Goal: Task Accomplishment & Management: Use online tool/utility

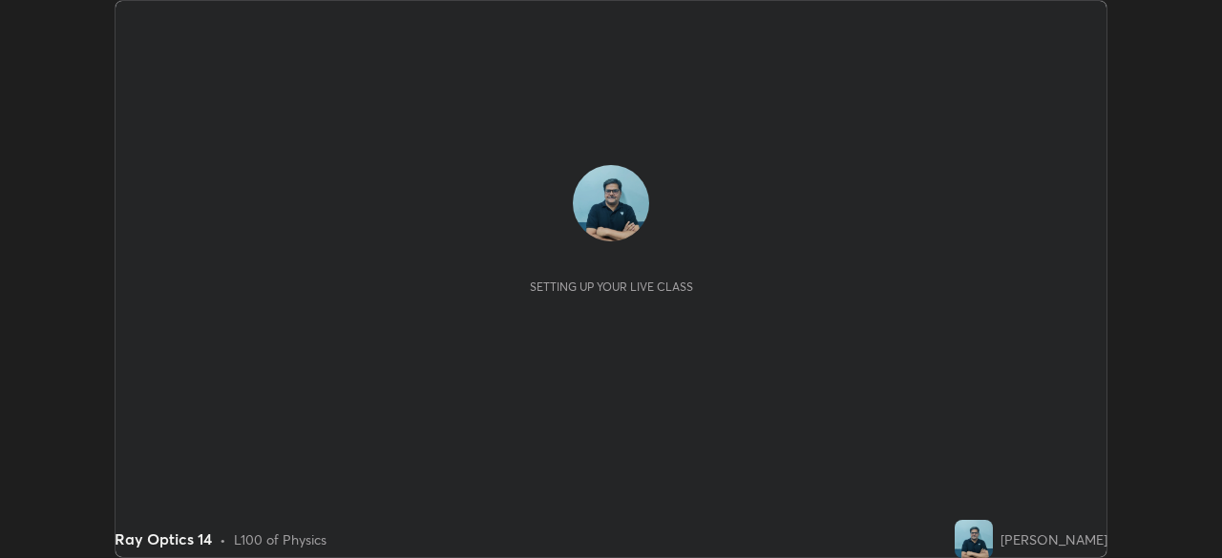
scroll to position [558, 1221]
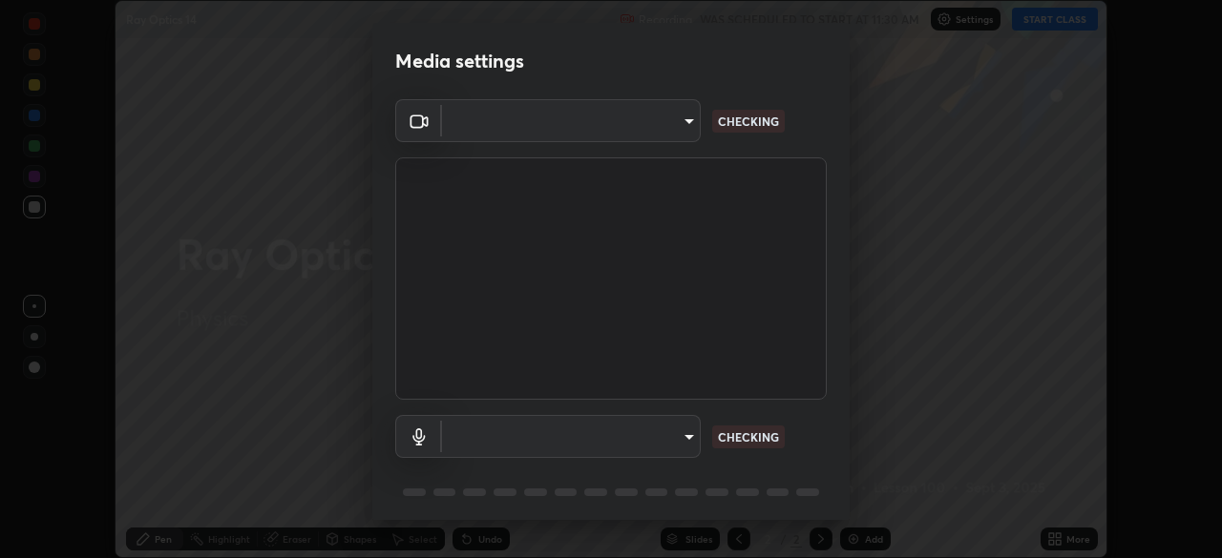
type input "68abbd0ba27f3b7b13d700706cc0a542acc53d6138fc99a51b3524be894f9c2a"
type input "default"
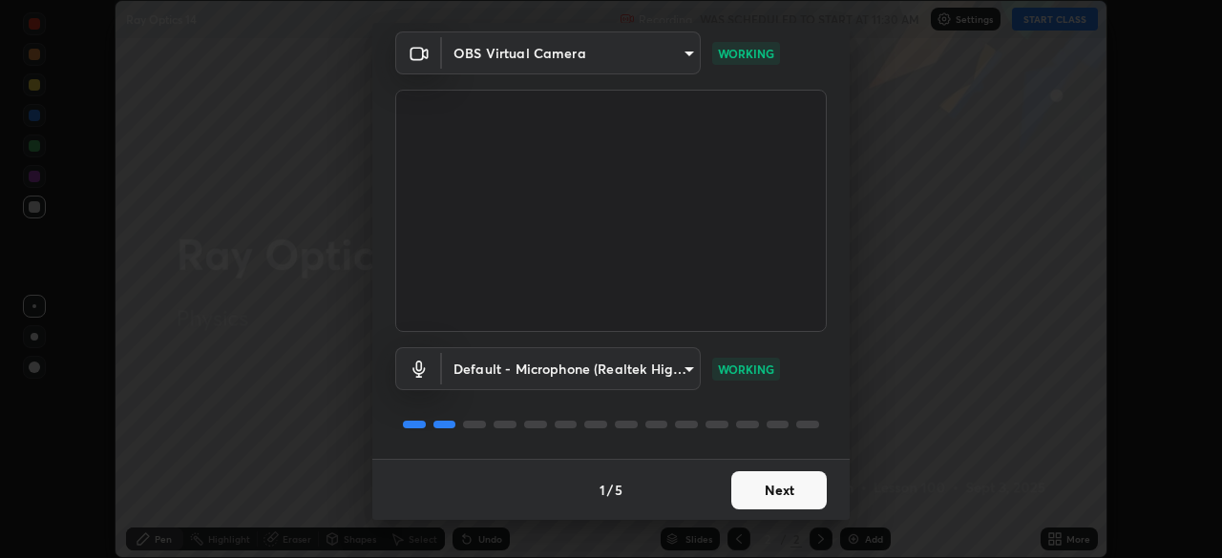
click at [792, 497] on button "Next" at bounding box center [778, 491] width 95 height 38
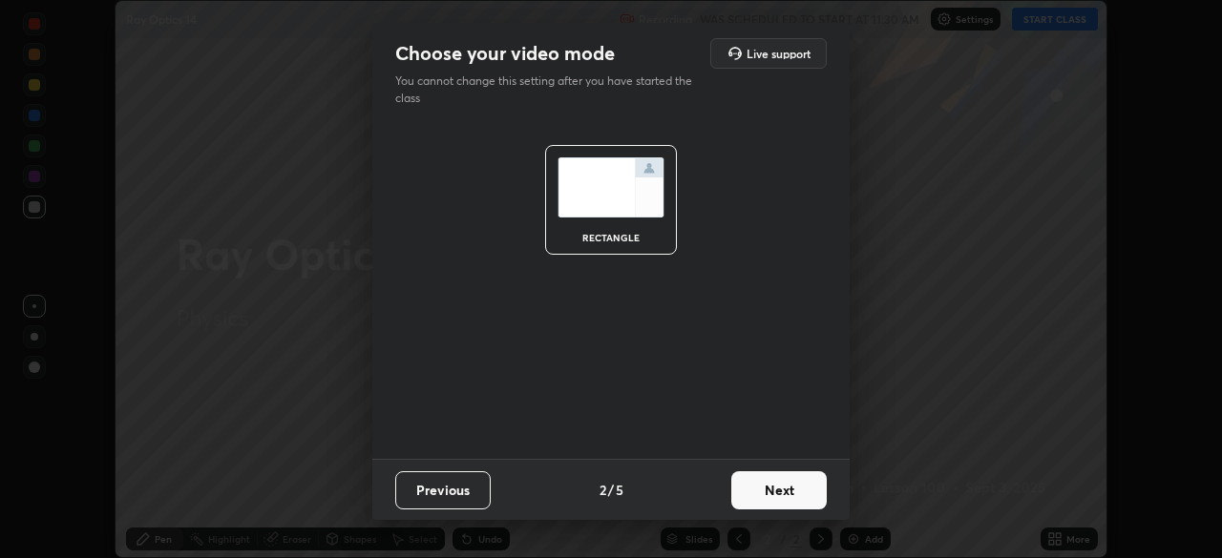
click at [800, 492] on button "Next" at bounding box center [778, 491] width 95 height 38
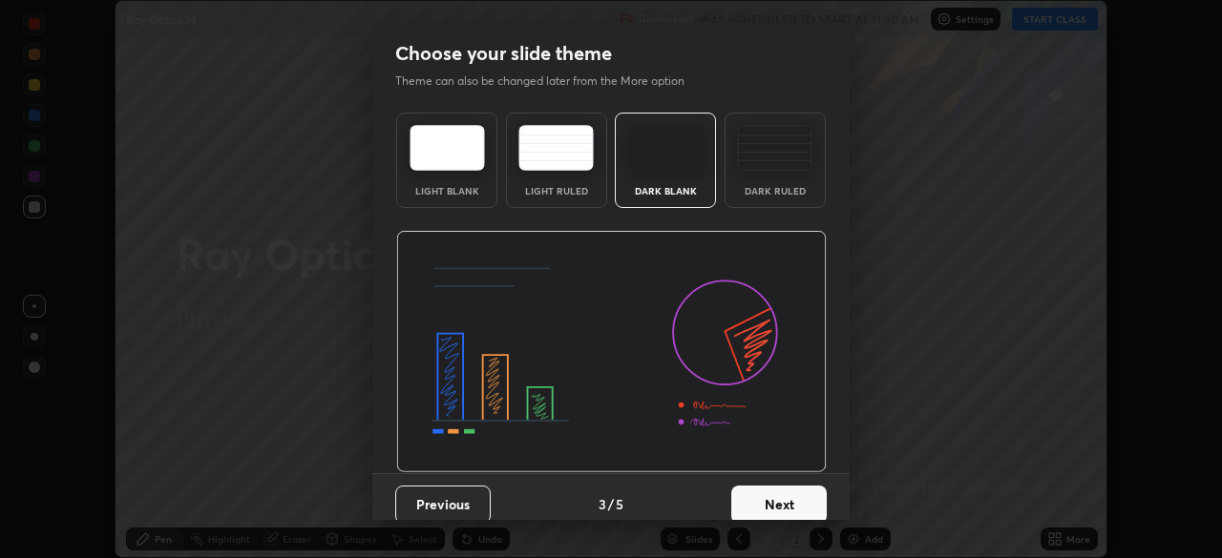
click at [800, 496] on button "Next" at bounding box center [778, 505] width 95 height 38
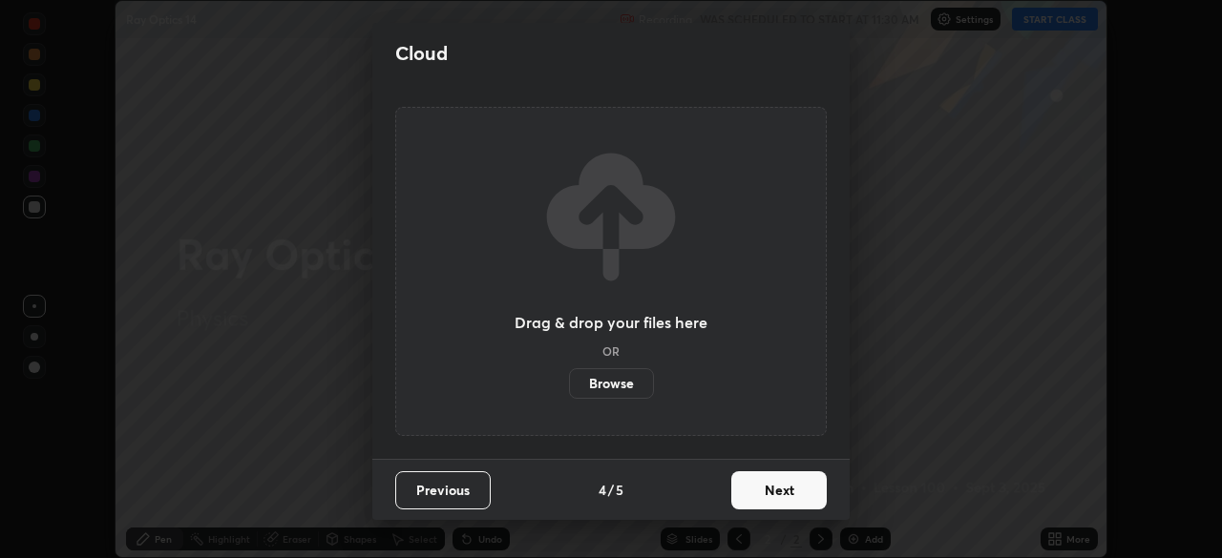
click at [800, 491] on button "Next" at bounding box center [778, 491] width 95 height 38
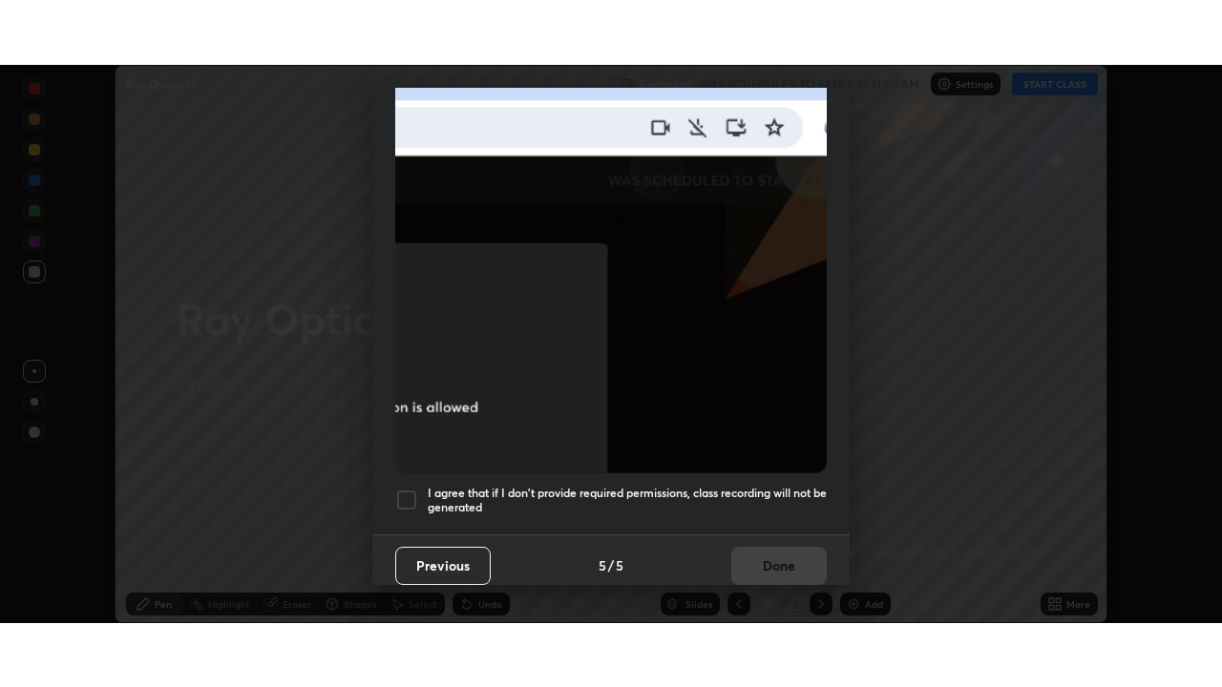
scroll to position [457, 0]
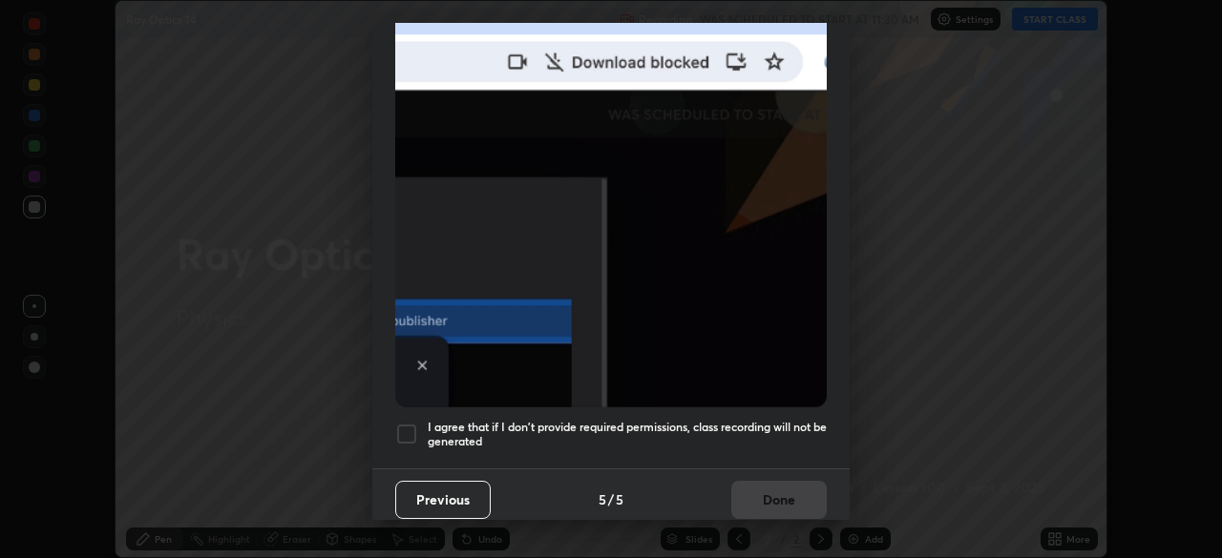
click at [404, 430] on div at bounding box center [406, 434] width 23 height 23
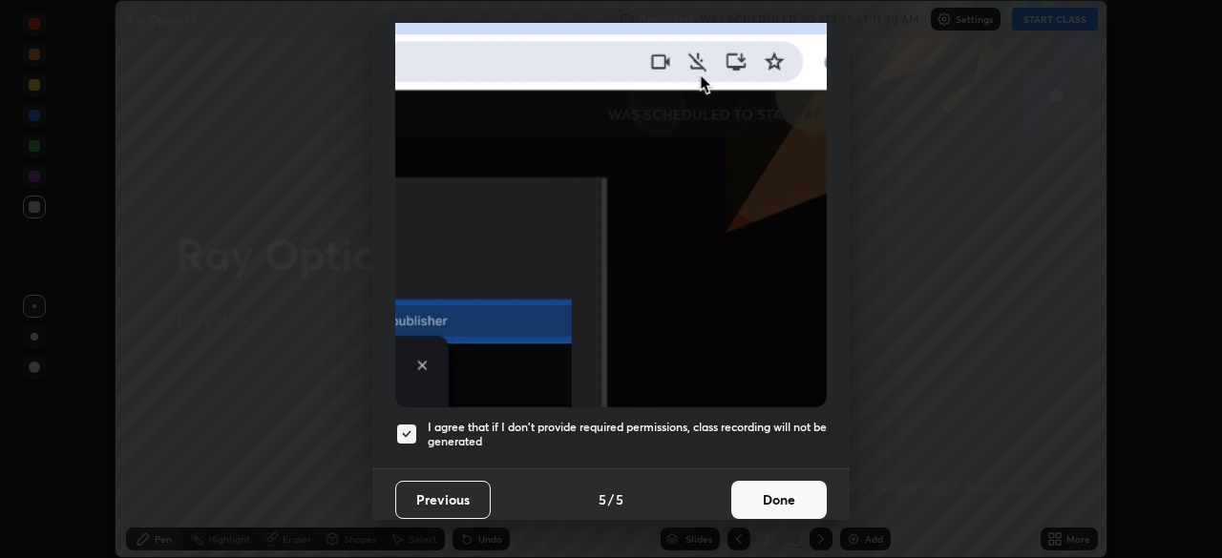
click at [763, 499] on button "Done" at bounding box center [778, 500] width 95 height 38
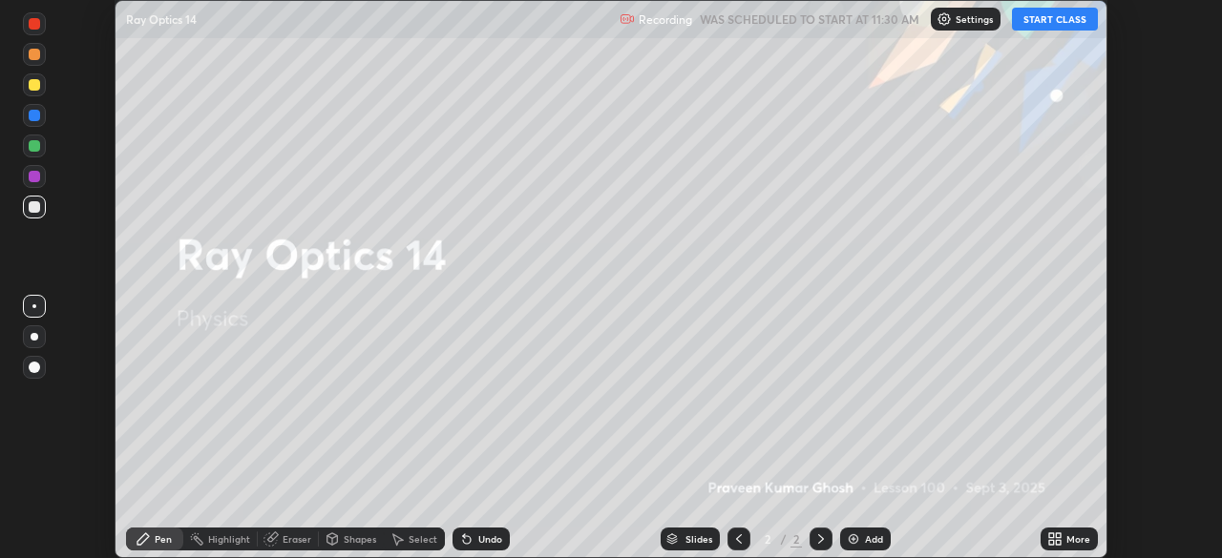
click at [1061, 20] on button "START CLASS" at bounding box center [1055, 19] width 86 height 23
click at [1078, 543] on div "More" at bounding box center [1078, 540] width 24 height 10
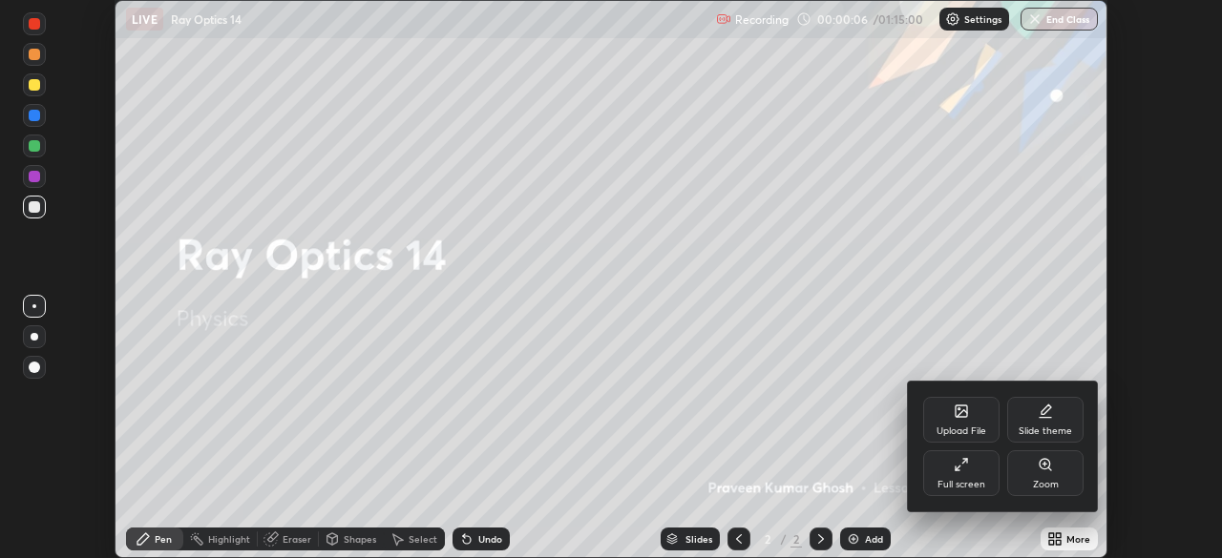
click at [963, 476] on div "Full screen" at bounding box center [961, 474] width 76 height 46
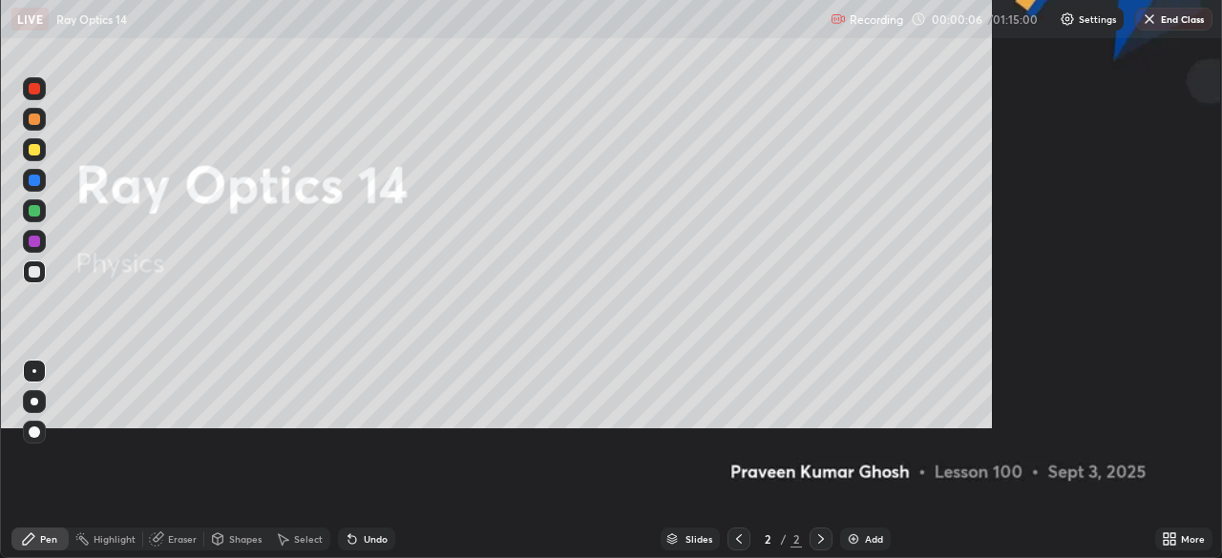
scroll to position [687, 1222]
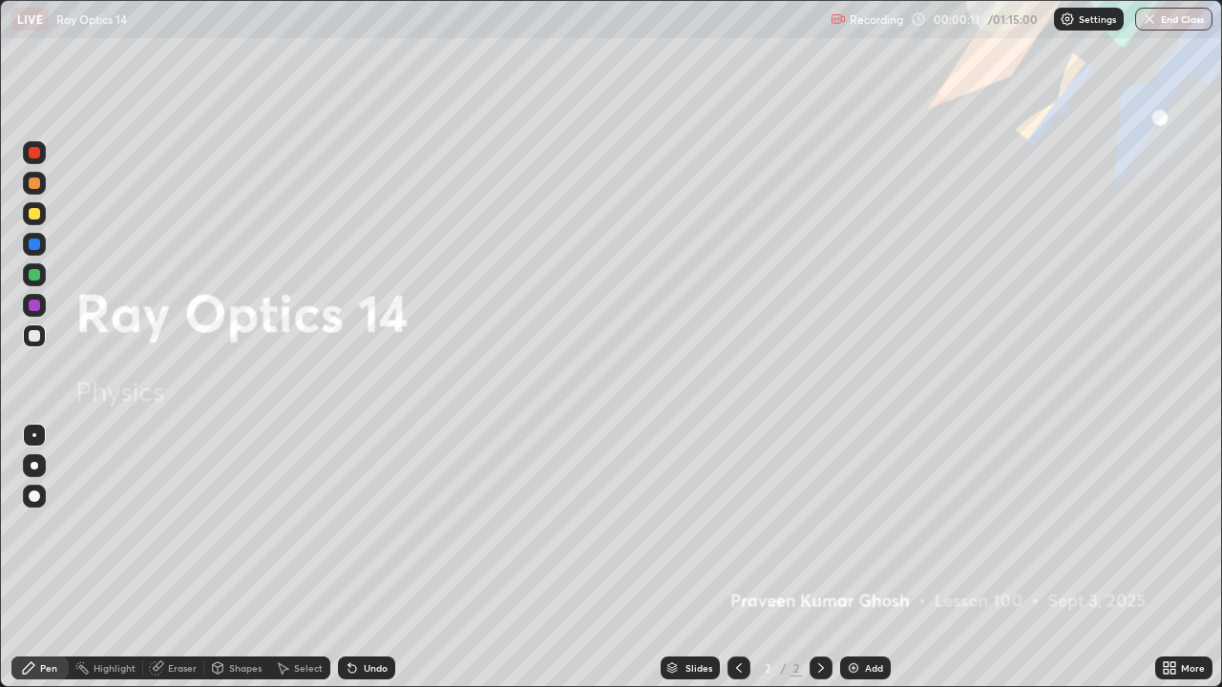
click at [874, 557] on div "Add" at bounding box center [874, 668] width 18 height 10
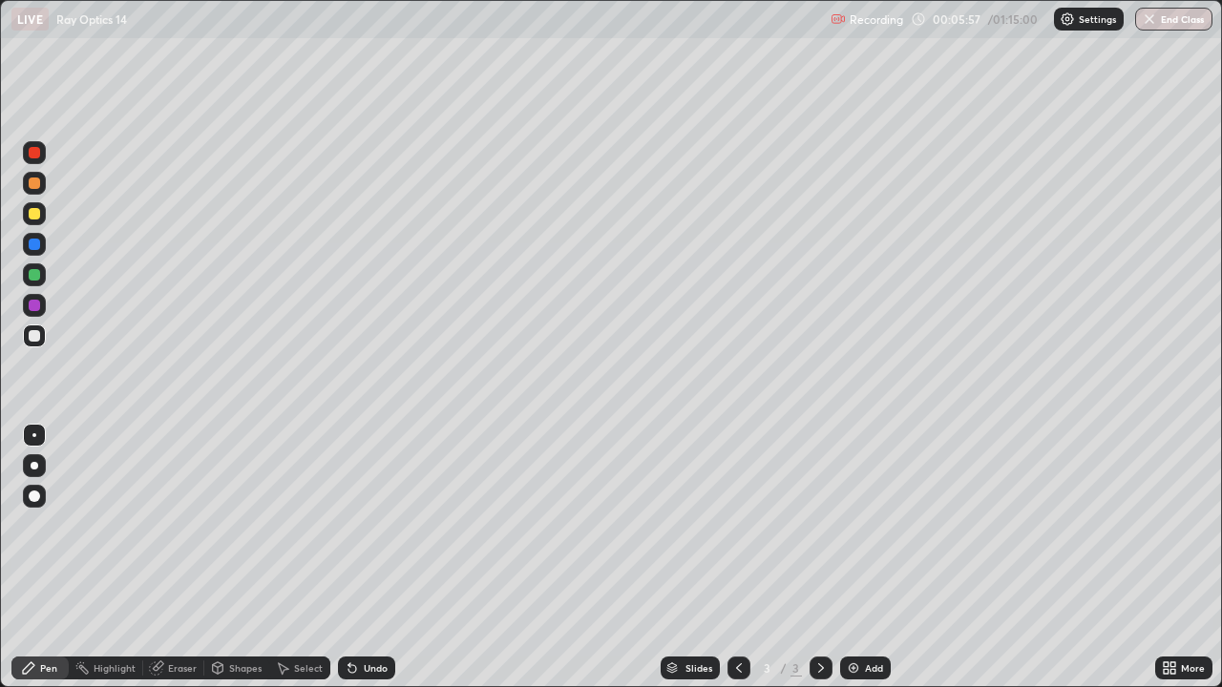
click at [35, 276] on div at bounding box center [34, 274] width 11 height 11
click at [31, 335] on div at bounding box center [34, 335] width 11 height 11
click at [865, 557] on div "Add" at bounding box center [874, 668] width 18 height 10
click at [41, 268] on div at bounding box center [34, 274] width 23 height 23
click at [37, 218] on div at bounding box center [34, 213] width 11 height 11
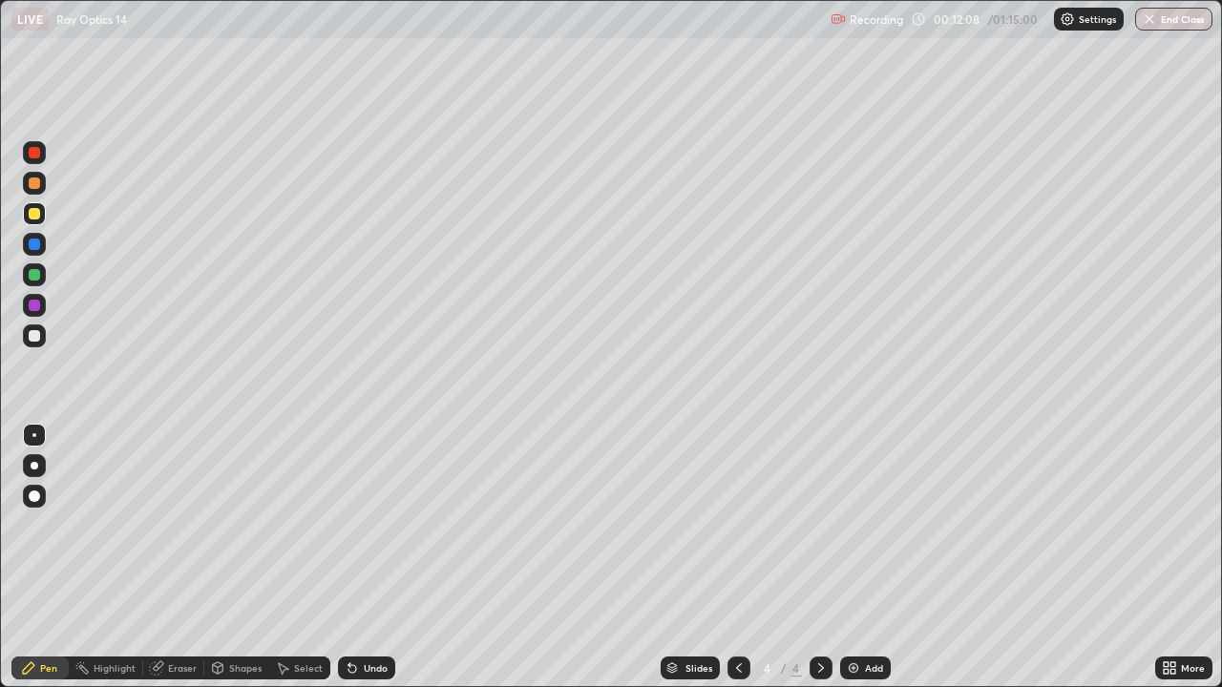
click at [879, 557] on div "Add" at bounding box center [874, 668] width 18 height 10
click at [33, 217] on div at bounding box center [34, 213] width 11 height 11
click at [369, 557] on div "Undo" at bounding box center [376, 668] width 24 height 10
click at [34, 245] on div at bounding box center [34, 244] width 11 height 11
click at [38, 156] on div at bounding box center [34, 152] width 11 height 11
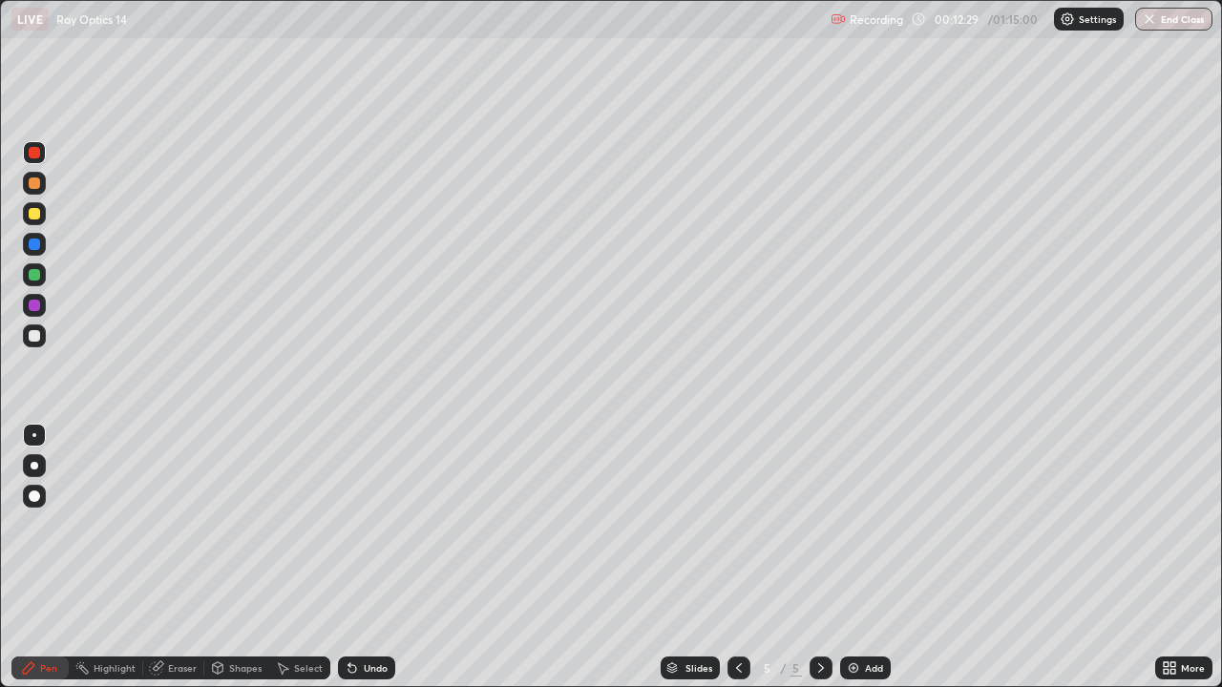
click at [372, 557] on div "Undo" at bounding box center [376, 668] width 24 height 10
click at [34, 335] on div at bounding box center [34, 335] width 11 height 11
click at [736, 557] on icon at bounding box center [738, 667] width 15 height 15
click at [828, 557] on div at bounding box center [820, 668] width 23 height 23
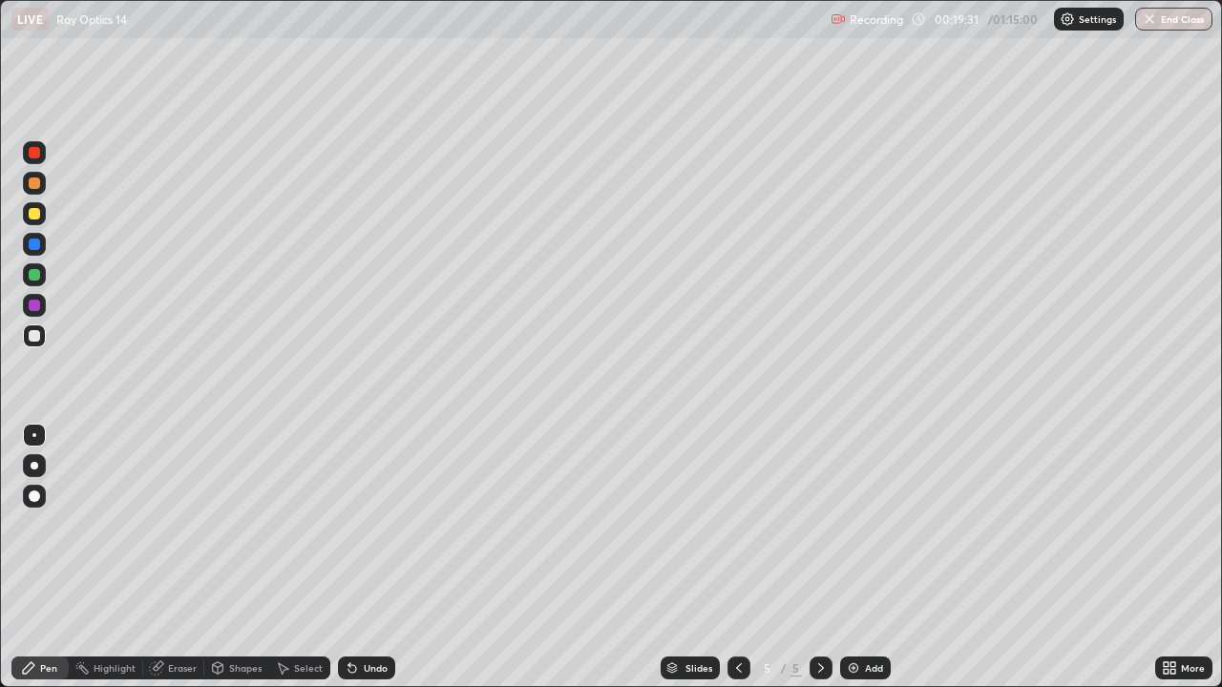
click at [821, 557] on icon at bounding box center [821, 668] width 6 height 10
click at [820, 557] on icon at bounding box center [821, 668] width 6 height 10
click at [870, 557] on div "Add" at bounding box center [874, 668] width 18 height 10
click at [368, 557] on div "Undo" at bounding box center [376, 668] width 24 height 10
click at [171, 557] on div "Eraser" at bounding box center [182, 668] width 29 height 10
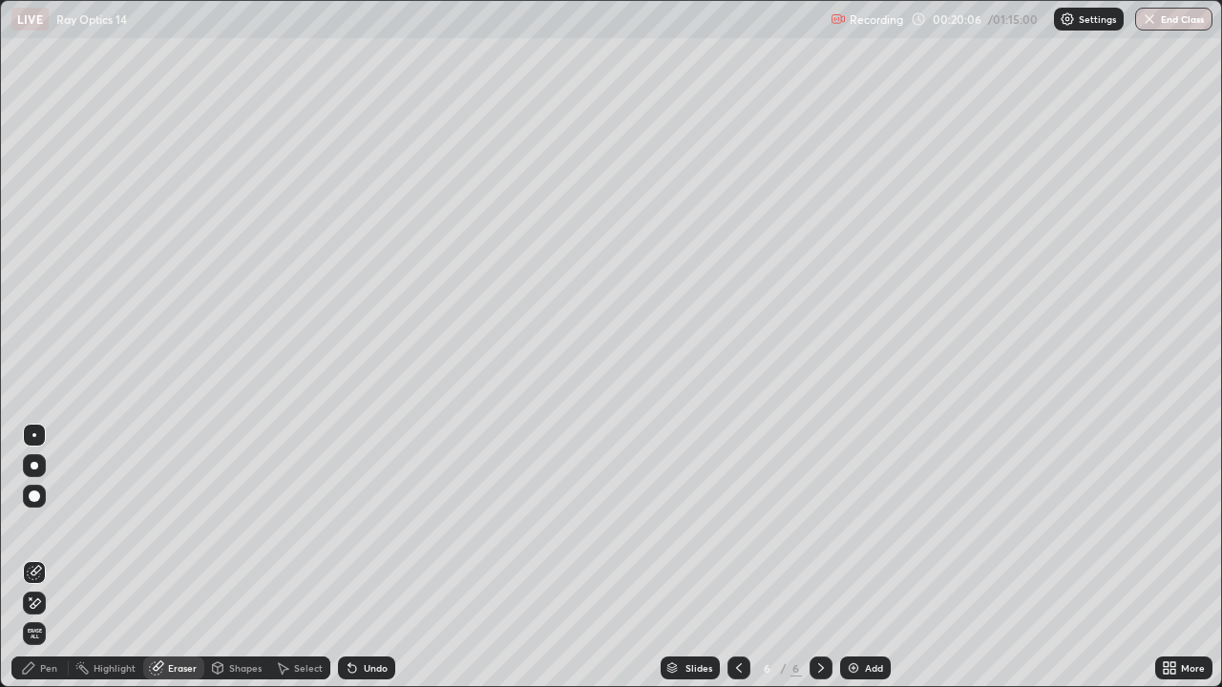
click at [52, 557] on div "Pen" at bounding box center [39, 668] width 57 height 23
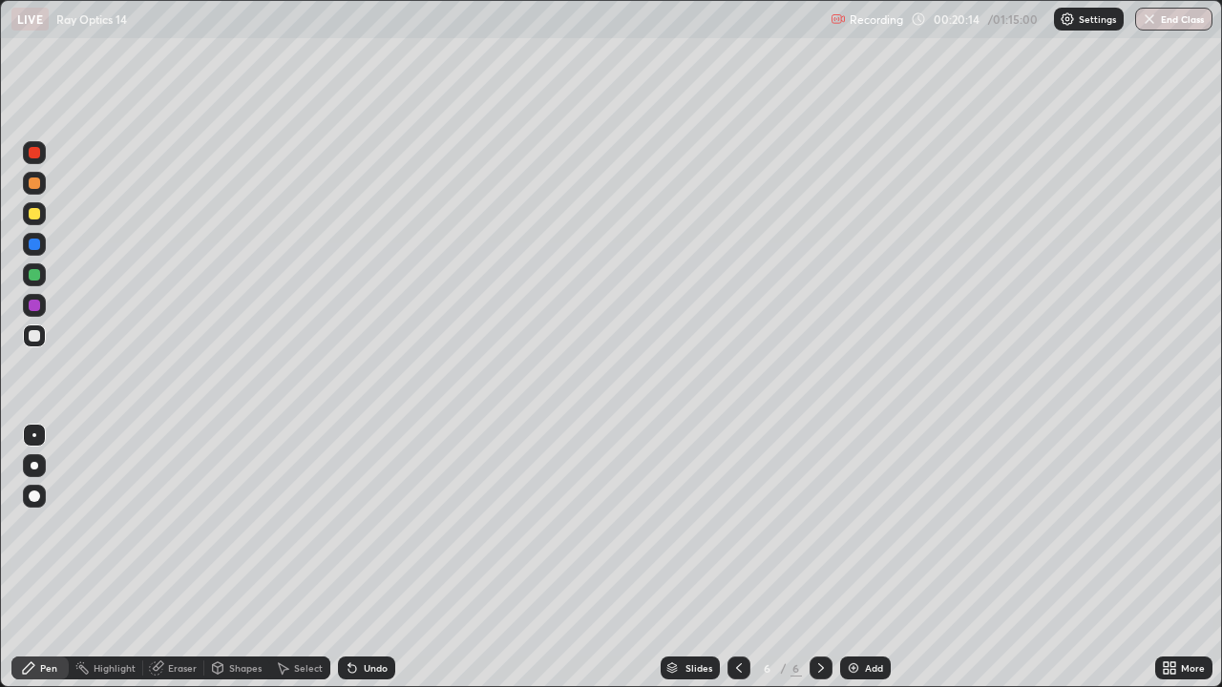
click at [372, 557] on div "Undo" at bounding box center [376, 668] width 24 height 10
click at [177, 557] on div "Eraser" at bounding box center [182, 668] width 29 height 10
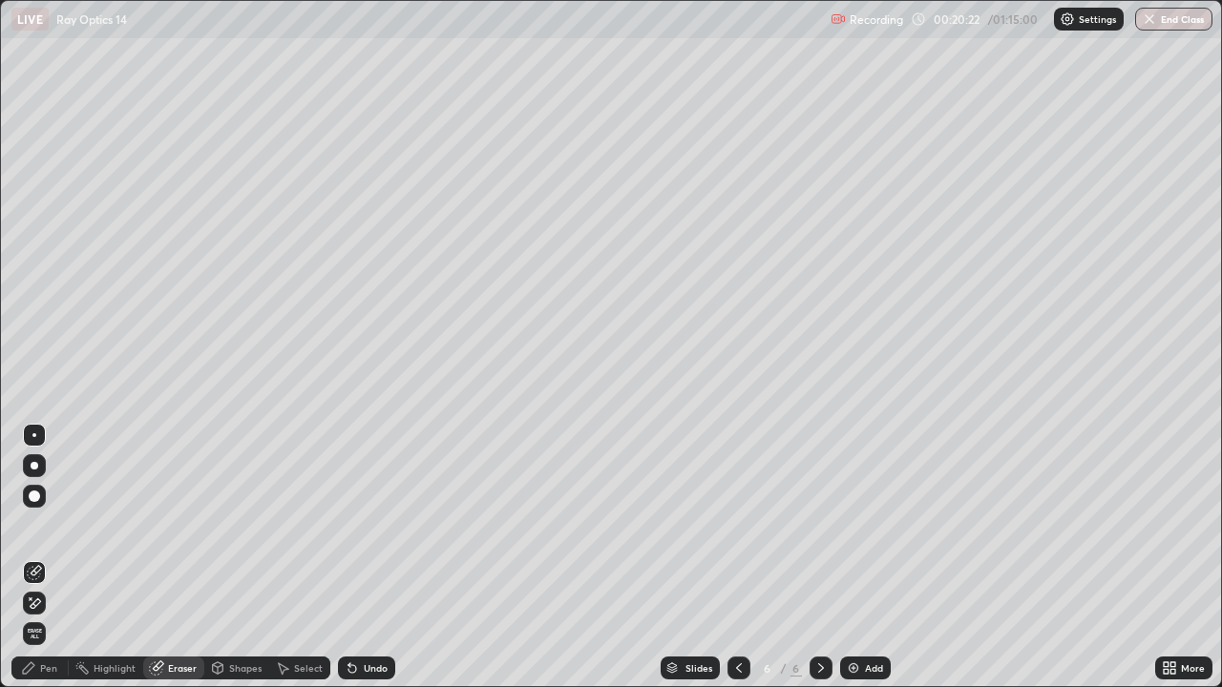
click at [49, 557] on div "Pen" at bounding box center [48, 668] width 17 height 10
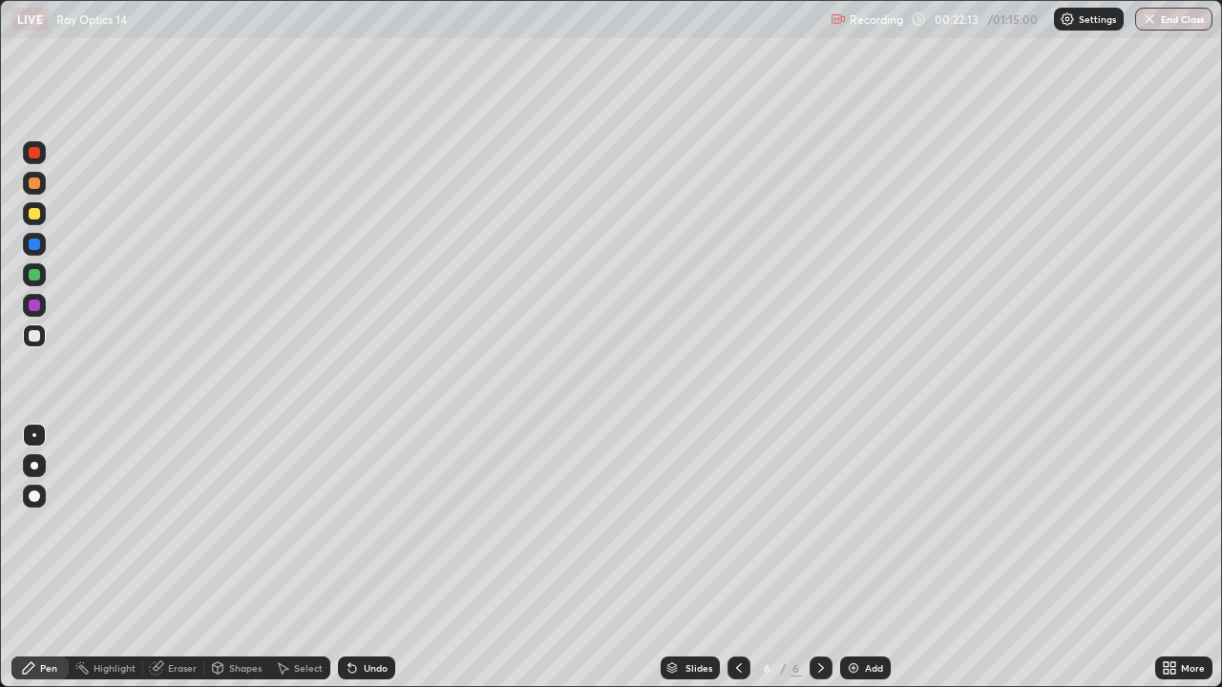
click at [31, 279] on div at bounding box center [34, 274] width 11 height 11
click at [180, 557] on div "Eraser" at bounding box center [182, 668] width 29 height 10
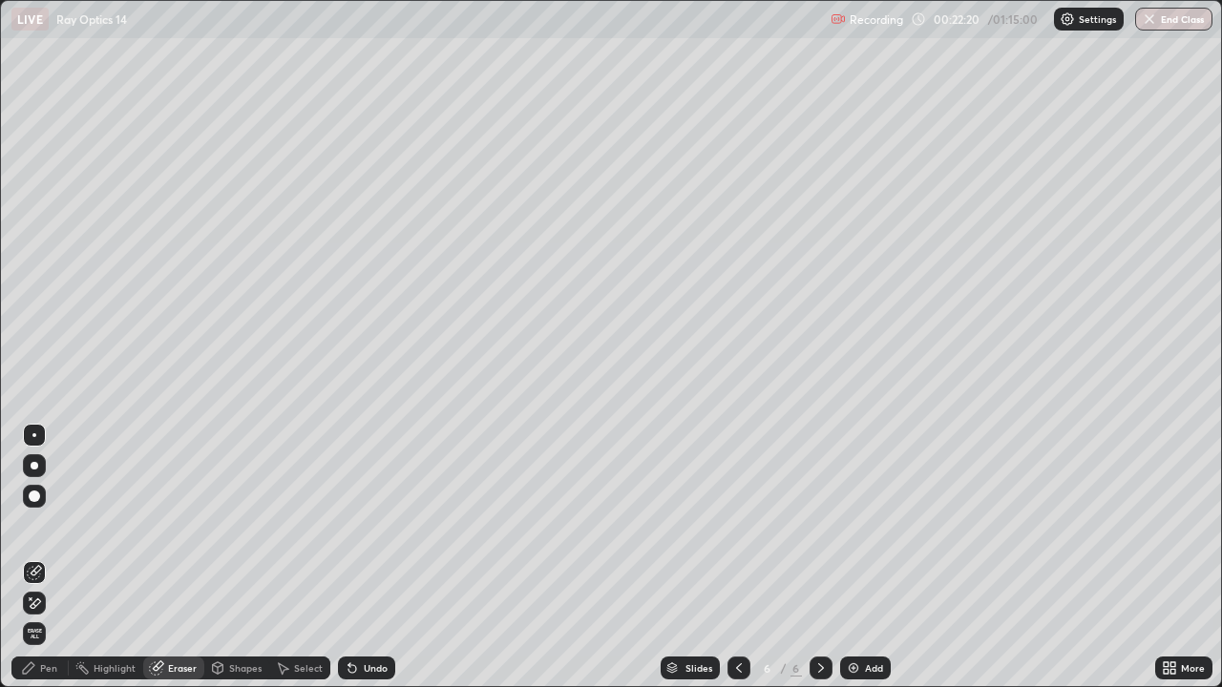
click at [50, 557] on div "Pen" at bounding box center [48, 668] width 17 height 10
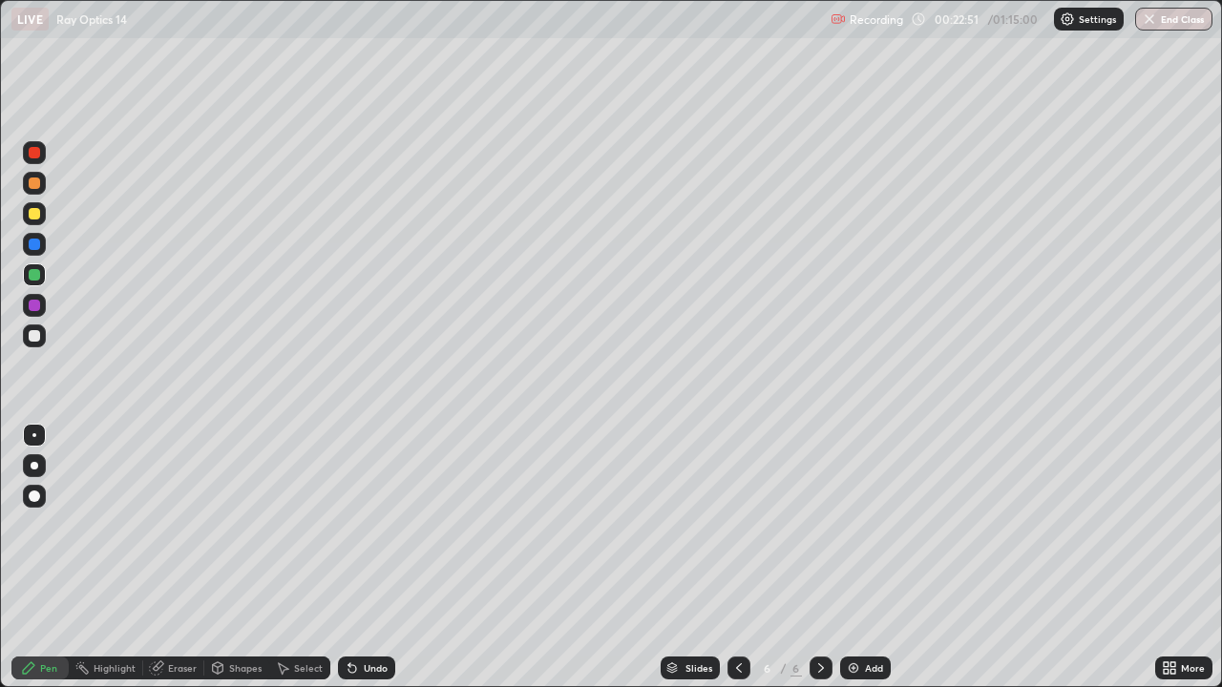
click at [37, 217] on div at bounding box center [34, 213] width 11 height 11
click at [36, 337] on div at bounding box center [34, 335] width 11 height 11
click at [867, 557] on div "Add" at bounding box center [874, 668] width 18 height 10
click at [33, 337] on div at bounding box center [34, 335] width 11 height 11
click at [37, 335] on div at bounding box center [34, 335] width 11 height 11
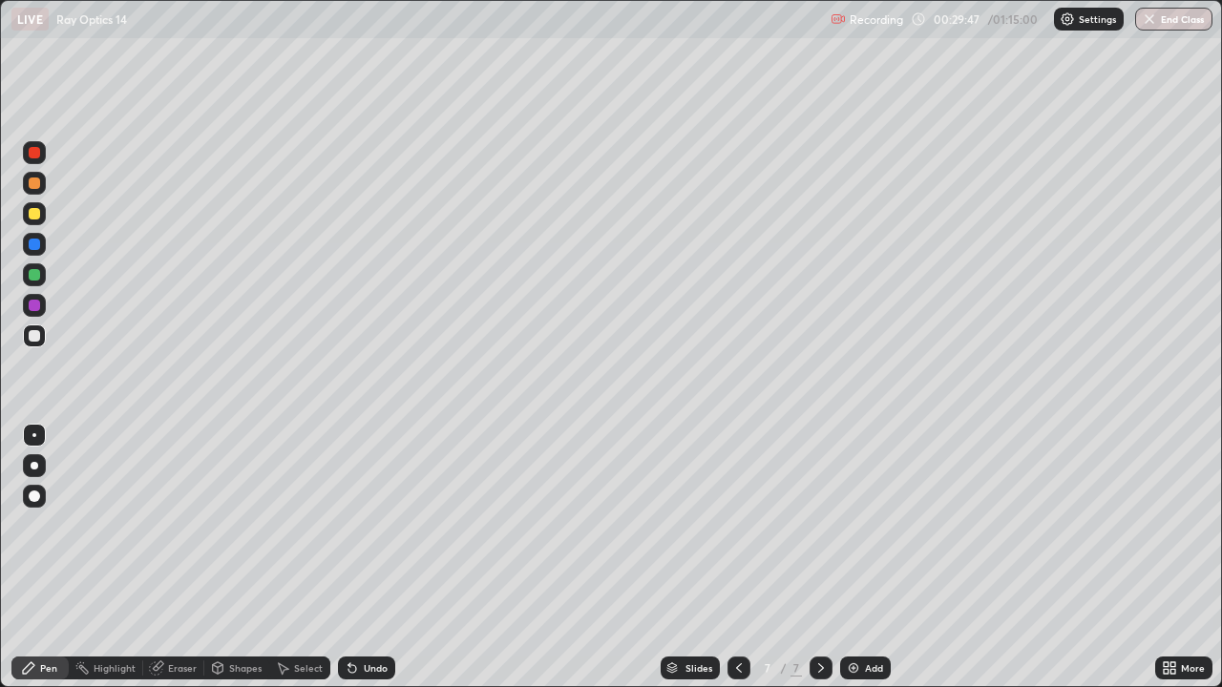
click at [33, 278] on div at bounding box center [34, 274] width 11 height 11
click at [33, 218] on div at bounding box center [34, 213] width 11 height 11
click at [37, 304] on div at bounding box center [34, 305] width 11 height 11
click at [34, 155] on div at bounding box center [34, 152] width 11 height 11
click at [39, 336] on div at bounding box center [34, 335] width 11 height 11
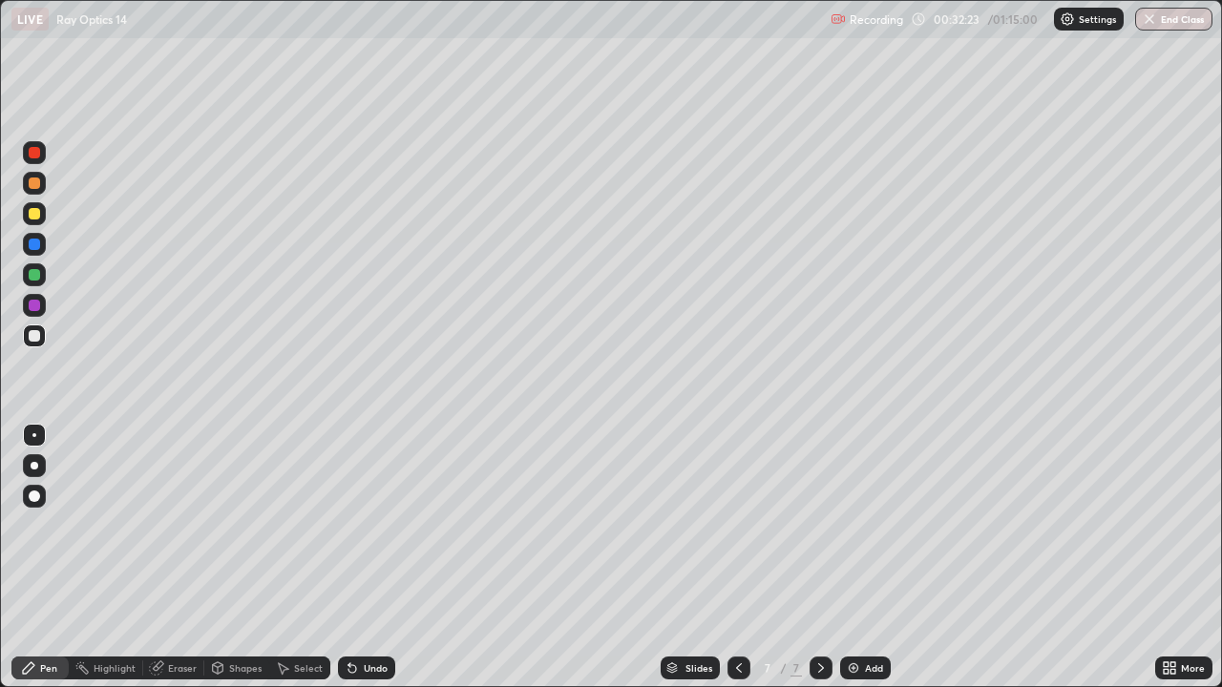
click at [186, 557] on div "Eraser" at bounding box center [182, 668] width 29 height 10
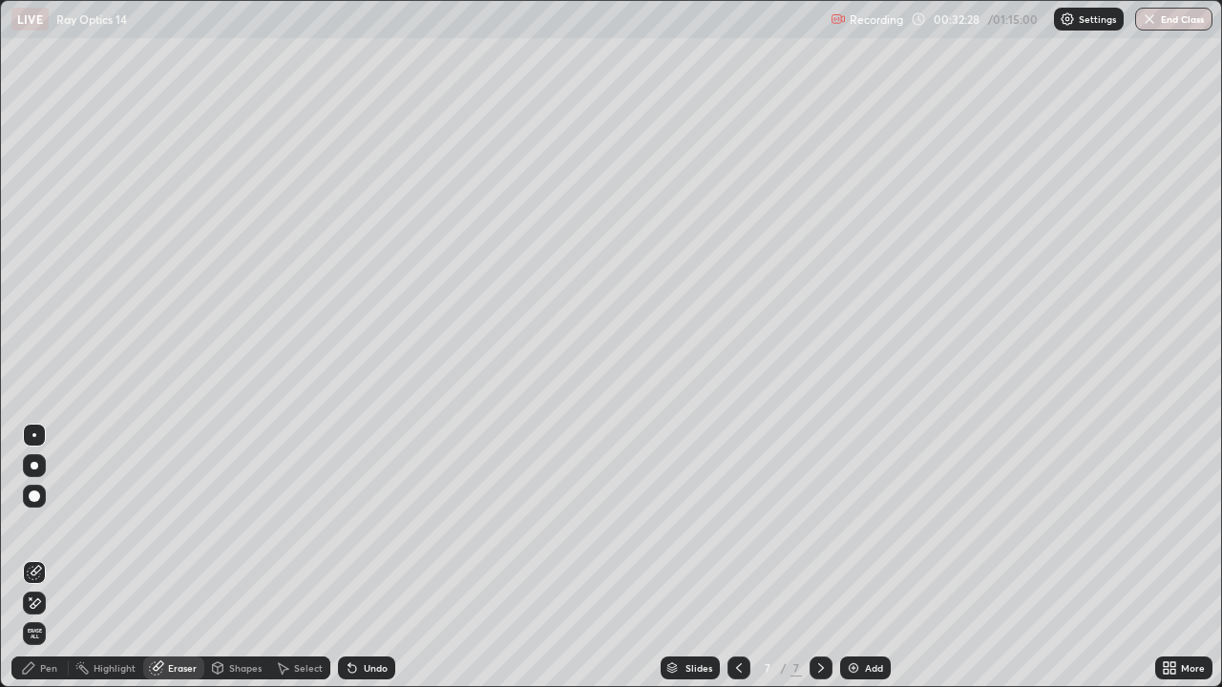
click at [48, 557] on div "Pen" at bounding box center [48, 668] width 17 height 10
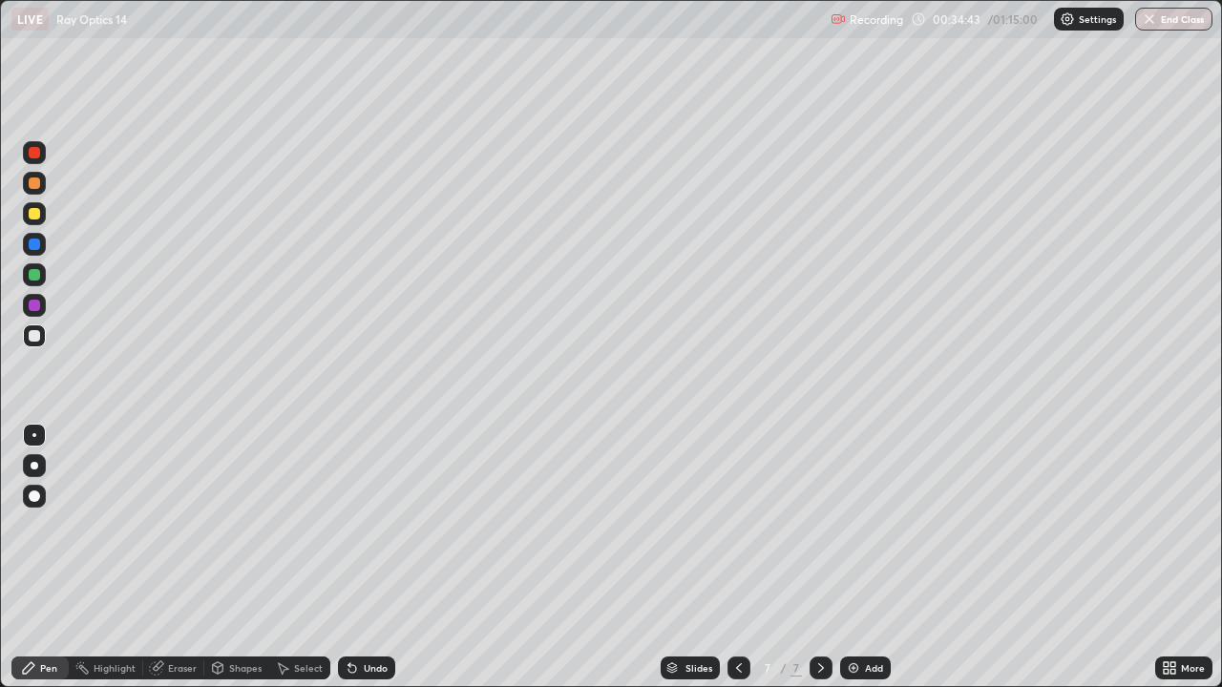
click at [35, 216] on div at bounding box center [34, 213] width 11 height 11
click at [33, 304] on div at bounding box center [34, 305] width 11 height 11
click at [33, 183] on div at bounding box center [34, 183] width 11 height 11
click at [31, 157] on div at bounding box center [34, 152] width 11 height 11
click at [861, 557] on div "Add" at bounding box center [865, 668] width 51 height 23
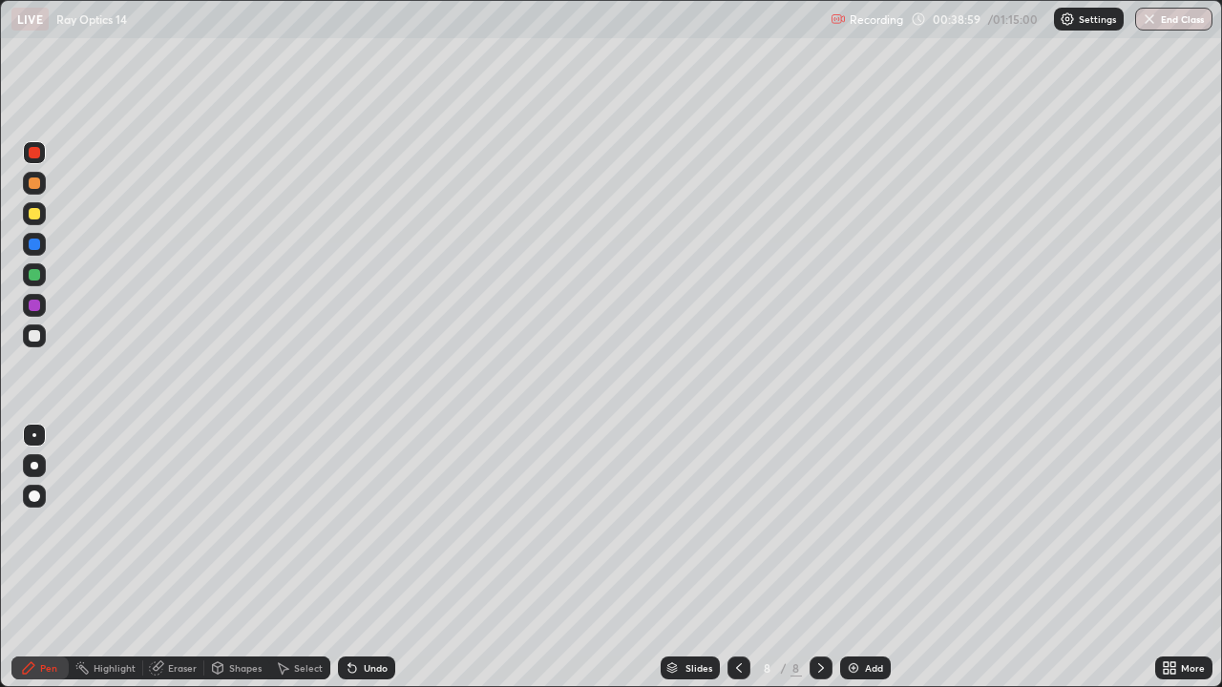
click at [33, 336] on div at bounding box center [34, 335] width 11 height 11
click at [34, 275] on div at bounding box center [34, 274] width 11 height 11
click at [38, 335] on div at bounding box center [34, 335] width 11 height 11
click at [31, 276] on div at bounding box center [34, 274] width 11 height 11
click at [179, 557] on div "Eraser" at bounding box center [182, 668] width 29 height 10
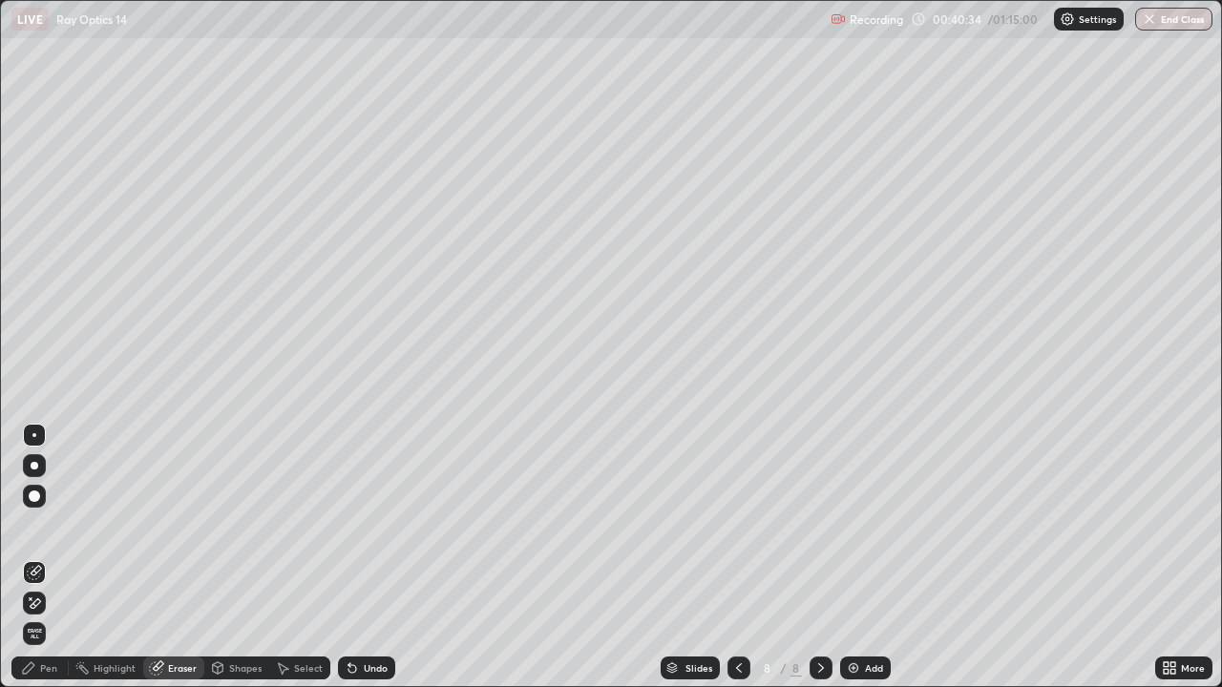
click at [46, 557] on div "Pen" at bounding box center [48, 668] width 17 height 10
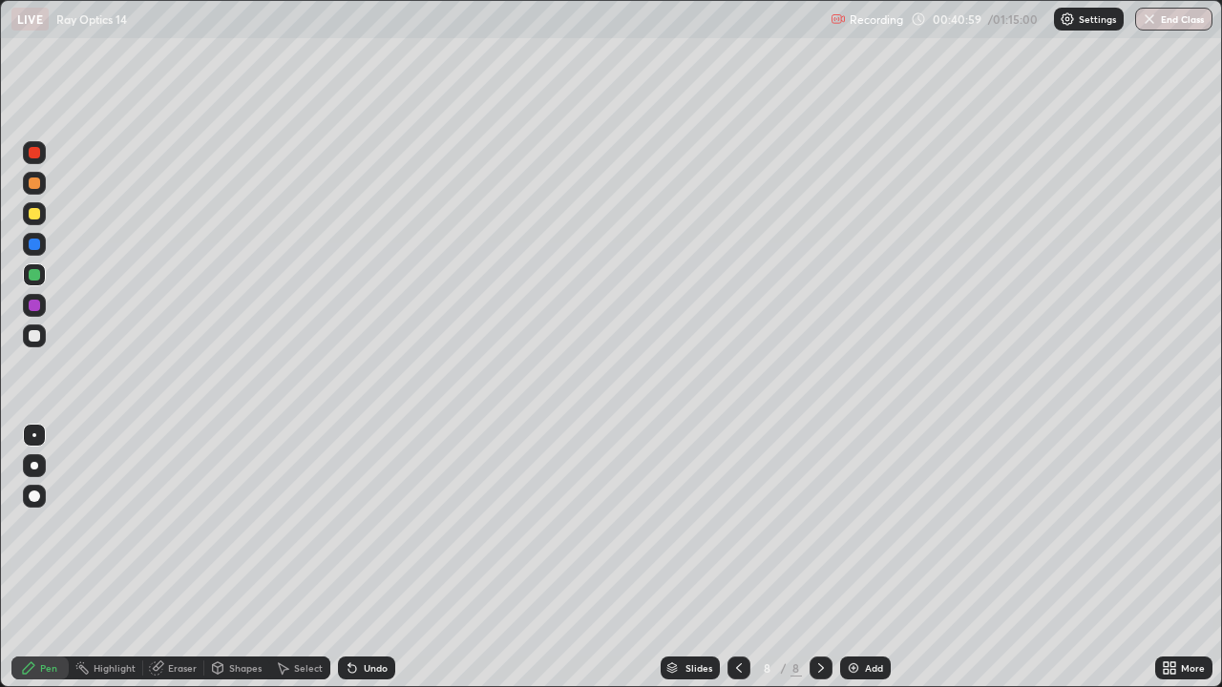
click at [367, 557] on div "Undo" at bounding box center [376, 668] width 24 height 10
click at [370, 557] on div "Undo" at bounding box center [376, 668] width 24 height 10
click at [372, 557] on div "Undo" at bounding box center [376, 668] width 24 height 10
click at [370, 557] on div "Undo" at bounding box center [376, 668] width 24 height 10
click at [369, 557] on div "Undo" at bounding box center [376, 668] width 24 height 10
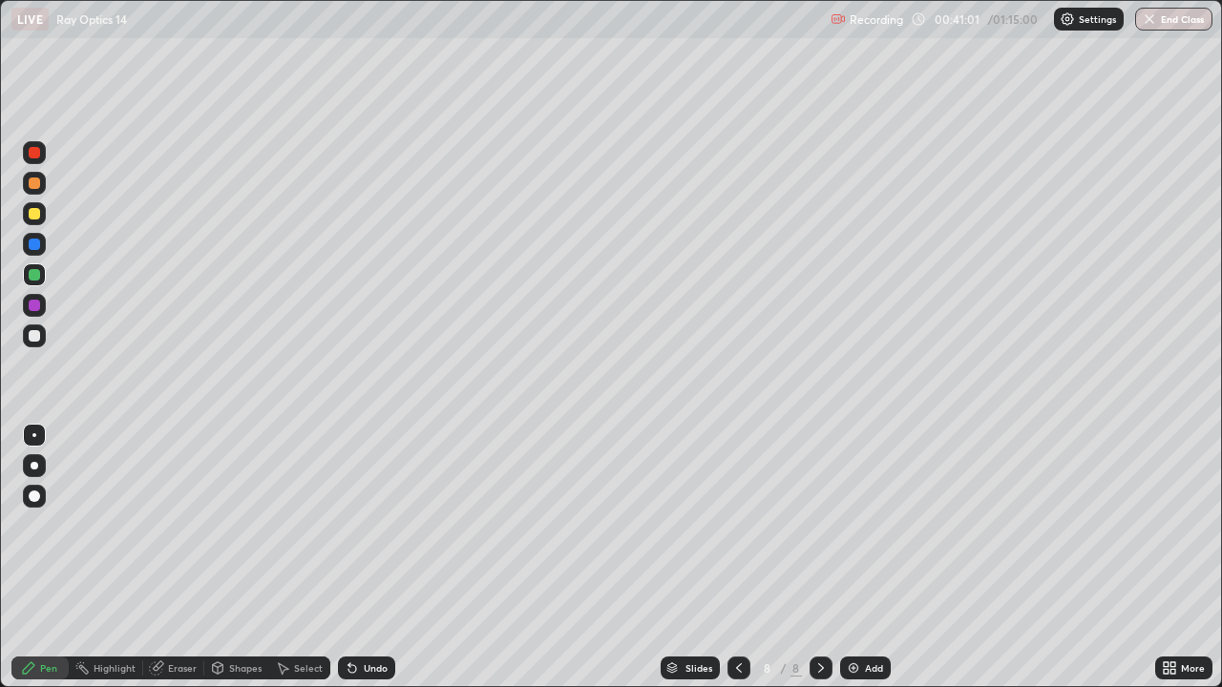
click at [367, 557] on div "Undo" at bounding box center [376, 668] width 24 height 10
click at [36, 215] on div at bounding box center [34, 213] width 11 height 11
click at [868, 557] on div "Add" at bounding box center [874, 668] width 18 height 10
click at [37, 338] on div at bounding box center [34, 335] width 11 height 11
click at [36, 183] on div at bounding box center [34, 183] width 11 height 11
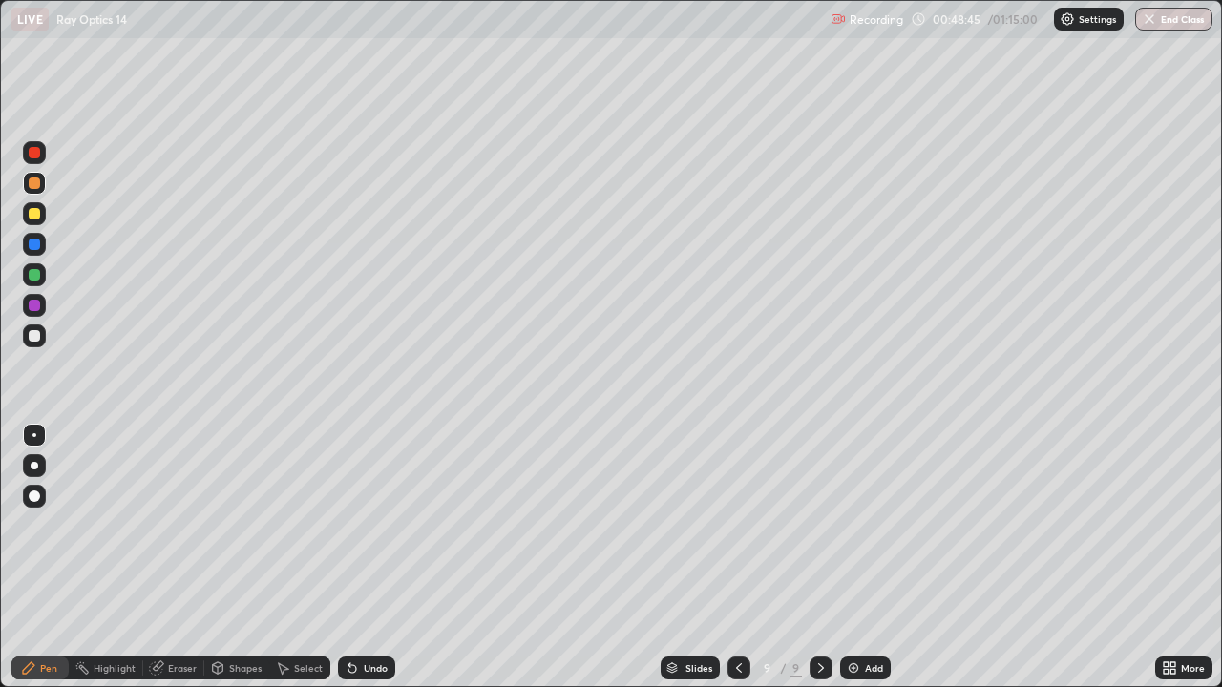
click at [875, 557] on div "Add" at bounding box center [874, 668] width 18 height 10
click at [32, 336] on div at bounding box center [34, 335] width 11 height 11
click at [367, 557] on div "Undo" at bounding box center [376, 668] width 24 height 10
click at [365, 557] on div "Undo" at bounding box center [376, 668] width 24 height 10
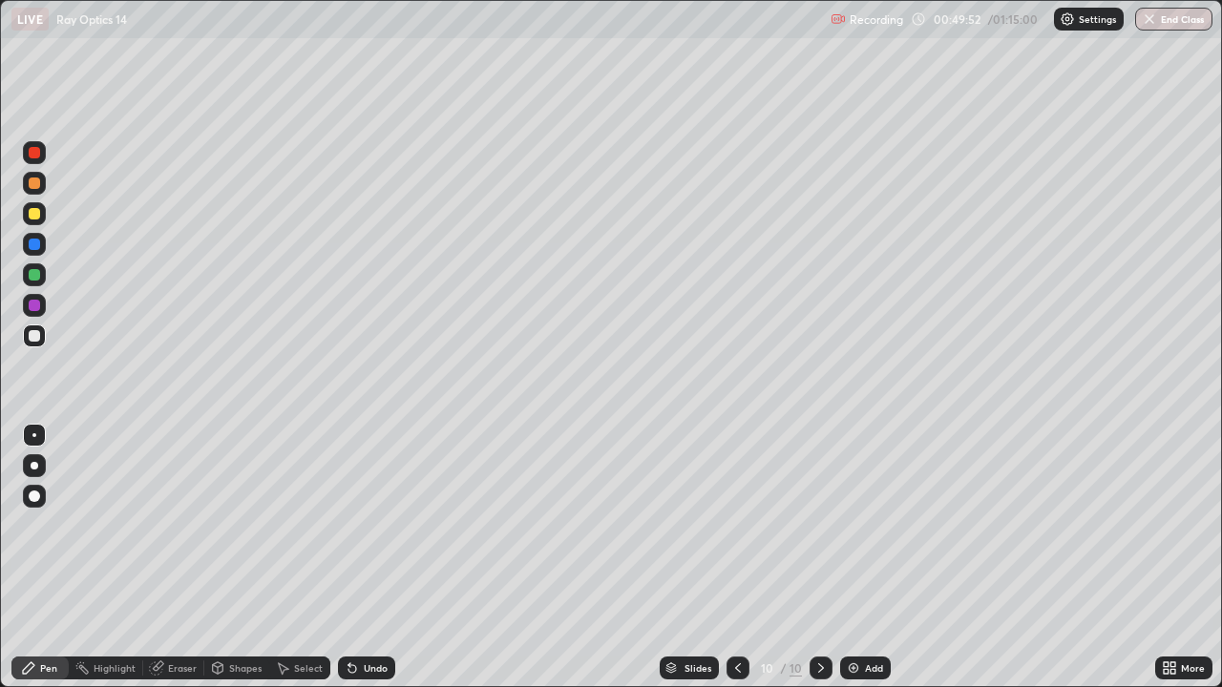
click at [364, 557] on div "Undo" at bounding box center [366, 668] width 57 height 23
click at [361, 557] on div "Undo" at bounding box center [366, 668] width 57 height 23
click at [35, 340] on div at bounding box center [34, 335] width 11 height 11
click at [33, 335] on div at bounding box center [34, 335] width 11 height 11
click at [39, 218] on div at bounding box center [34, 213] width 11 height 11
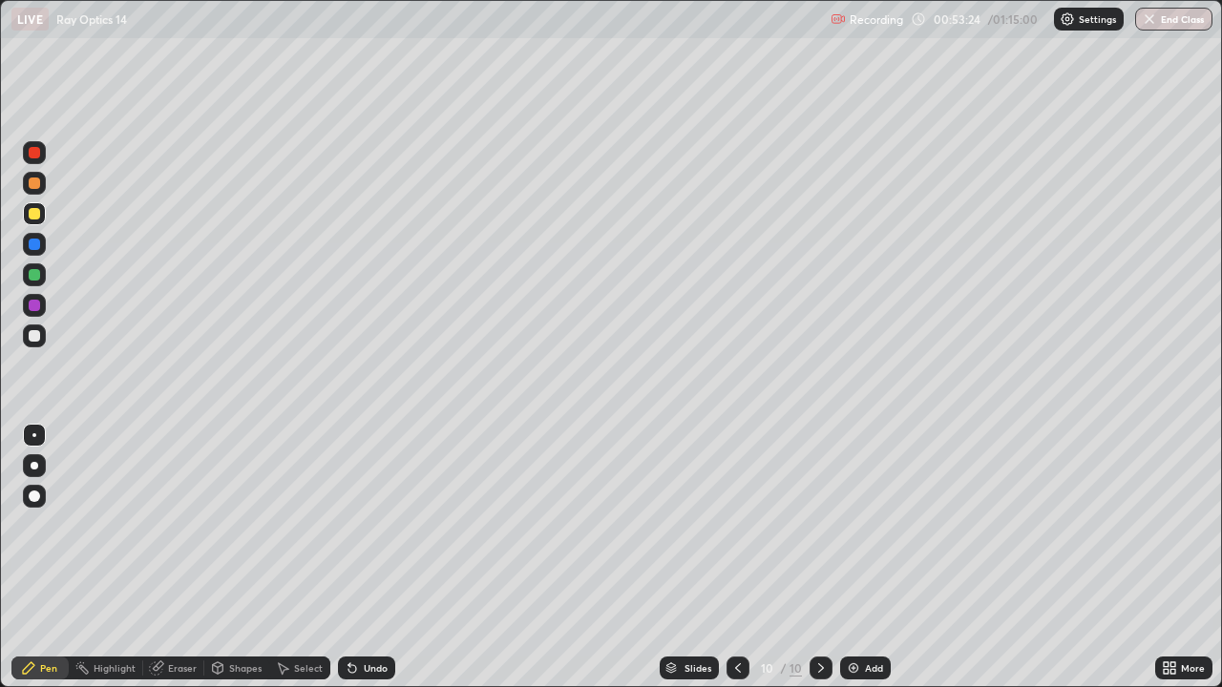
click at [174, 557] on div "Eraser" at bounding box center [182, 668] width 29 height 10
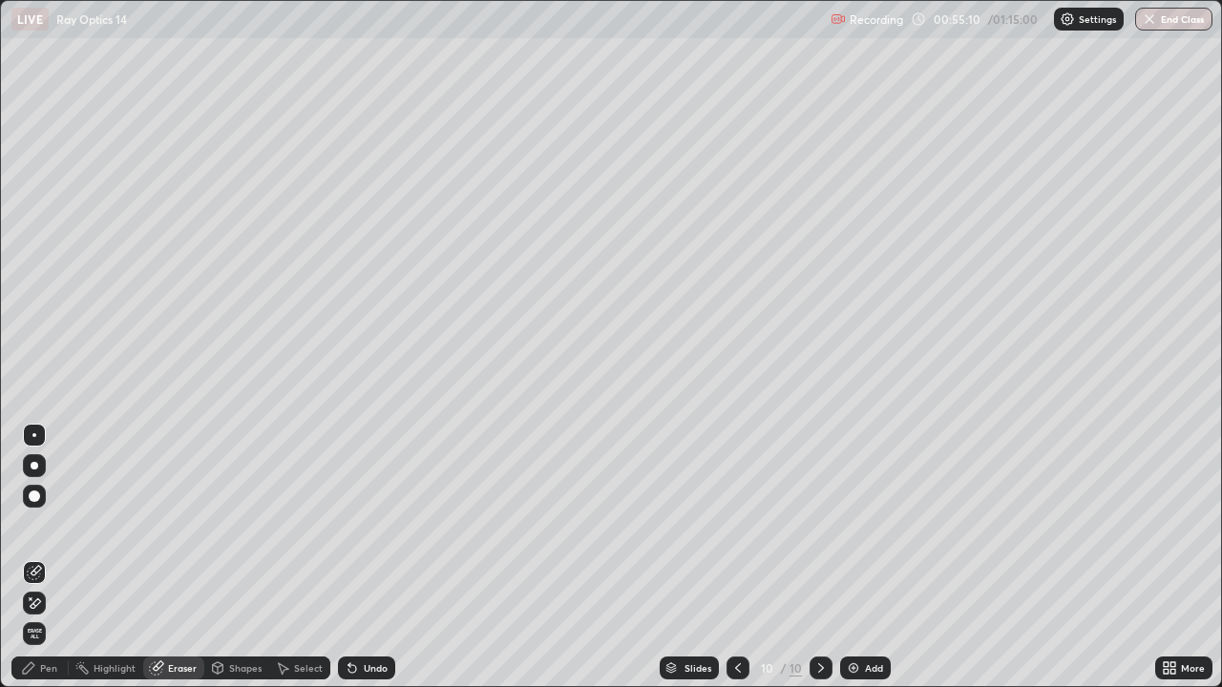
click at [61, 557] on div "Pen" at bounding box center [39, 668] width 57 height 23
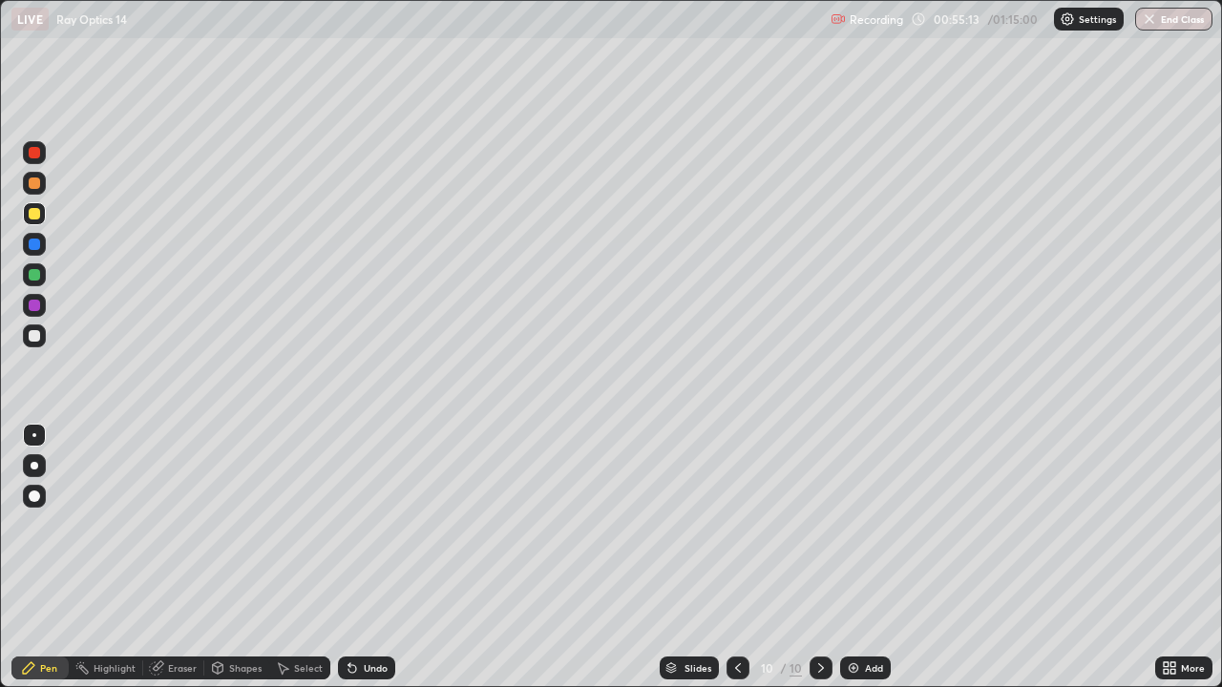
click at [35, 216] on div at bounding box center [34, 213] width 11 height 11
click at [31, 185] on div at bounding box center [34, 183] width 11 height 11
click at [309, 557] on div "Select" at bounding box center [308, 668] width 29 height 10
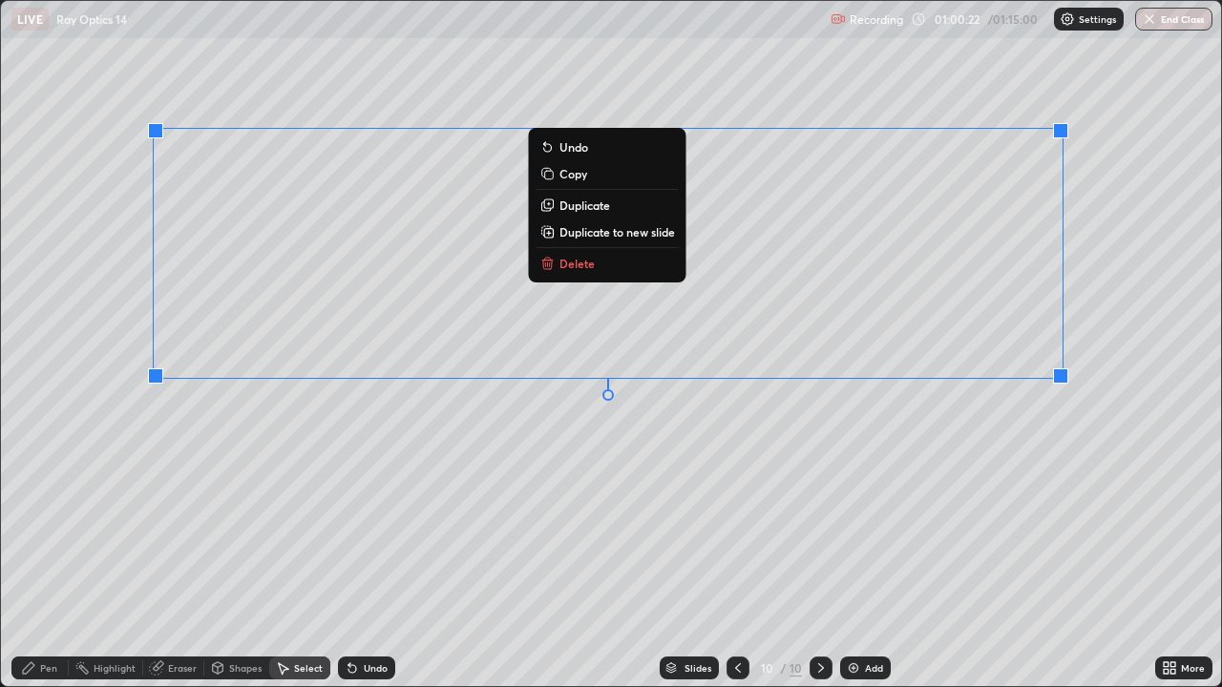
click at [570, 266] on p "Delete" at bounding box center [576, 263] width 35 height 15
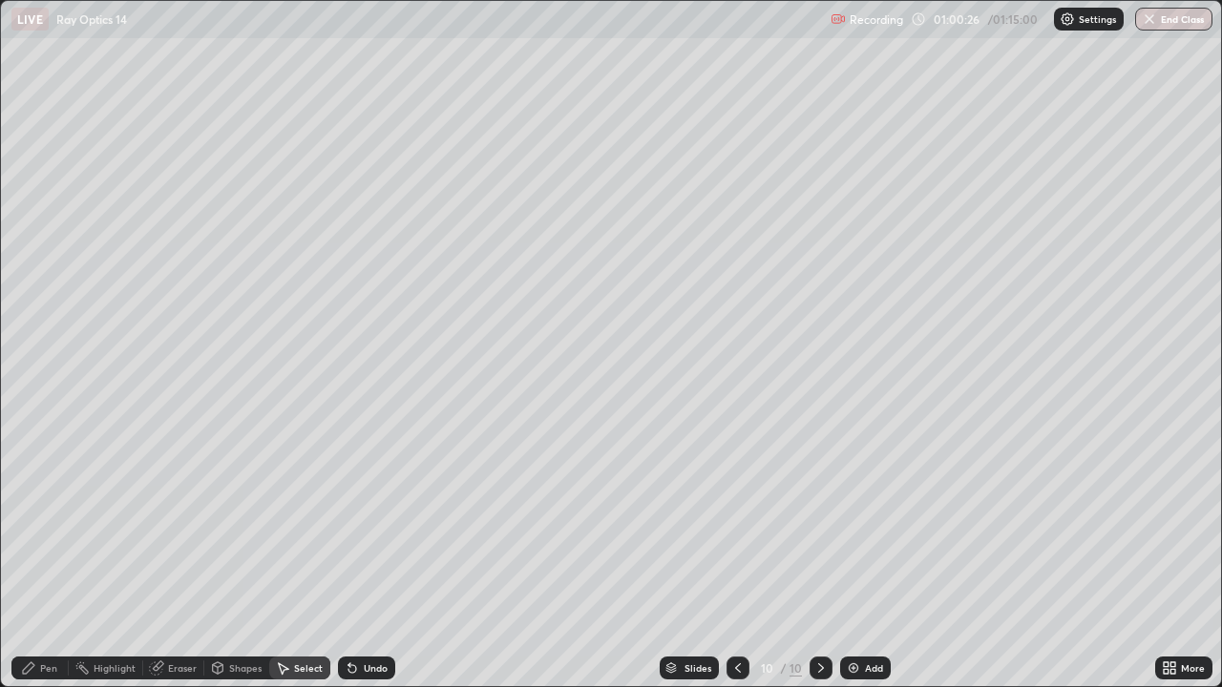
click at [378, 557] on div "Undo" at bounding box center [376, 668] width 24 height 10
click at [187, 557] on div "Eraser" at bounding box center [182, 668] width 29 height 10
click at [42, 437] on div at bounding box center [34, 435] width 23 height 23
click at [42, 557] on div "Pen" at bounding box center [48, 668] width 17 height 10
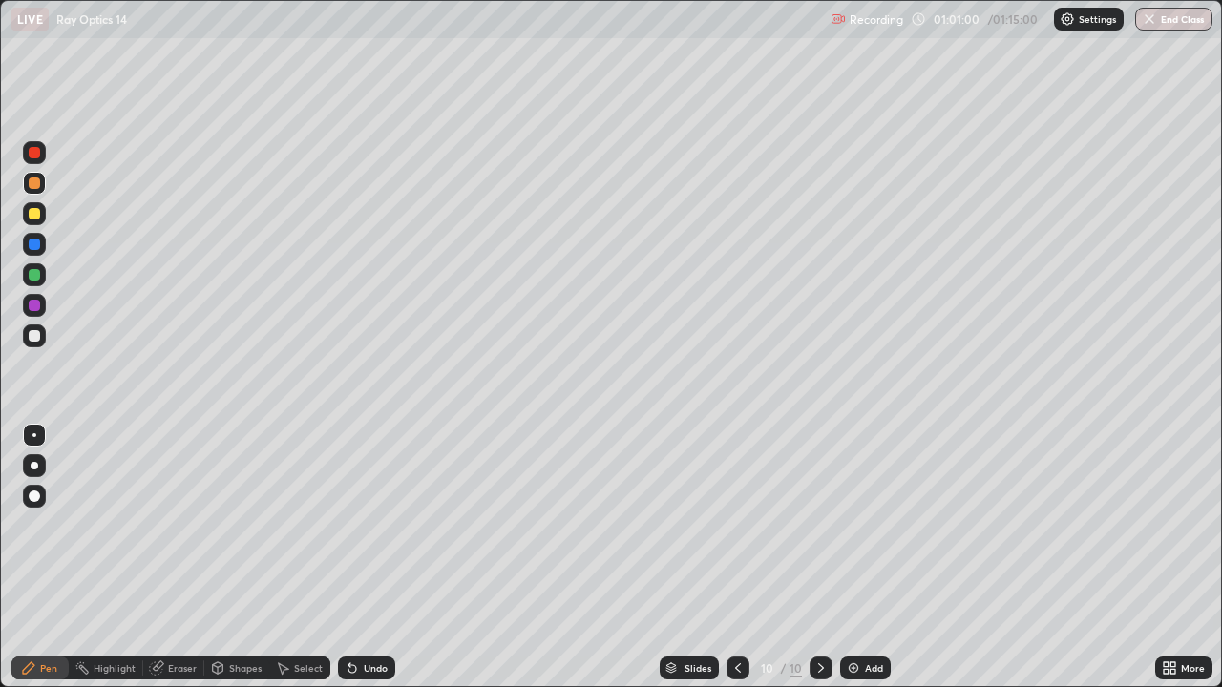
click at [39, 338] on div at bounding box center [34, 335] width 11 height 11
click at [33, 185] on div at bounding box center [34, 183] width 11 height 11
click at [34, 272] on div at bounding box center [34, 274] width 11 height 11
click at [33, 278] on div at bounding box center [34, 274] width 11 height 11
click at [32, 339] on div at bounding box center [34, 335] width 11 height 11
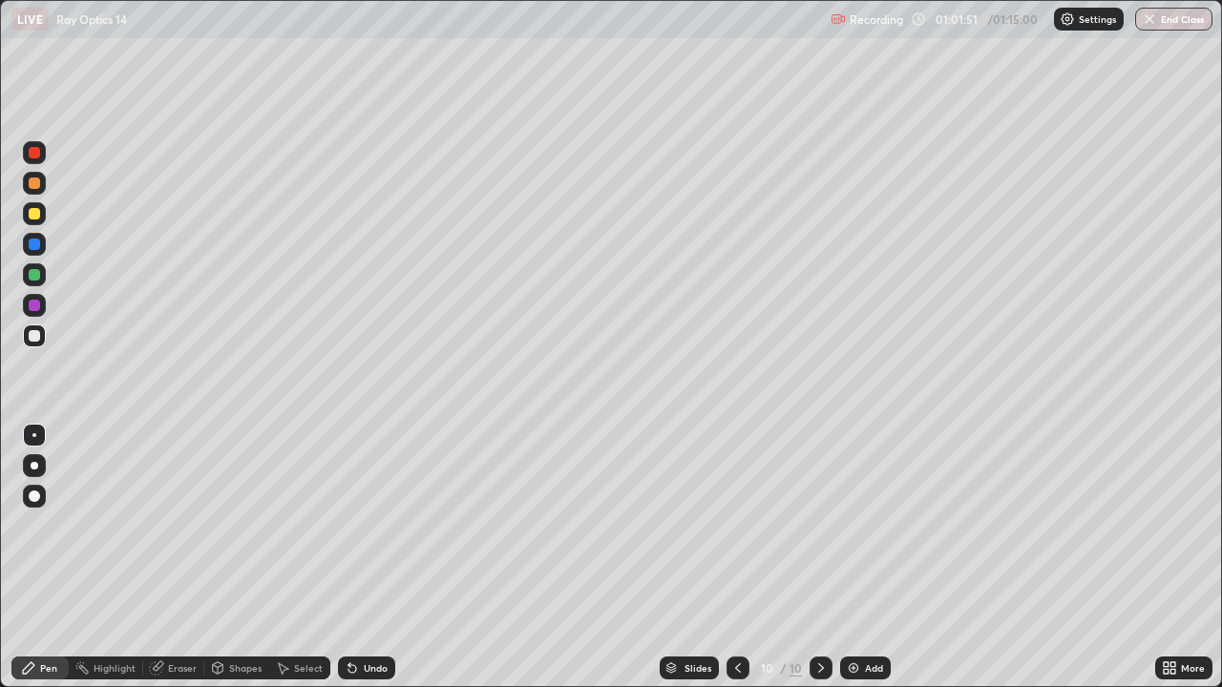
click at [30, 281] on div at bounding box center [34, 274] width 23 height 23
click at [31, 332] on div at bounding box center [34, 335] width 11 height 11
click at [35, 274] on div at bounding box center [34, 274] width 11 height 11
click at [29, 336] on div at bounding box center [34, 335] width 11 height 11
click at [873, 557] on div "Add" at bounding box center [874, 668] width 18 height 10
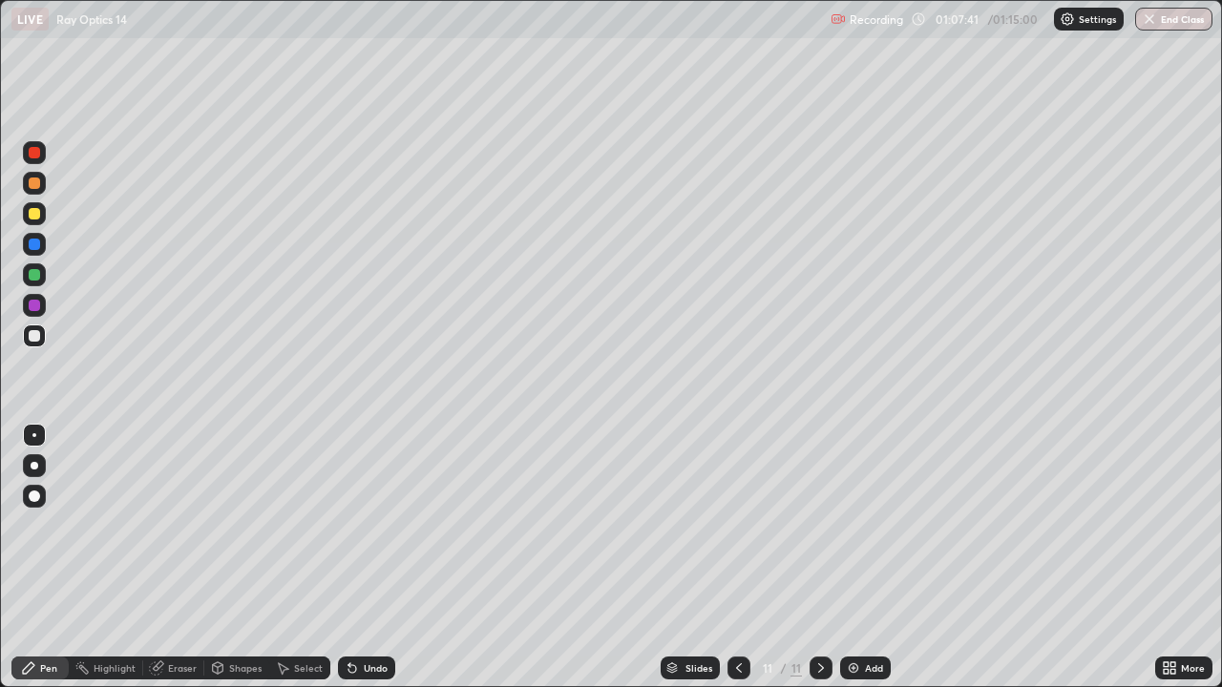
click at [37, 339] on div at bounding box center [34, 335] width 11 height 11
click at [36, 275] on div at bounding box center [34, 274] width 11 height 11
click at [35, 335] on div at bounding box center [34, 335] width 11 height 11
click at [33, 216] on div at bounding box center [34, 213] width 11 height 11
click at [36, 245] on div at bounding box center [34, 244] width 11 height 11
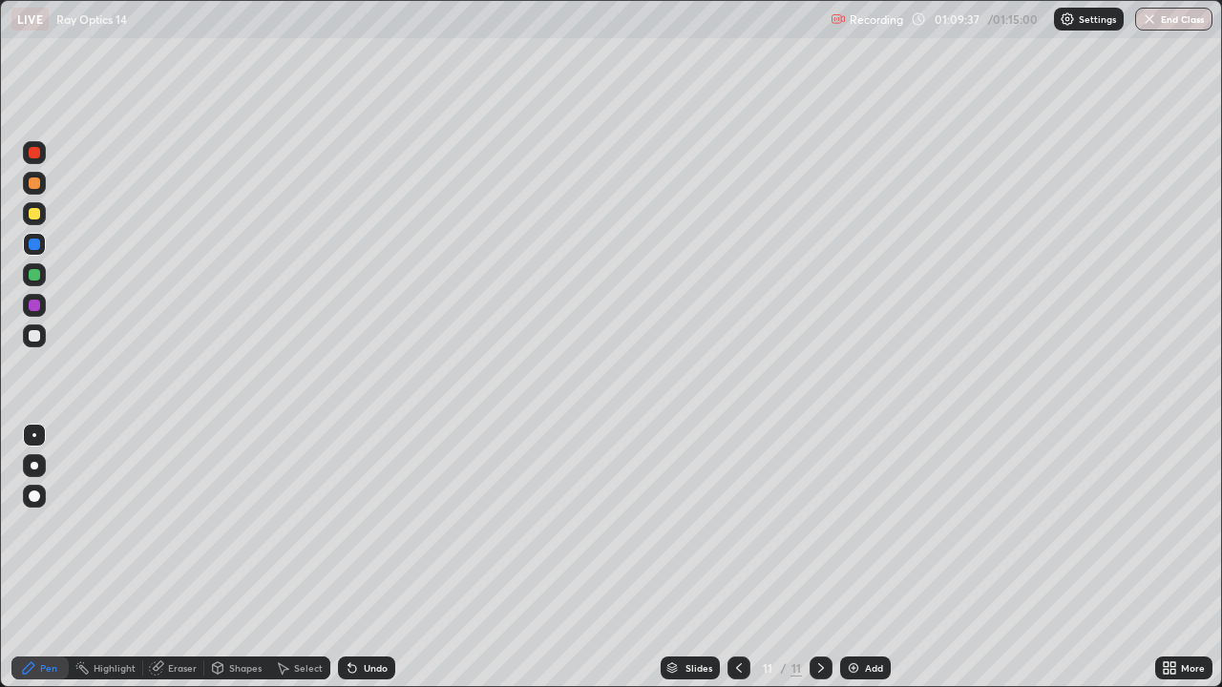
click at [34, 336] on div at bounding box center [34, 335] width 11 height 11
click at [33, 184] on div at bounding box center [34, 183] width 11 height 11
click at [31, 244] on div at bounding box center [34, 244] width 11 height 11
click at [32, 241] on div at bounding box center [34, 244] width 11 height 11
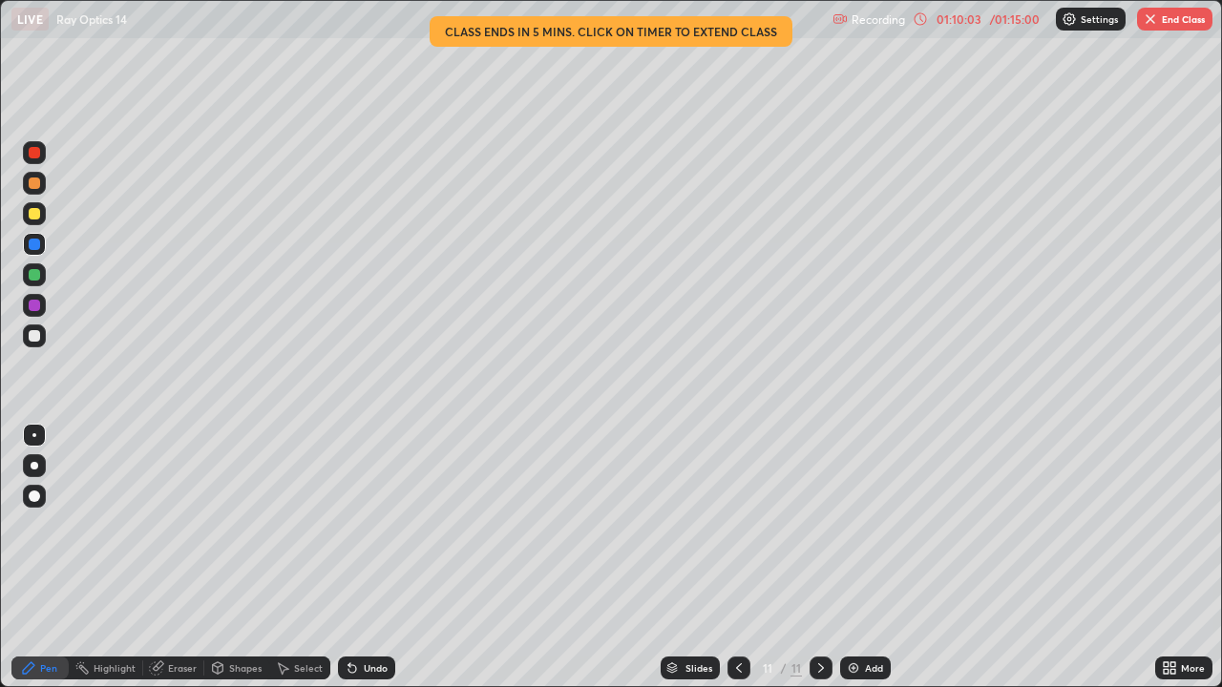
click at [33, 337] on div at bounding box center [34, 335] width 11 height 11
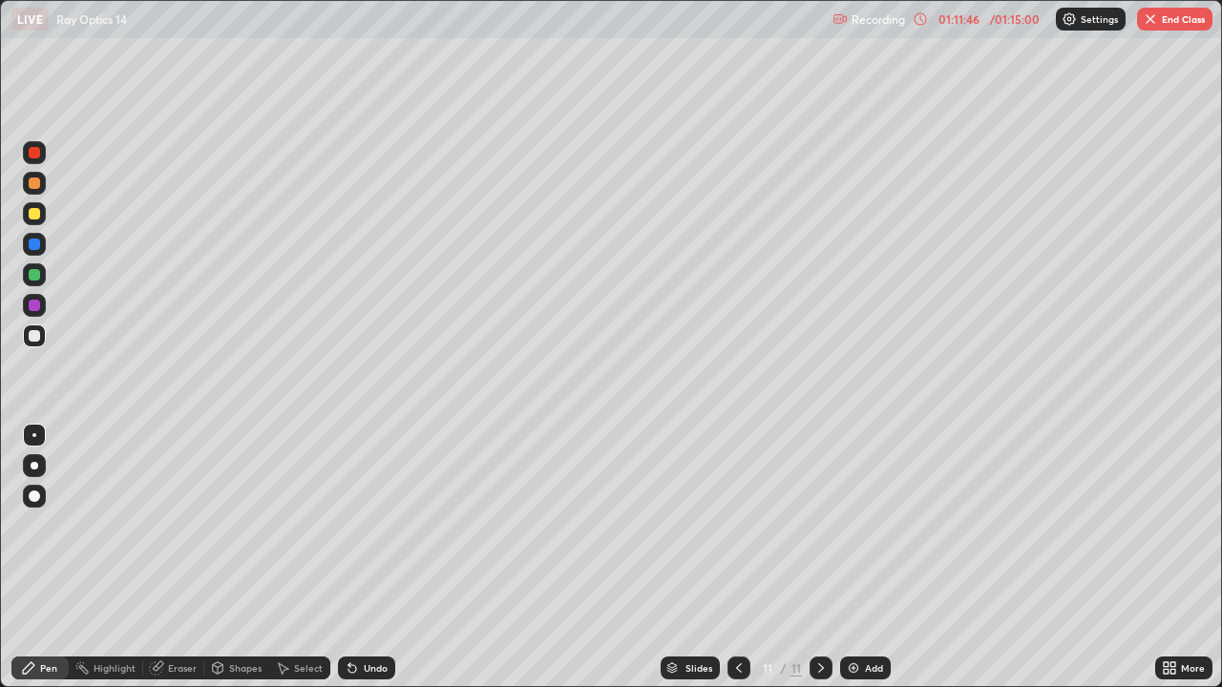
click at [39, 278] on div at bounding box center [34, 274] width 11 height 11
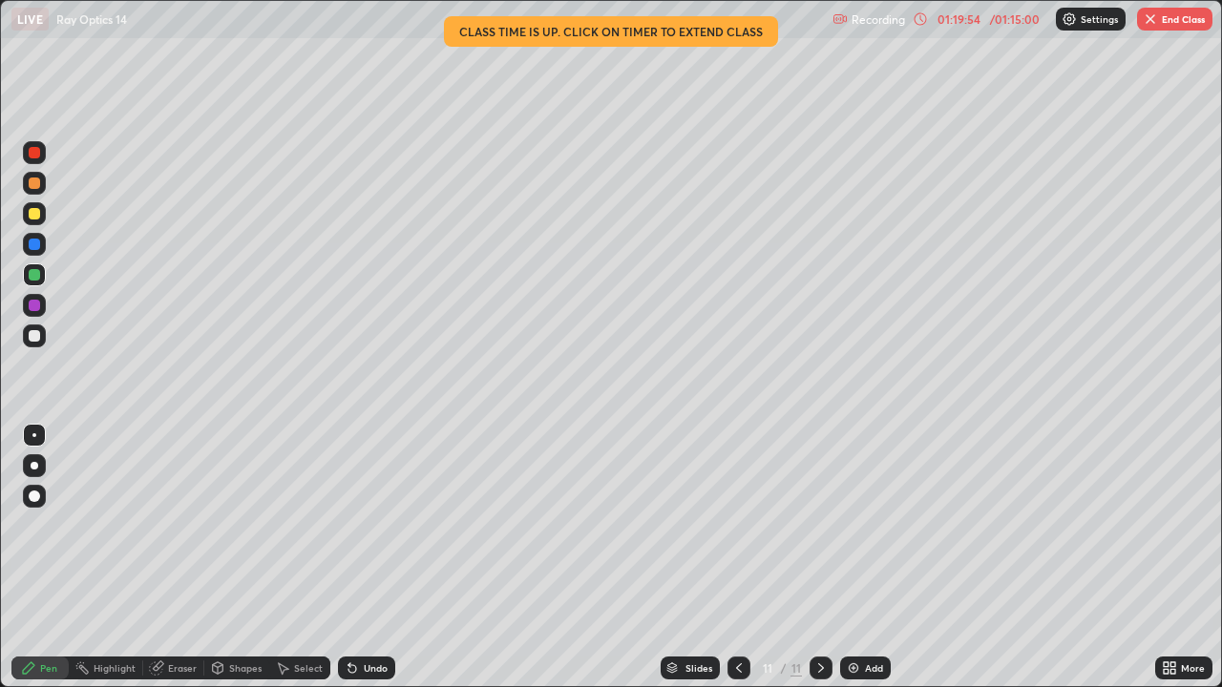
click at [1179, 20] on button "End Class" at bounding box center [1174, 19] width 75 height 23
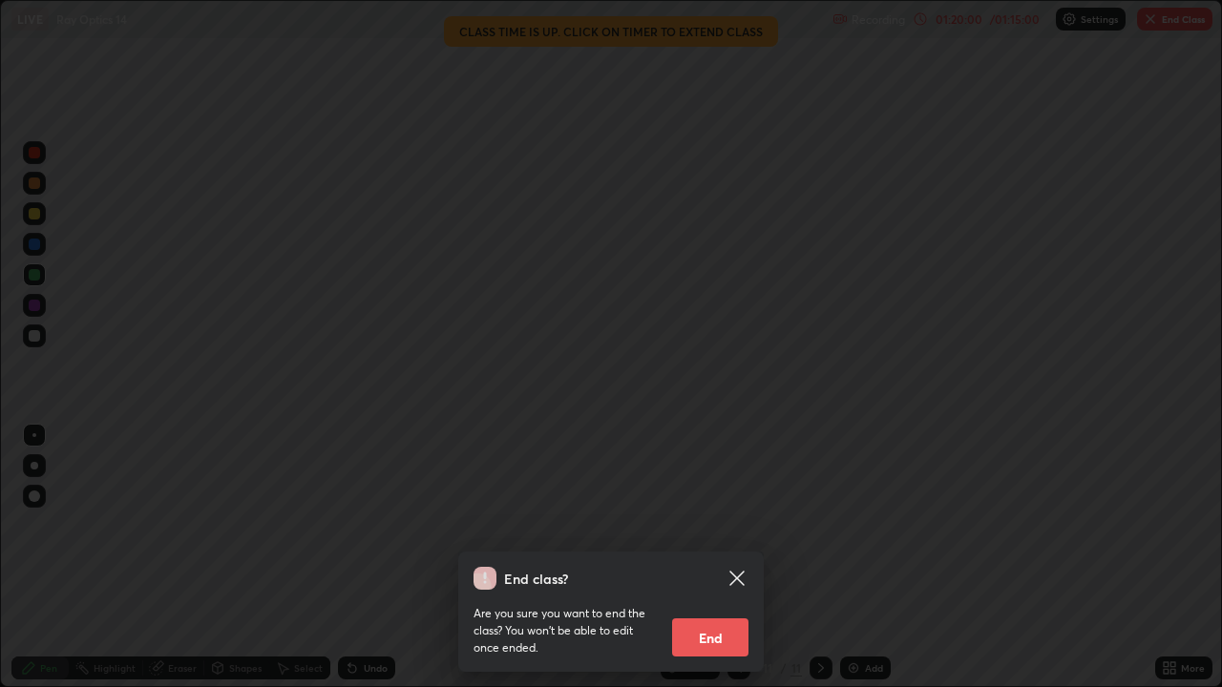
click at [721, 557] on button "End" at bounding box center [710, 637] width 76 height 38
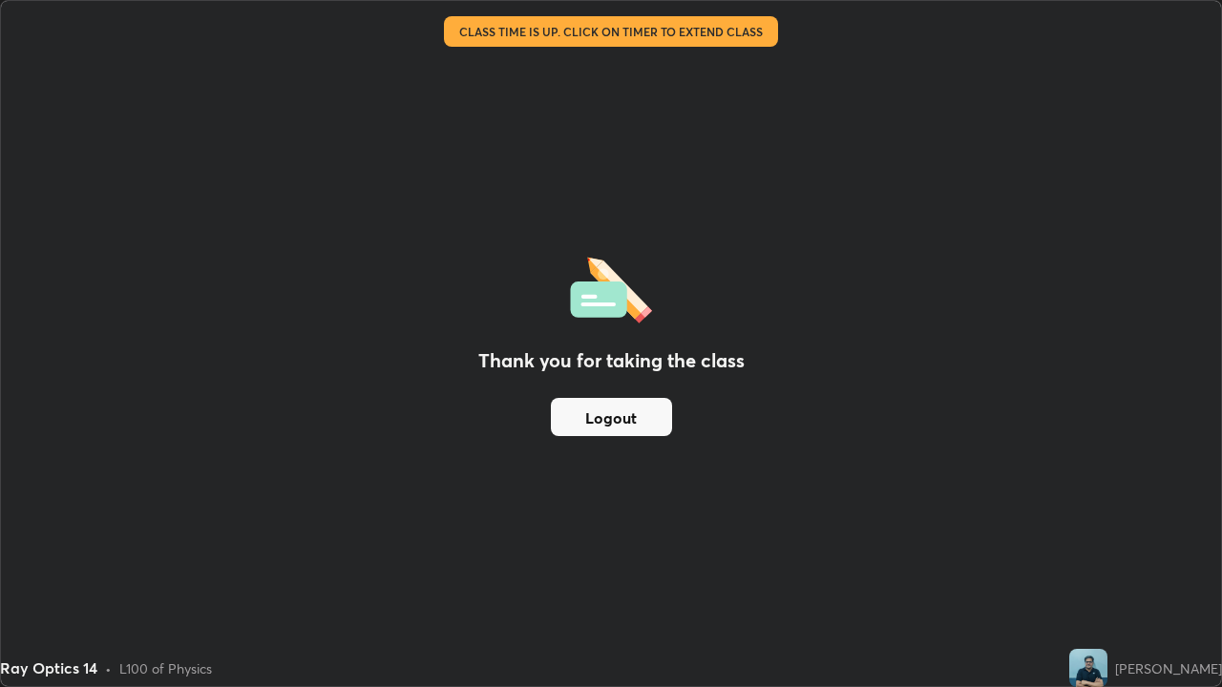
click at [635, 419] on button "Logout" at bounding box center [611, 417] width 121 height 38
click at [1173, 455] on div "Thank you for taking the class Logout" at bounding box center [611, 343] width 1220 height 685
click at [1180, 453] on div "Thank you for taking the class Logout" at bounding box center [611, 343] width 1220 height 685
click at [1169, 463] on div "Thank you for taking the class Logout" at bounding box center [611, 343] width 1220 height 685
click at [1216, 557] on div "[PERSON_NAME]" at bounding box center [1168, 669] width 107 height 20
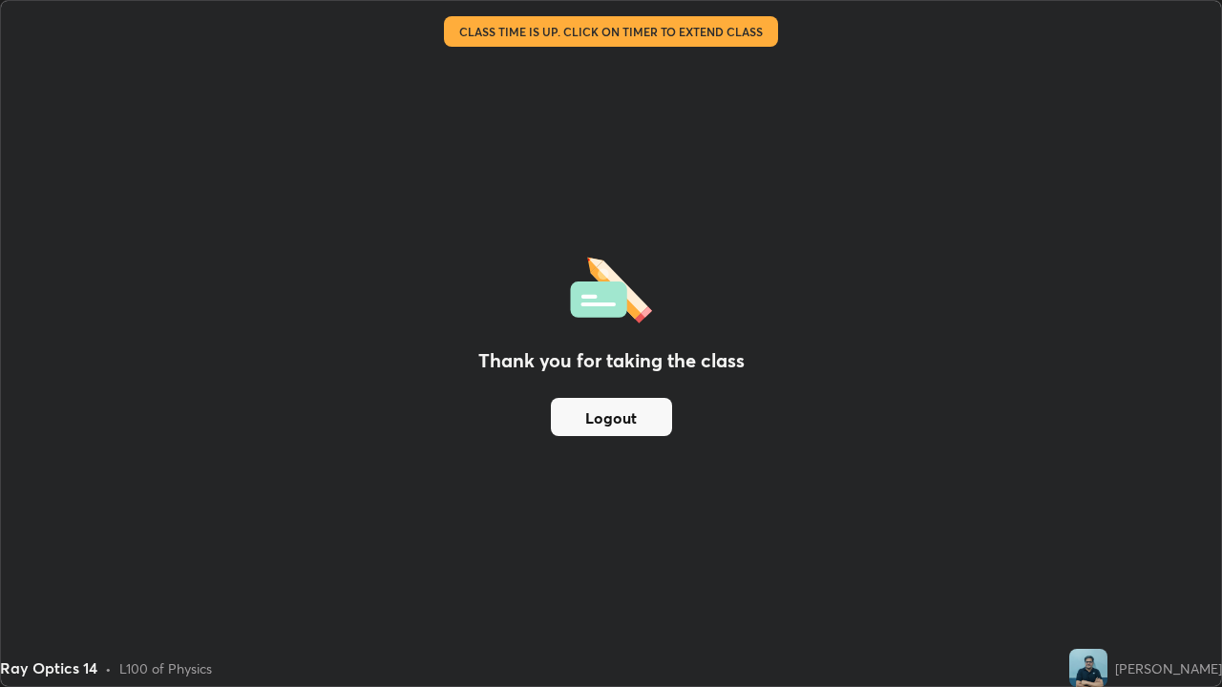
click at [635, 419] on button "Logout" at bounding box center [611, 417] width 121 height 38
click at [623, 418] on button "Logout" at bounding box center [611, 417] width 121 height 38
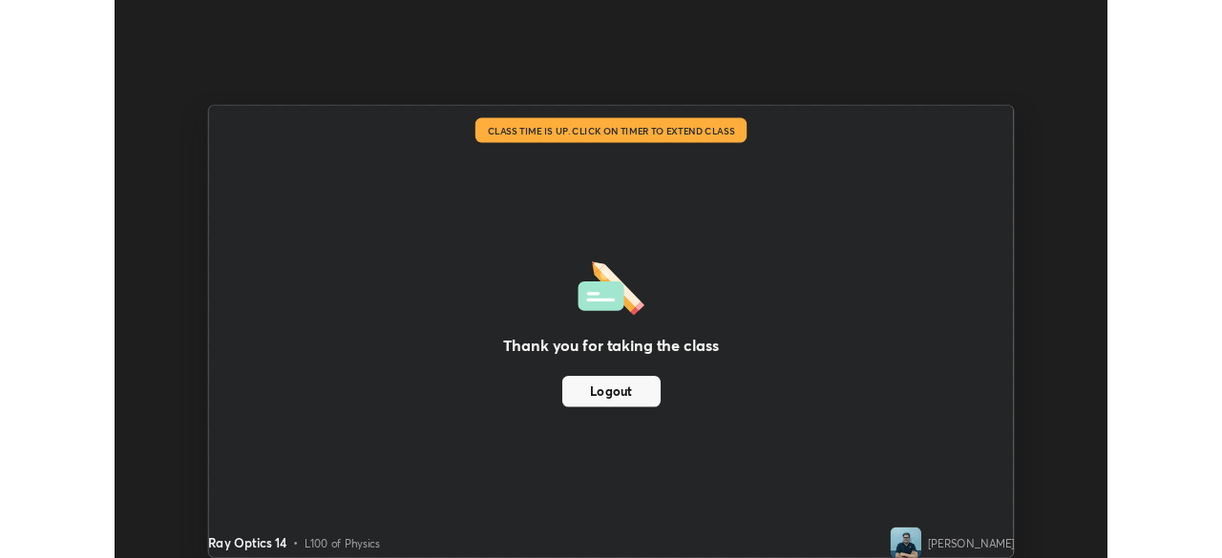
scroll to position [94889, 94226]
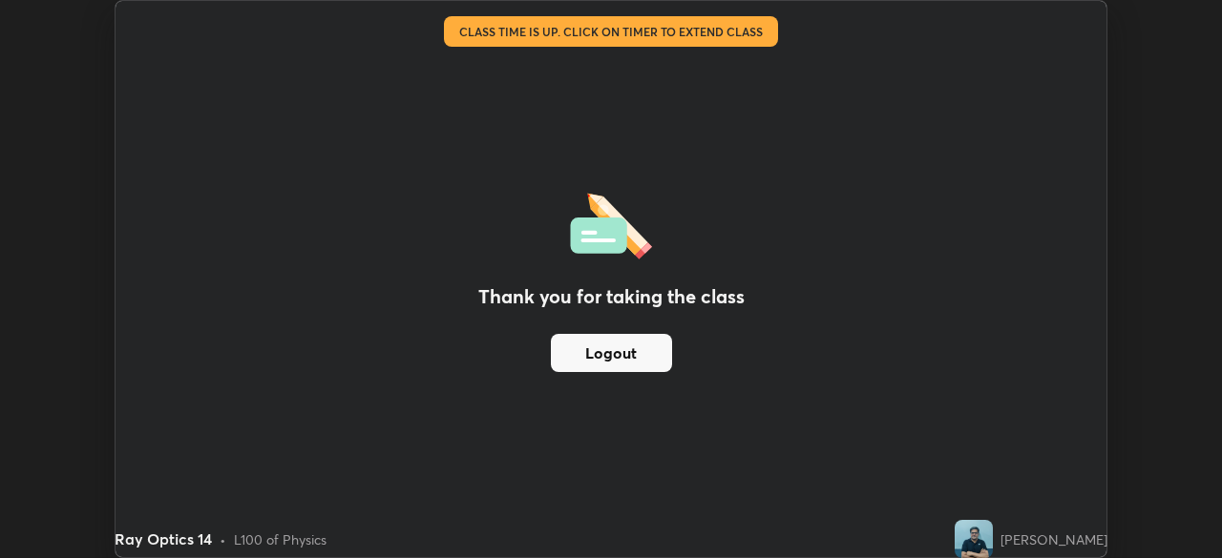
click at [626, 358] on button "Logout" at bounding box center [611, 353] width 121 height 38
click at [610, 359] on button "Logout" at bounding box center [611, 353] width 121 height 38
click at [613, 365] on button "Logout" at bounding box center [611, 353] width 121 height 38
click at [954, 549] on img at bounding box center [973, 539] width 38 height 38
click at [954, 540] on img at bounding box center [973, 539] width 38 height 38
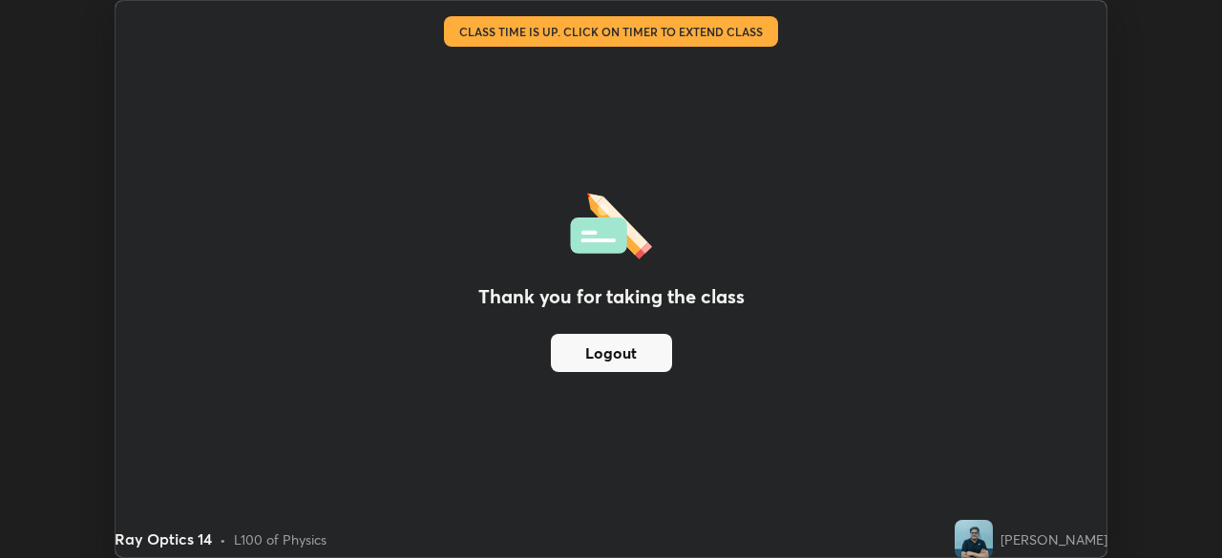
click at [820, 83] on p "Please call center admin to check" at bounding box center [890, 81] width 175 height 15
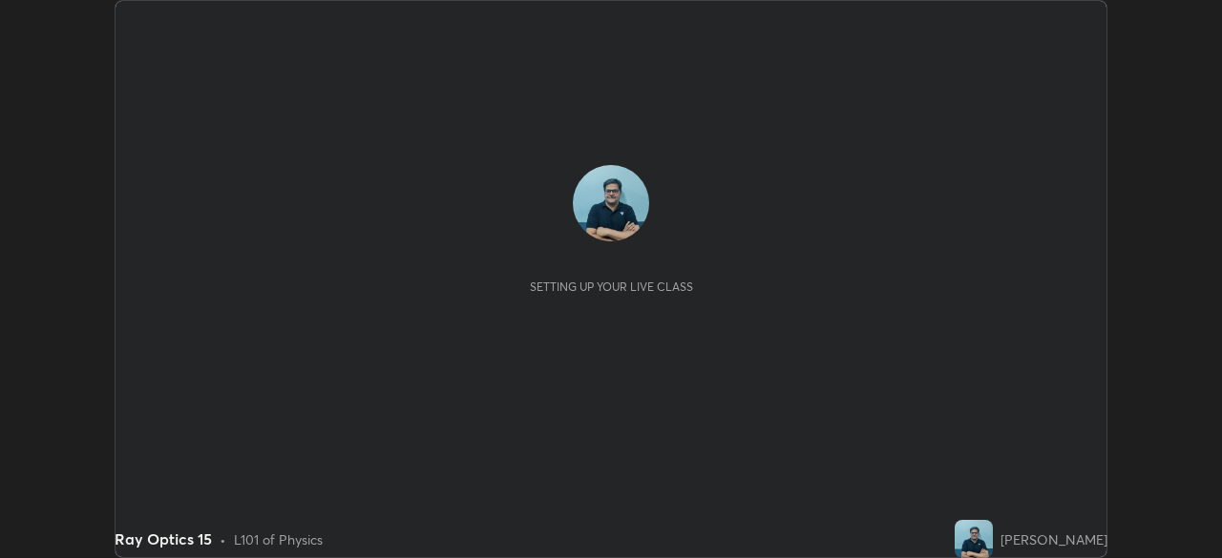
scroll to position [558, 1221]
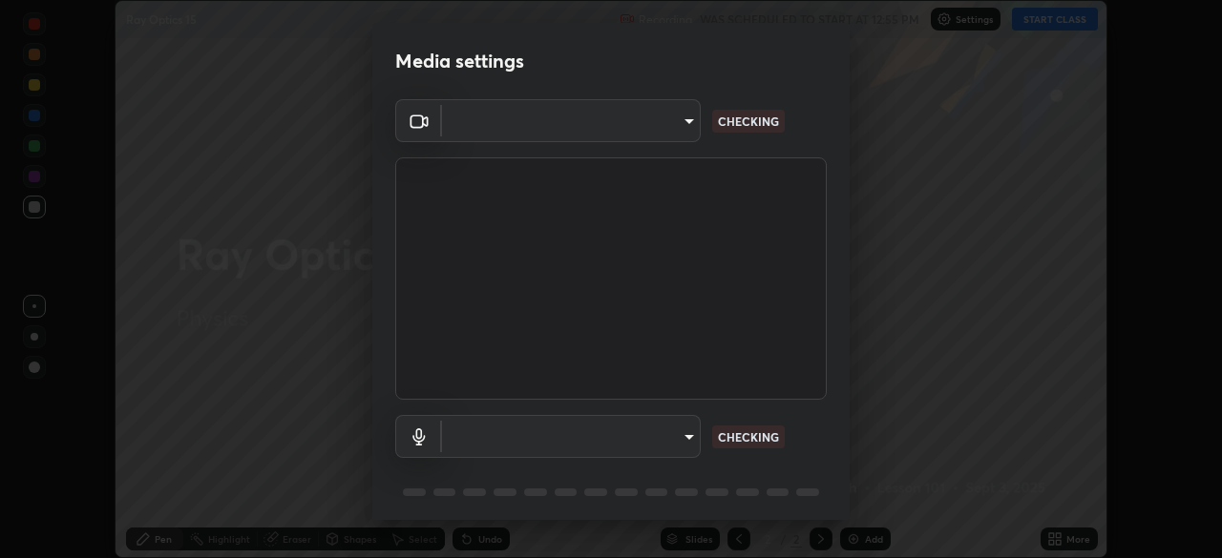
type input "68abbd0ba27f3b7b13d700706cc0a542acc53d6138fc99a51b3524be894f9c2a"
type input "default"
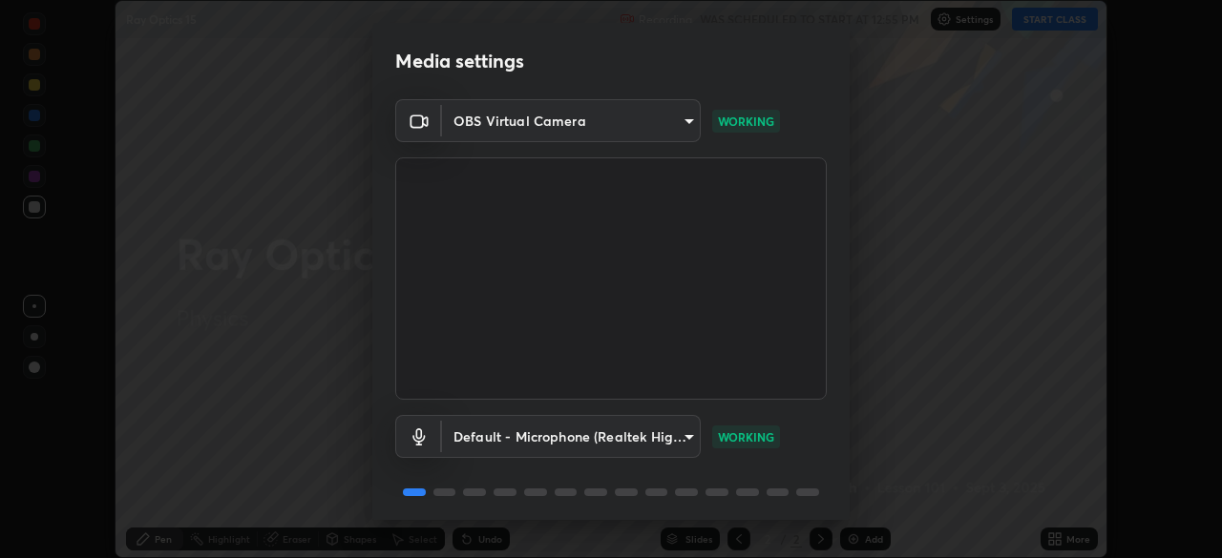
scroll to position [68, 0]
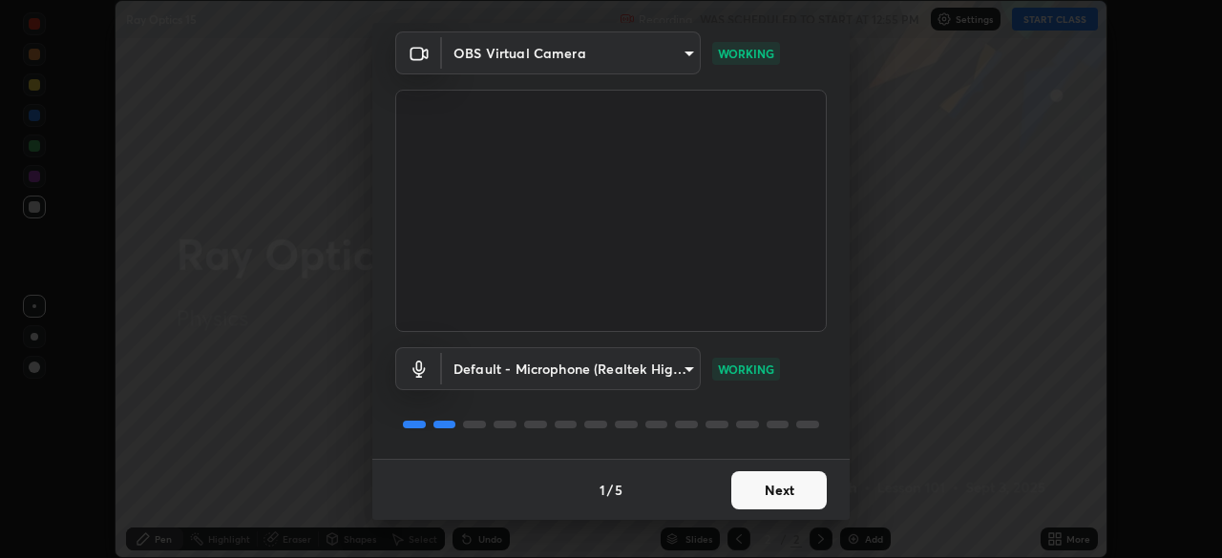
click at [792, 495] on button "Next" at bounding box center [778, 491] width 95 height 38
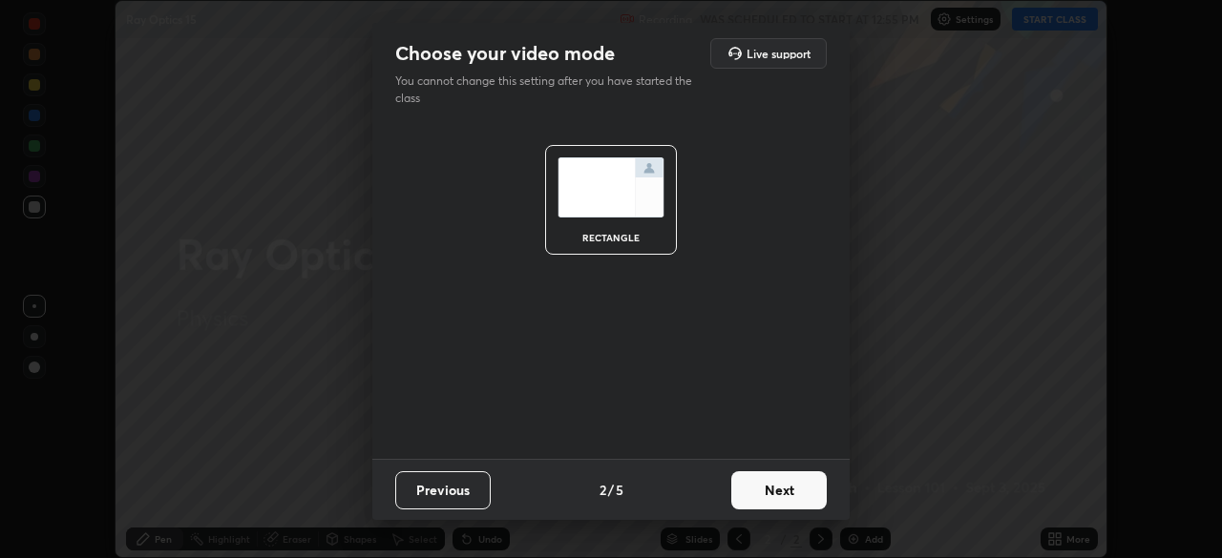
click at [797, 493] on button "Next" at bounding box center [778, 491] width 95 height 38
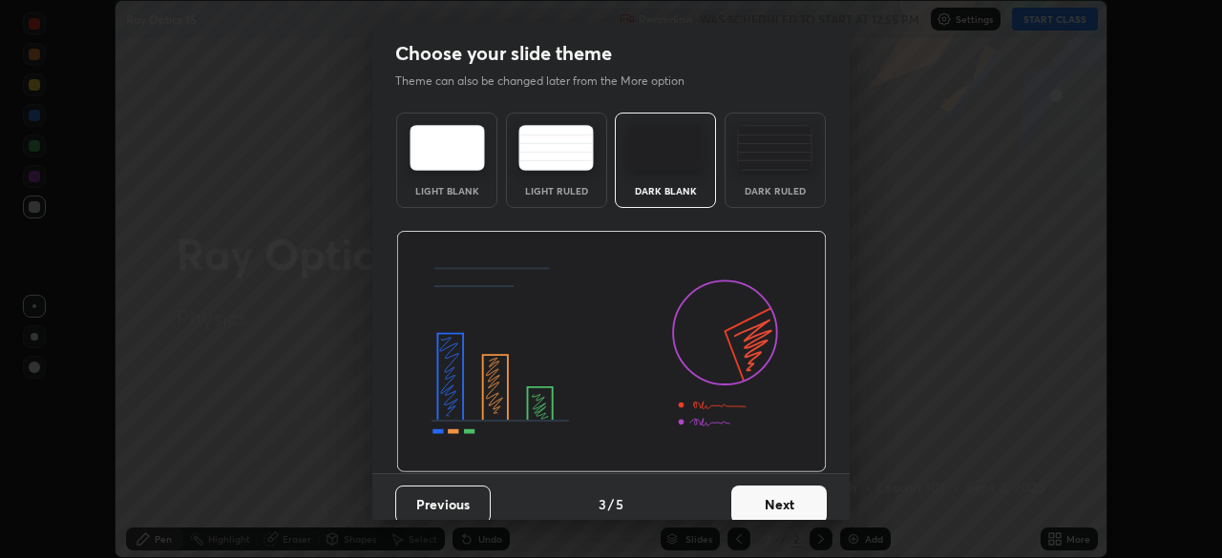
click at [794, 501] on button "Next" at bounding box center [778, 505] width 95 height 38
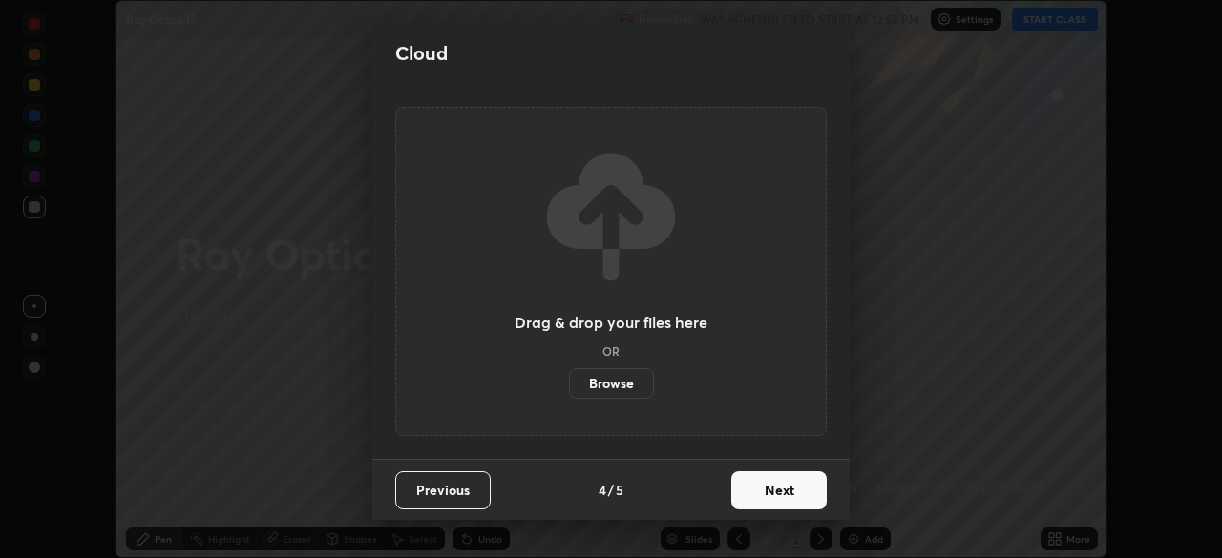
click at [795, 496] on button "Next" at bounding box center [778, 491] width 95 height 38
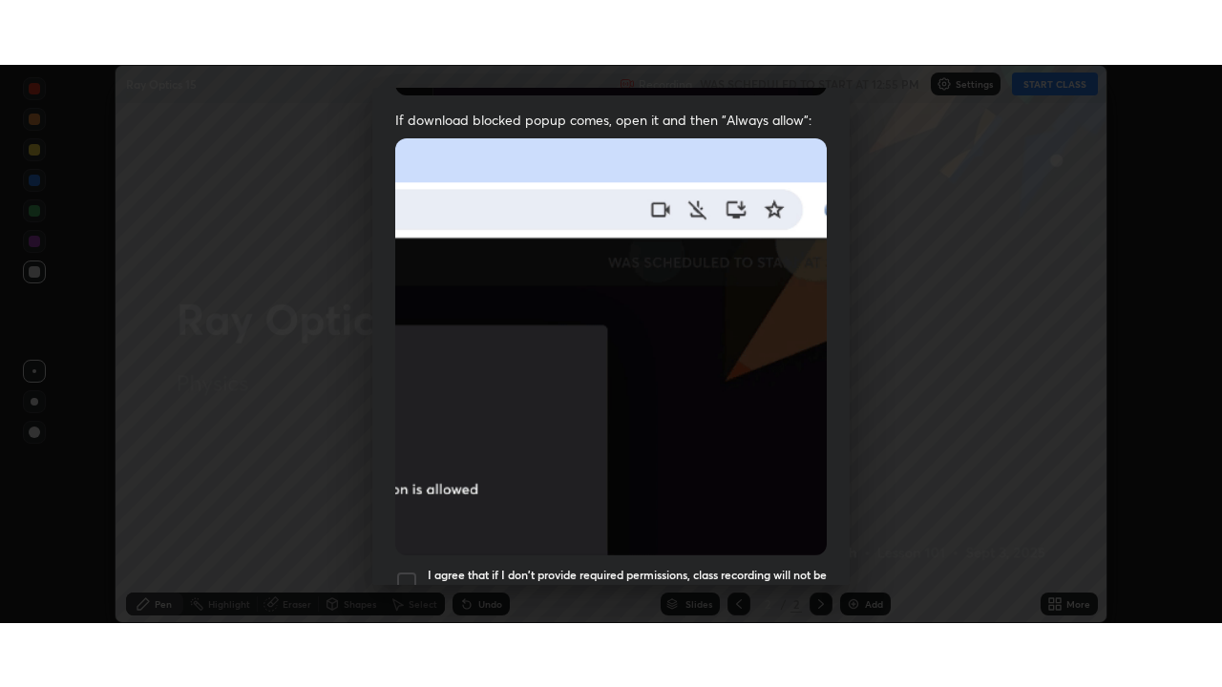
scroll to position [457, 0]
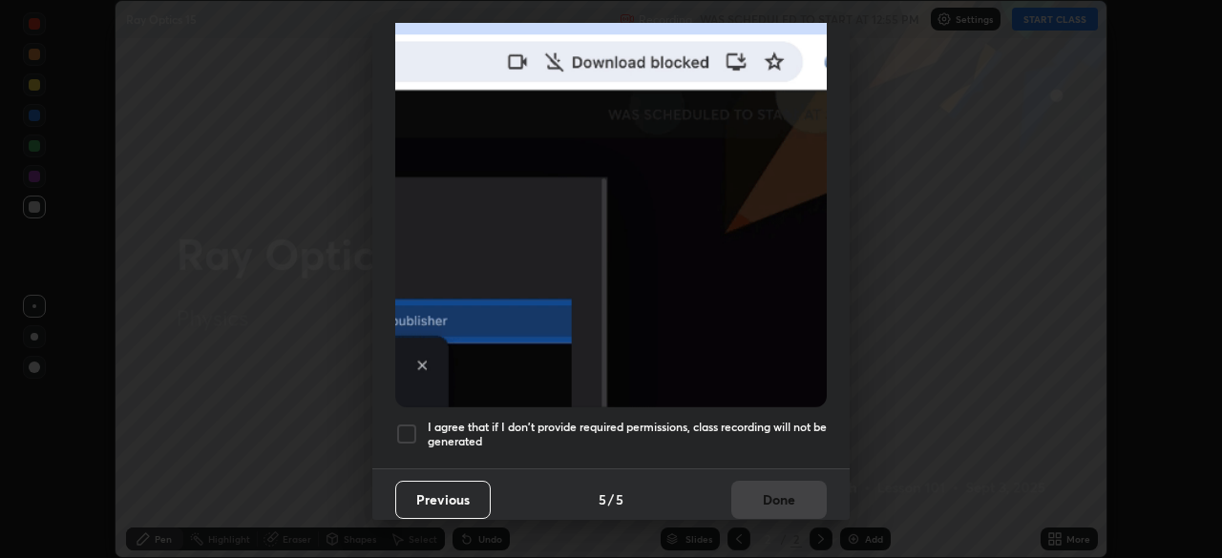
click at [401, 427] on div at bounding box center [406, 434] width 23 height 23
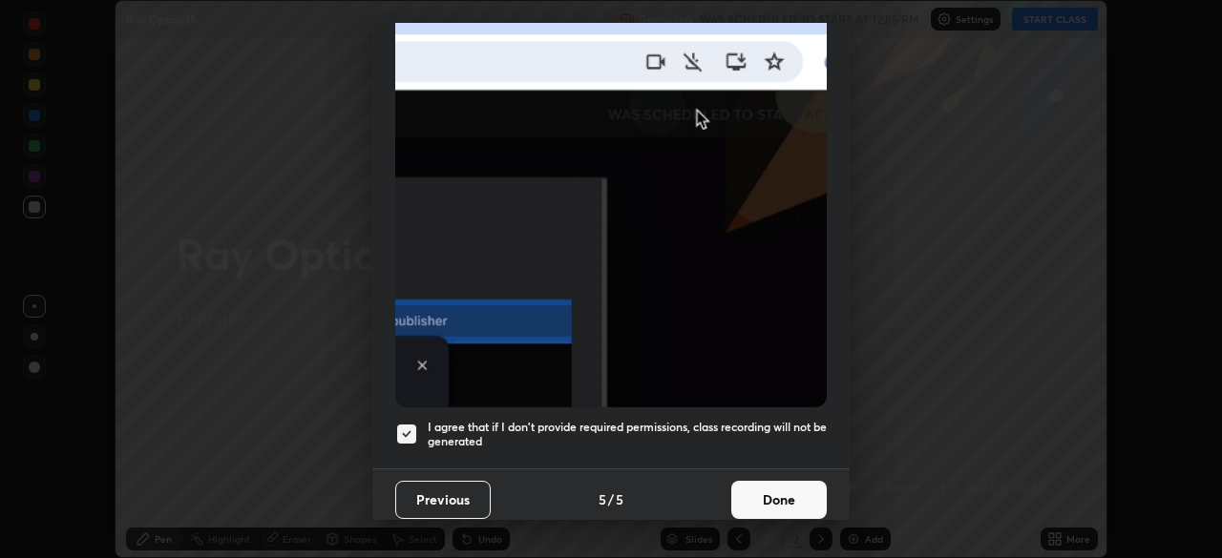
click at [782, 493] on button "Done" at bounding box center [778, 500] width 95 height 38
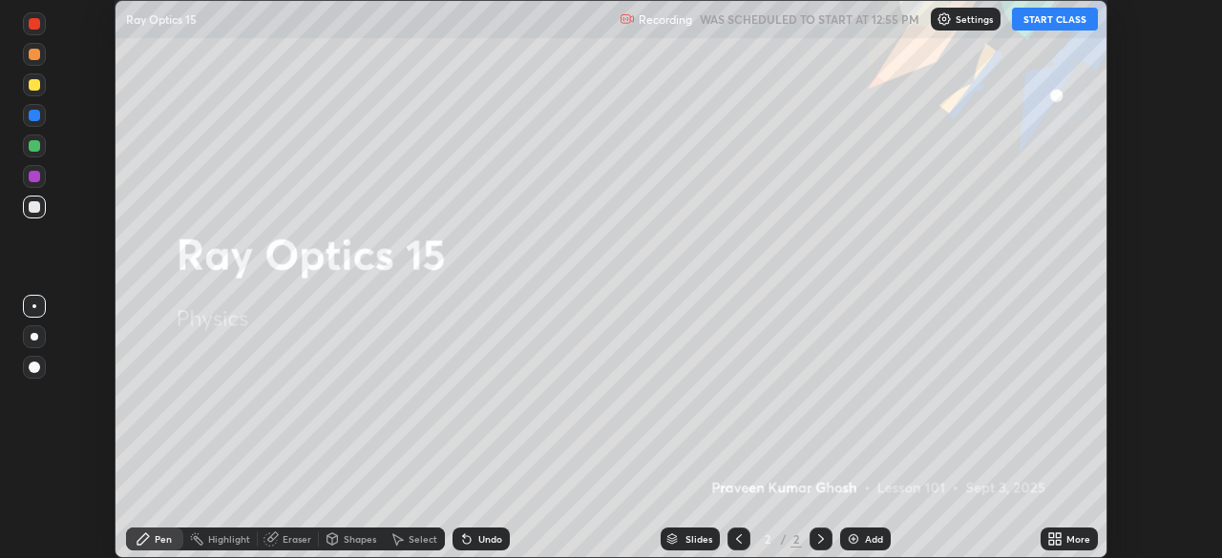
click at [1064, 22] on button "START CLASS" at bounding box center [1055, 19] width 86 height 23
click at [1058, 542] on icon at bounding box center [1058, 542] width 5 height 5
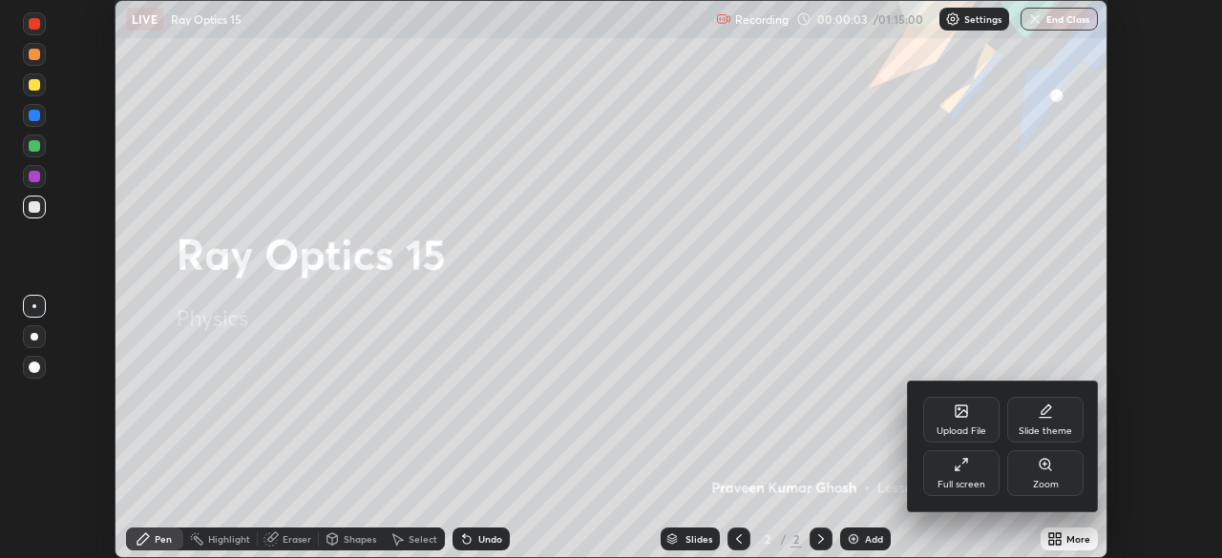
click at [960, 472] on div "Full screen" at bounding box center [961, 474] width 76 height 46
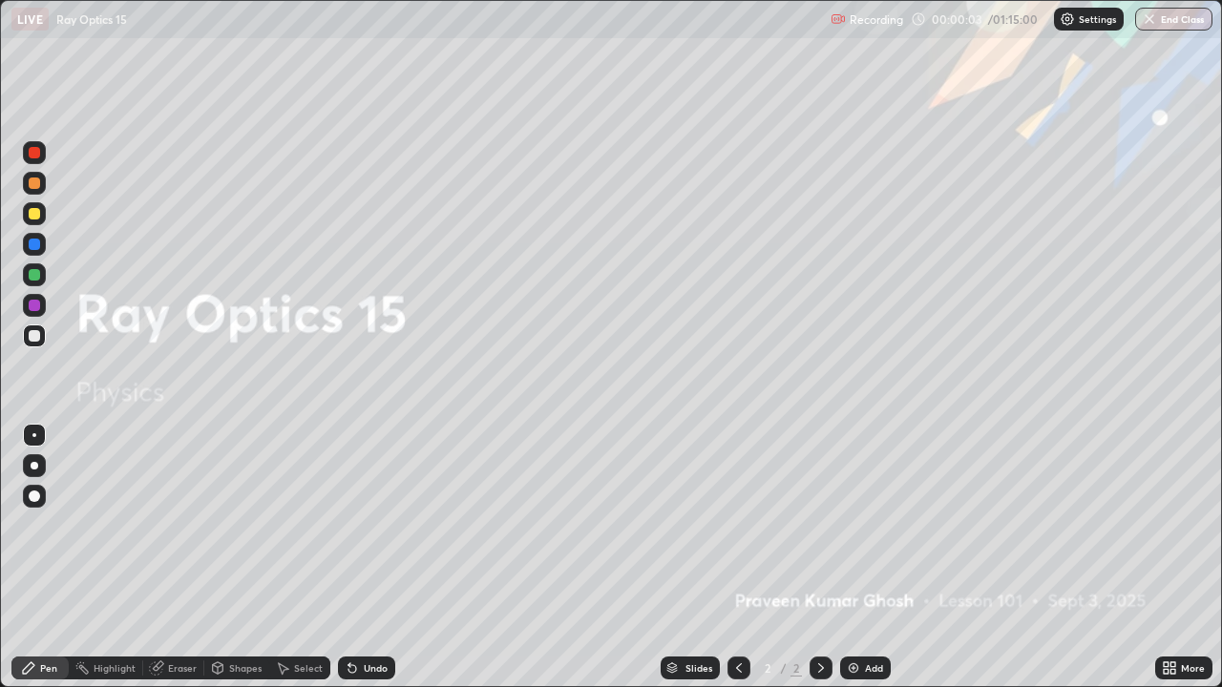
scroll to position [687, 1222]
click at [867, 557] on div "Add" at bounding box center [874, 668] width 18 height 10
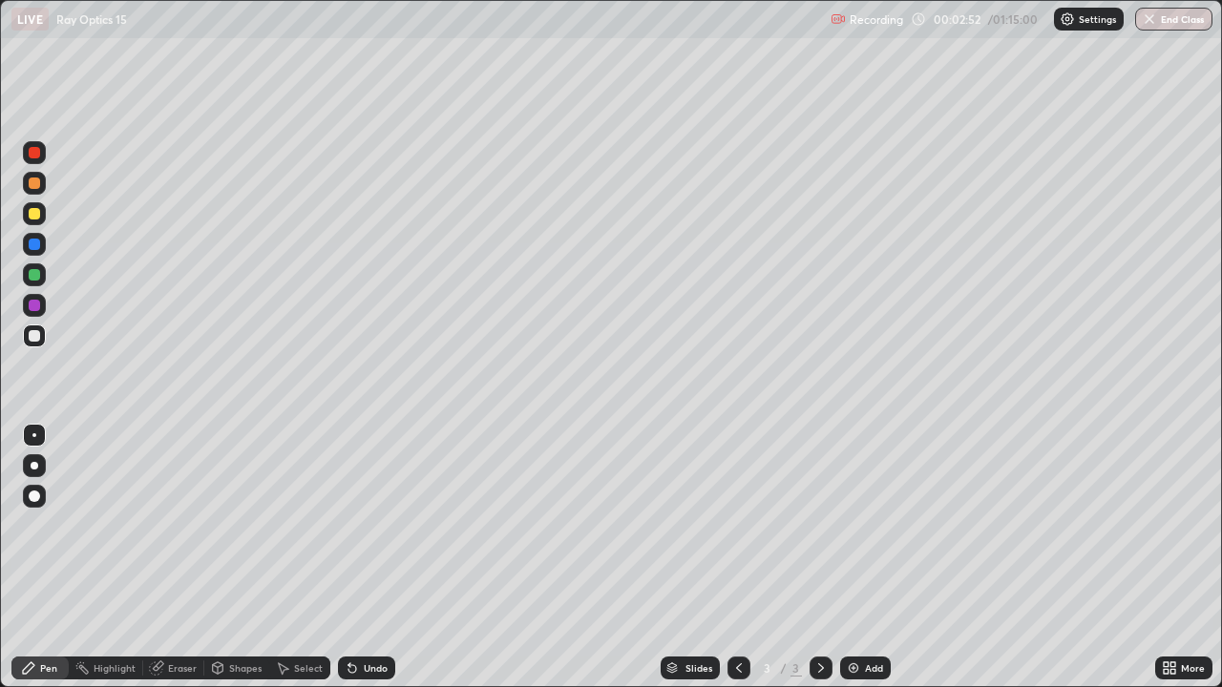
click at [34, 275] on div at bounding box center [34, 274] width 11 height 11
click at [39, 340] on div at bounding box center [34, 335] width 11 height 11
click at [36, 284] on div at bounding box center [34, 274] width 23 height 23
click at [42, 341] on div at bounding box center [34, 336] width 23 height 23
click at [32, 275] on div at bounding box center [34, 274] width 11 height 11
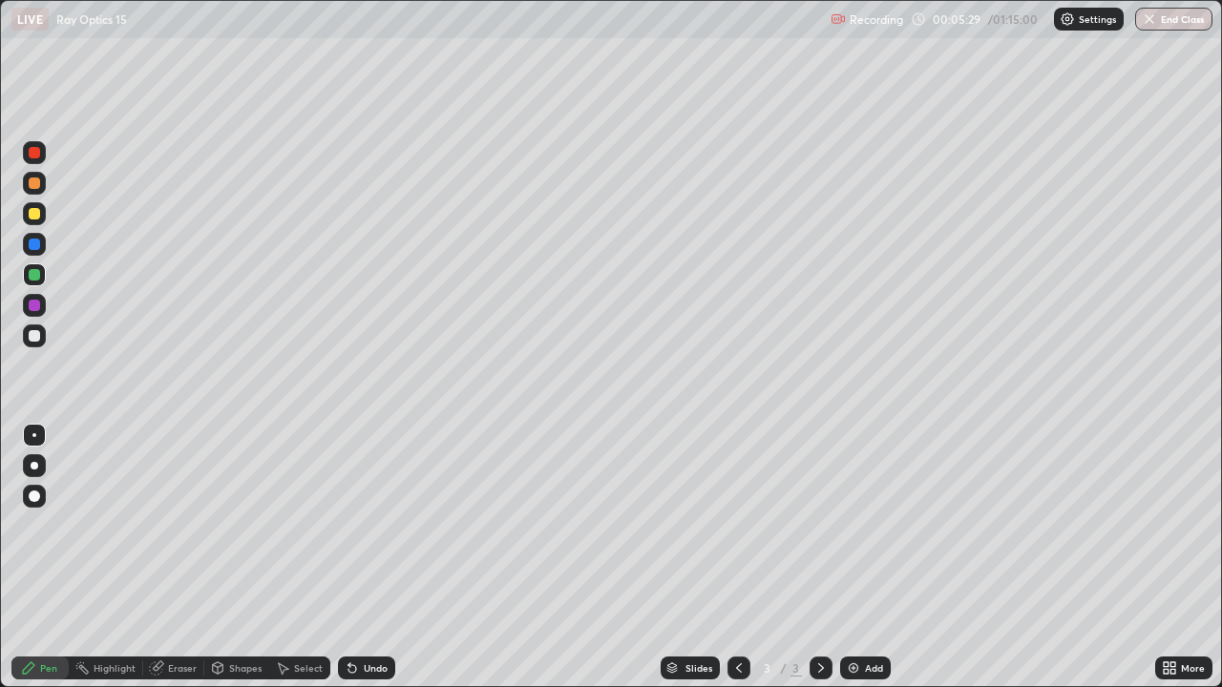
click at [32, 214] on div at bounding box center [34, 213] width 11 height 11
click at [877, 557] on div "Add" at bounding box center [874, 668] width 18 height 10
click at [35, 339] on div at bounding box center [34, 335] width 11 height 11
click at [35, 341] on div at bounding box center [34, 335] width 11 height 11
click at [36, 212] on div at bounding box center [34, 213] width 11 height 11
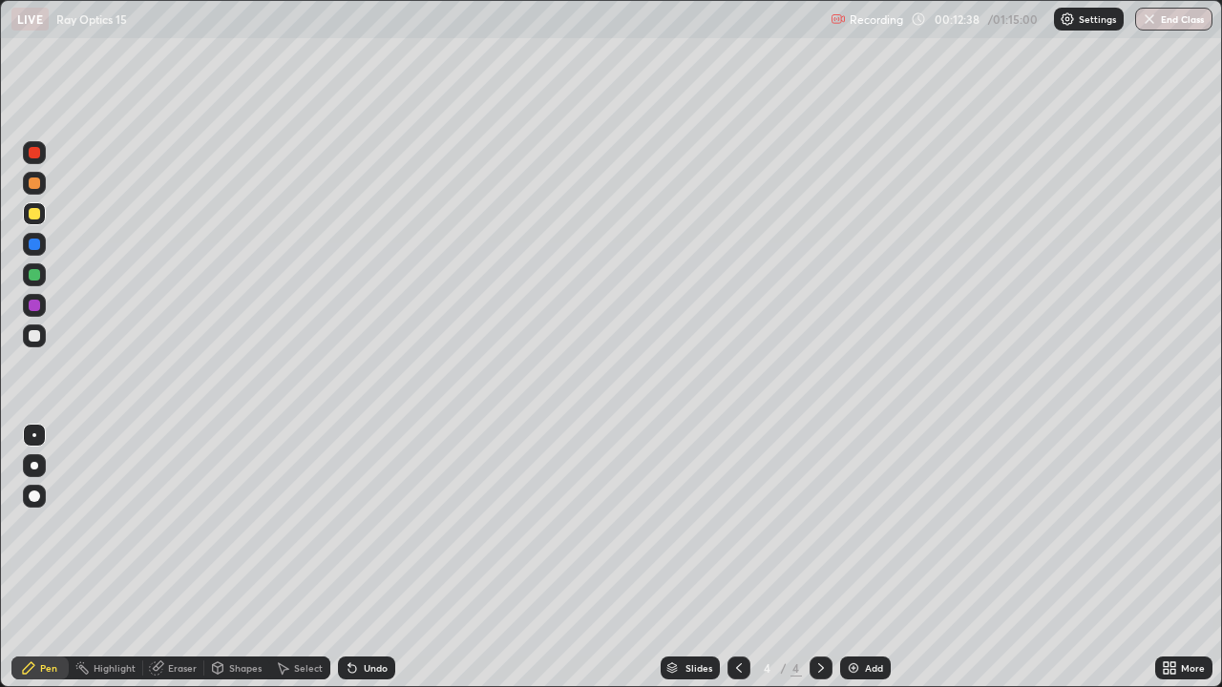
click at [363, 557] on div "Undo" at bounding box center [366, 668] width 57 height 23
click at [372, 557] on div "Undo" at bounding box center [376, 668] width 24 height 10
click at [370, 557] on div "Undo" at bounding box center [376, 668] width 24 height 10
click at [34, 337] on div at bounding box center [34, 335] width 11 height 11
click at [866, 557] on div "Add" at bounding box center [874, 668] width 18 height 10
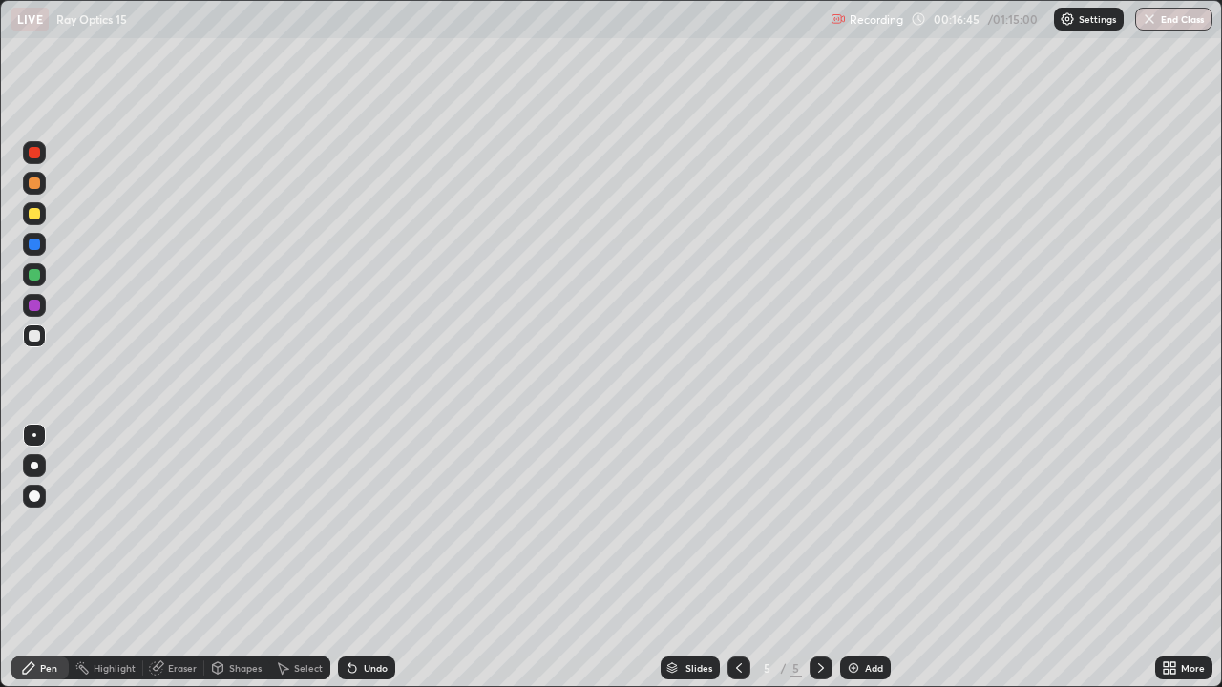
click at [188, 557] on div "Eraser" at bounding box center [182, 668] width 29 height 10
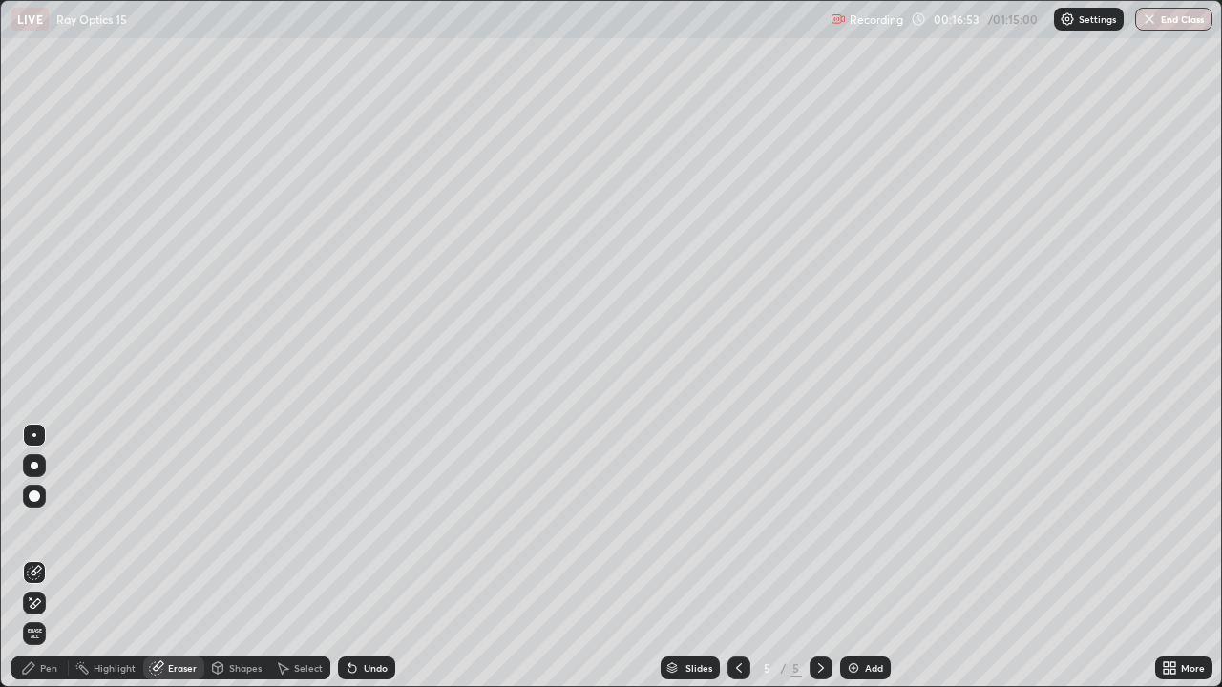
click at [52, 557] on div "Pen" at bounding box center [48, 668] width 17 height 10
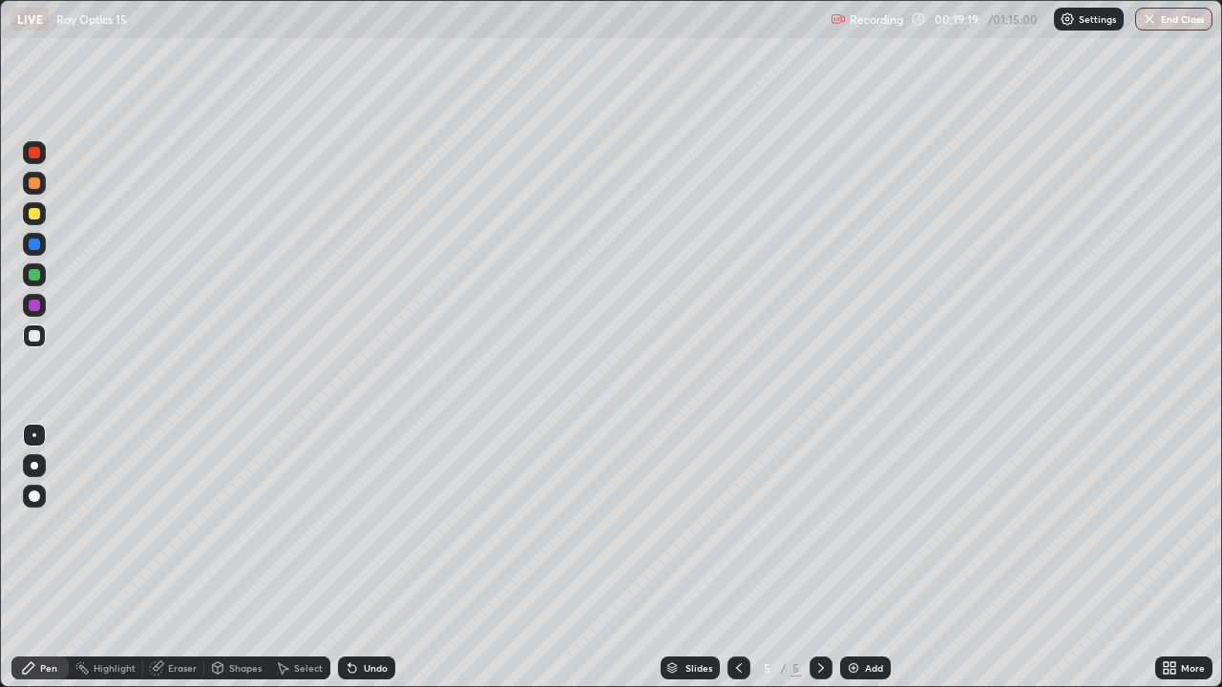
click at [36, 276] on div at bounding box center [34, 274] width 11 height 11
click at [862, 557] on div "Add" at bounding box center [865, 668] width 51 height 23
click at [34, 337] on div at bounding box center [34, 335] width 11 height 11
click at [33, 278] on div at bounding box center [34, 274] width 11 height 11
click at [32, 341] on div at bounding box center [34, 335] width 11 height 11
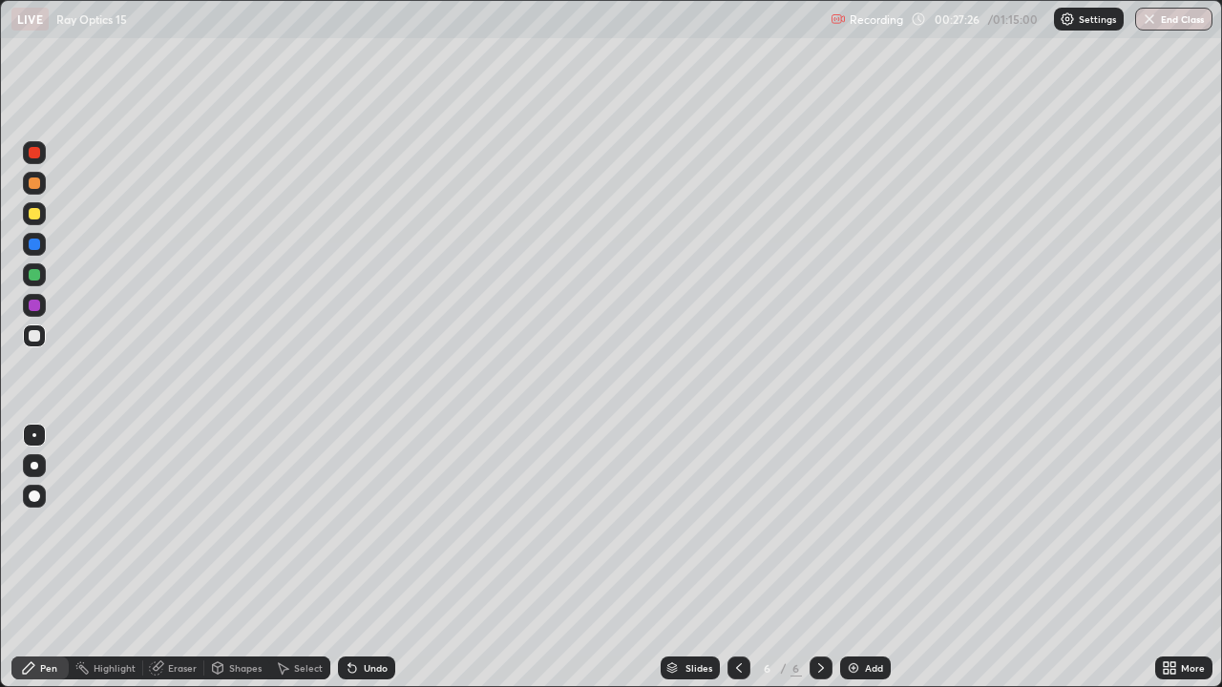
click at [305, 557] on div "Select" at bounding box center [308, 668] width 29 height 10
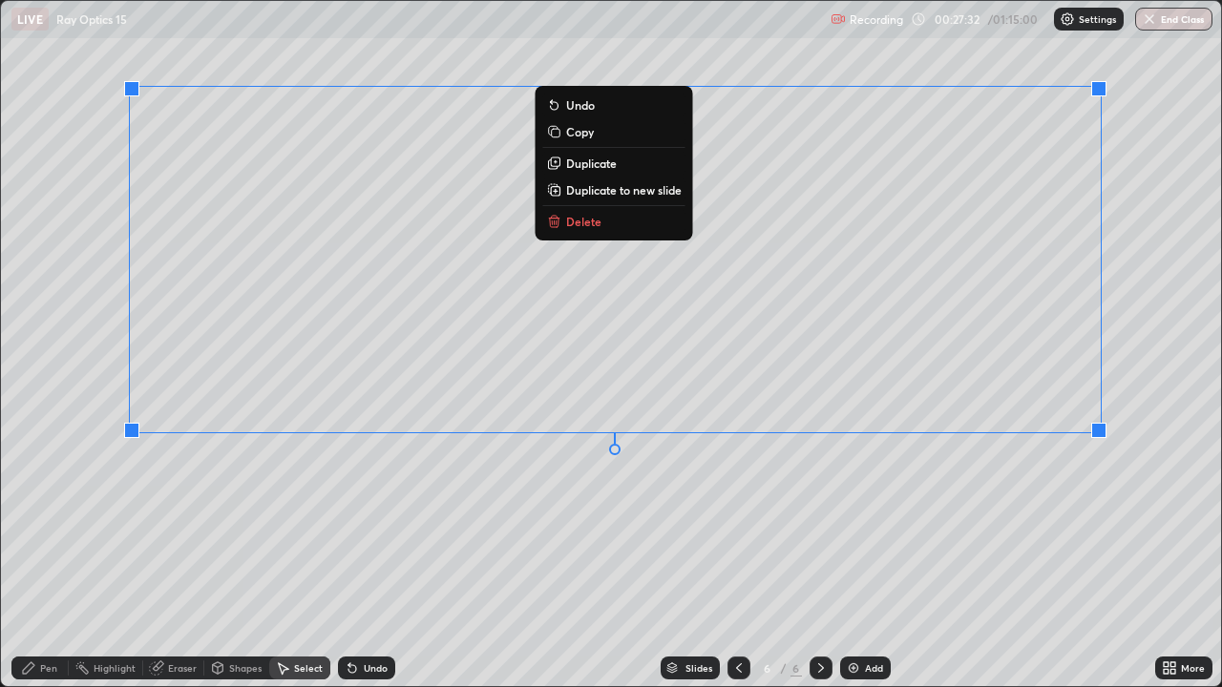
click at [592, 228] on p "Delete" at bounding box center [583, 221] width 35 height 15
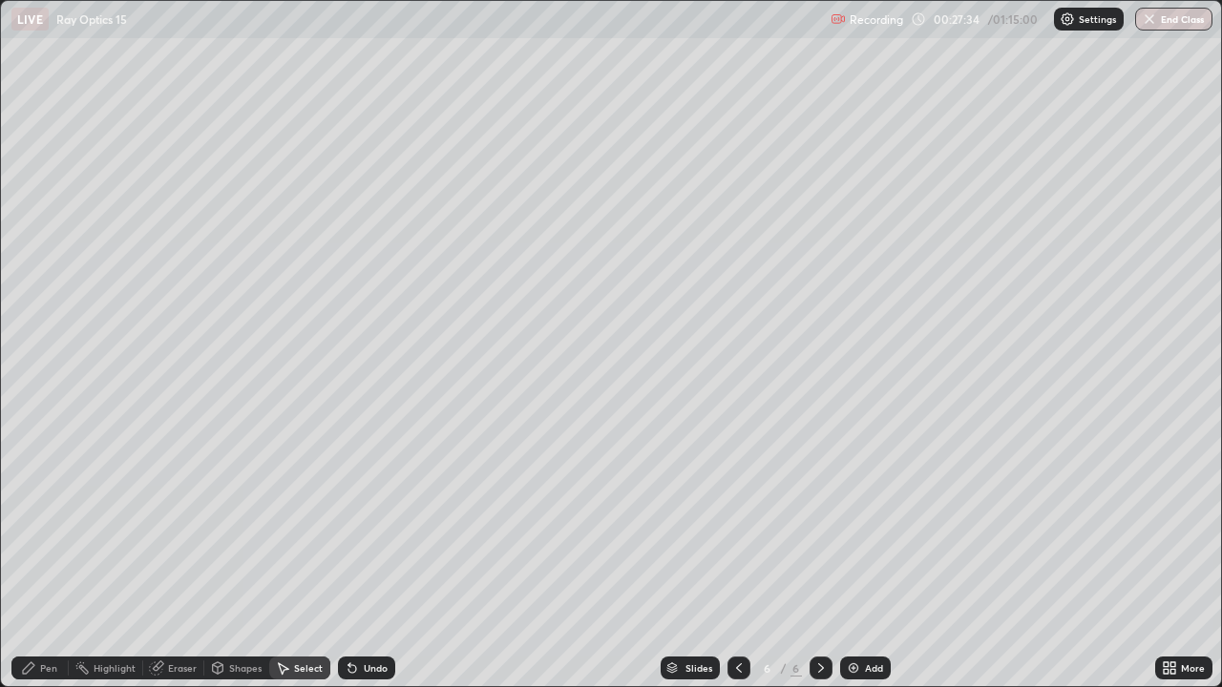
click at [375, 557] on div "Undo" at bounding box center [366, 668] width 57 height 23
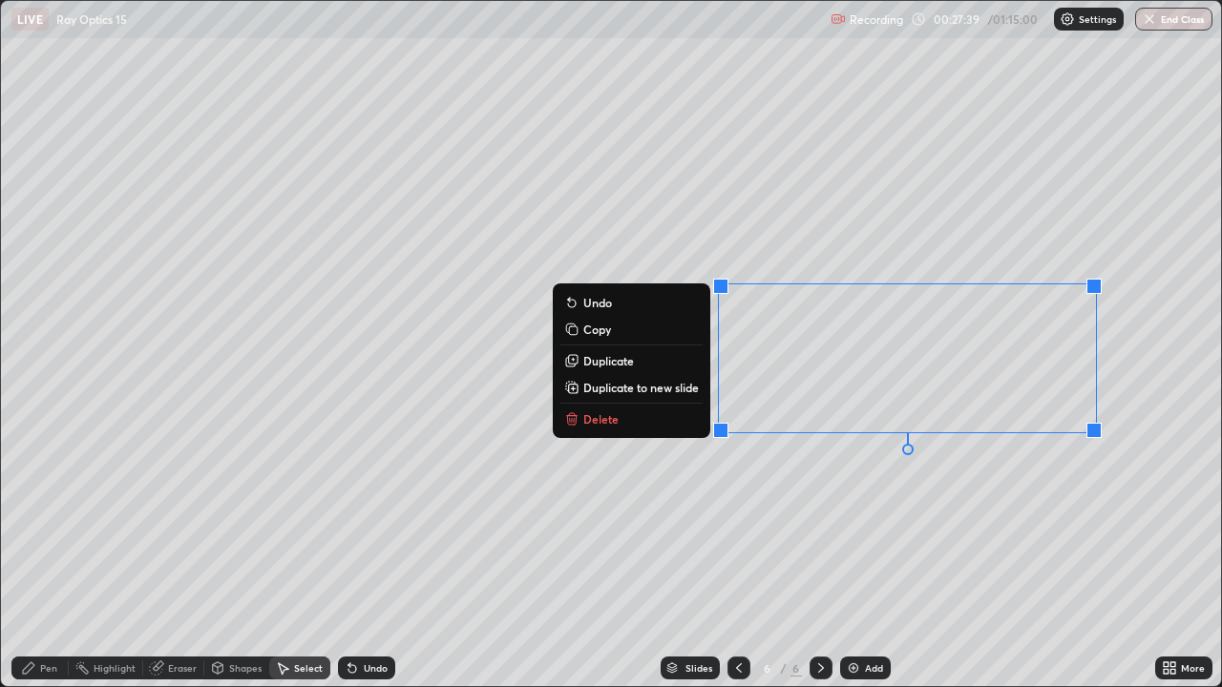
click at [612, 420] on p "Delete" at bounding box center [600, 418] width 35 height 15
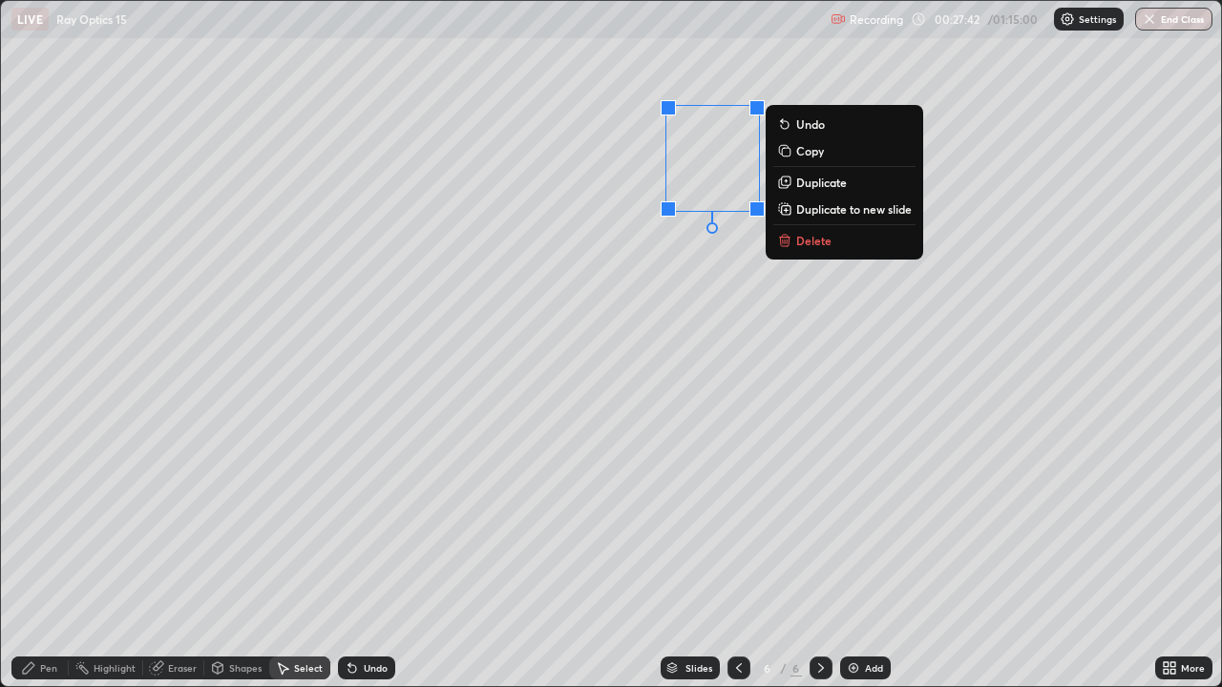
click at [808, 244] on p "Delete" at bounding box center [813, 240] width 35 height 15
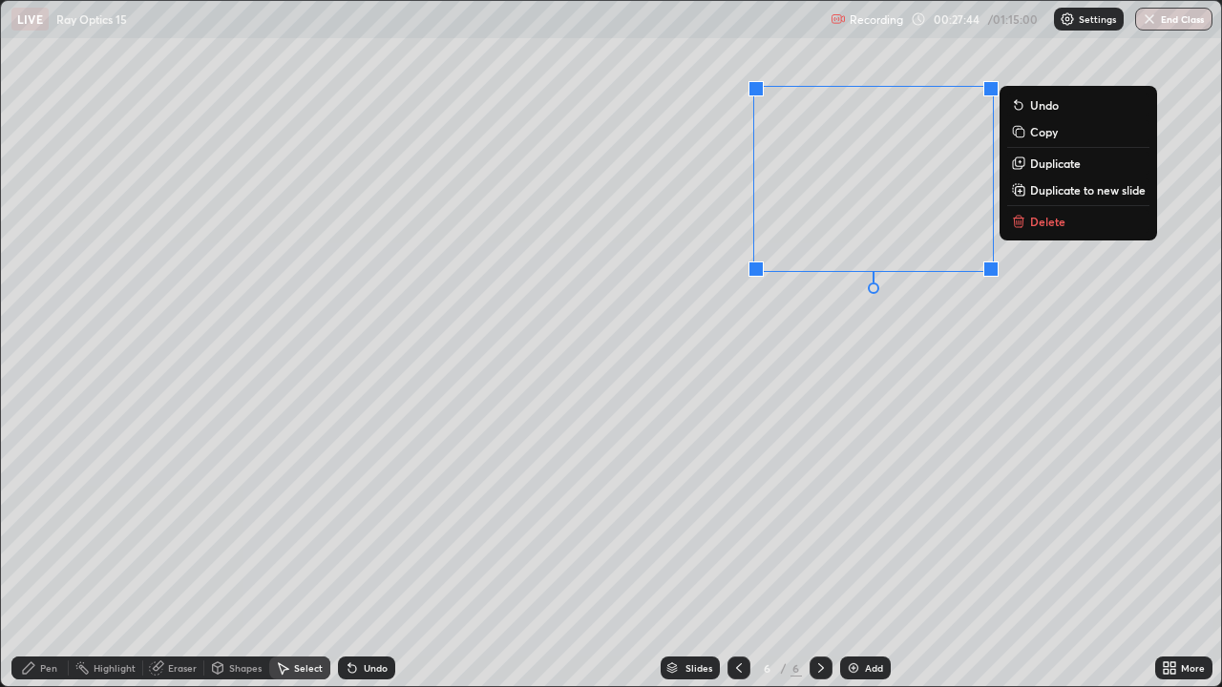
click at [1041, 230] on button "Delete" at bounding box center [1078, 221] width 142 height 23
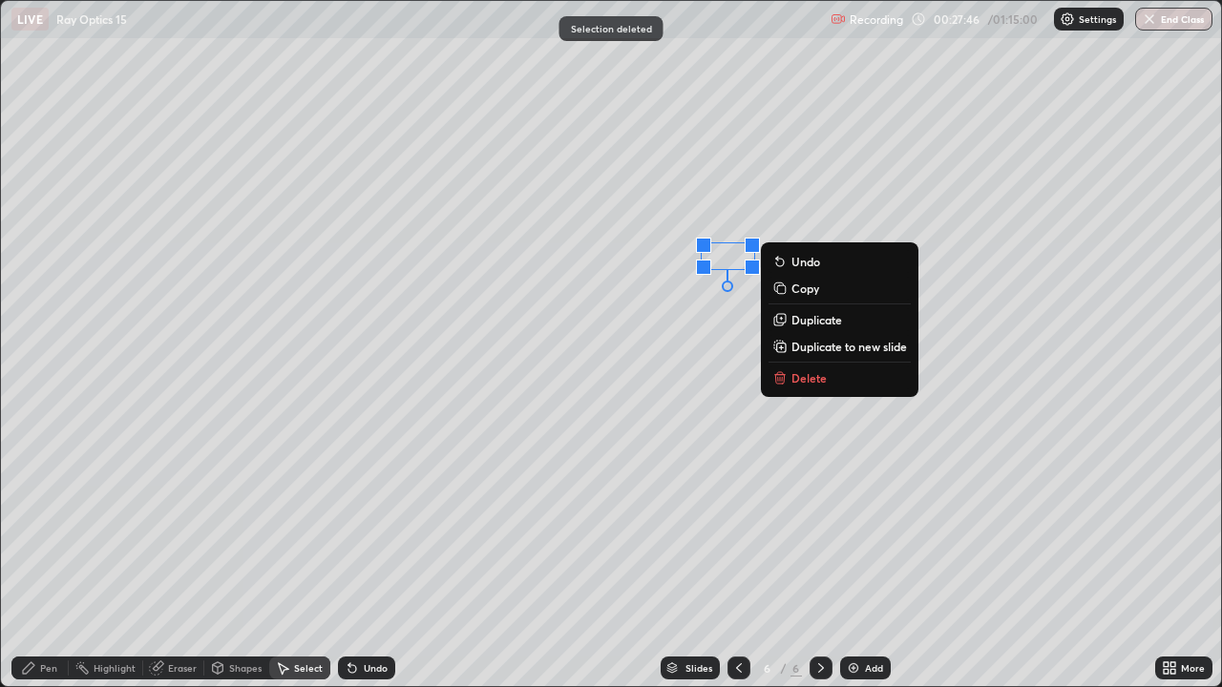
click at [814, 378] on p "Delete" at bounding box center [808, 377] width 35 height 15
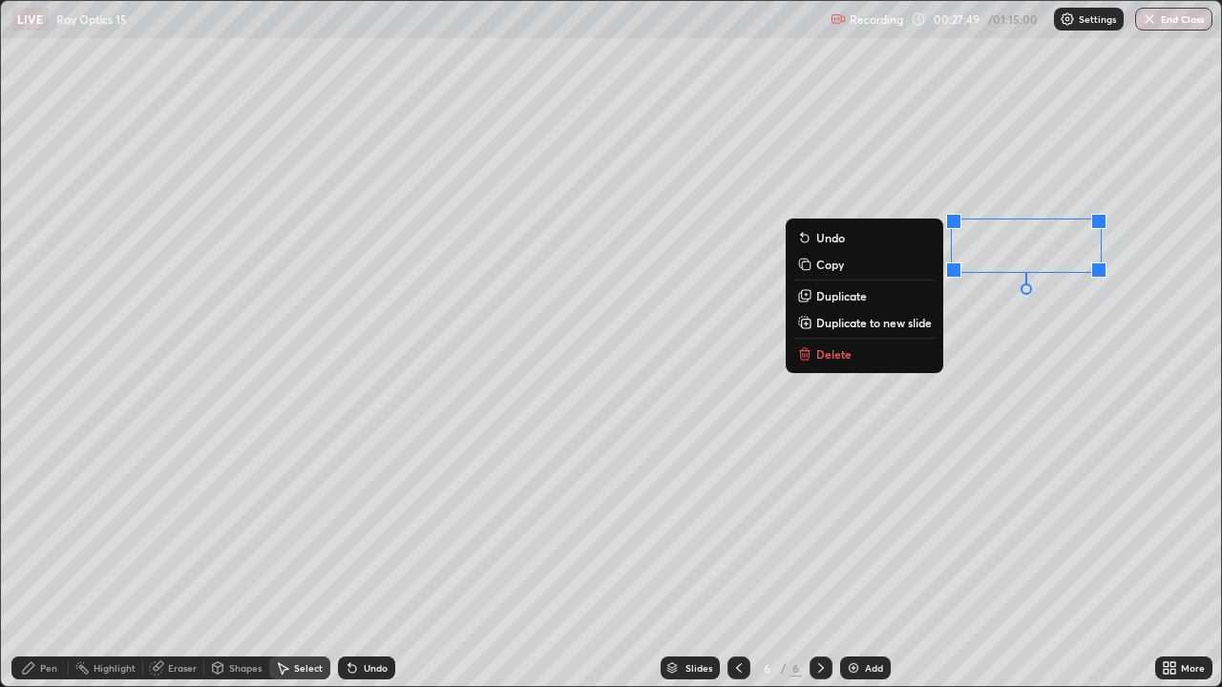
click at [847, 357] on p "Delete" at bounding box center [833, 353] width 35 height 15
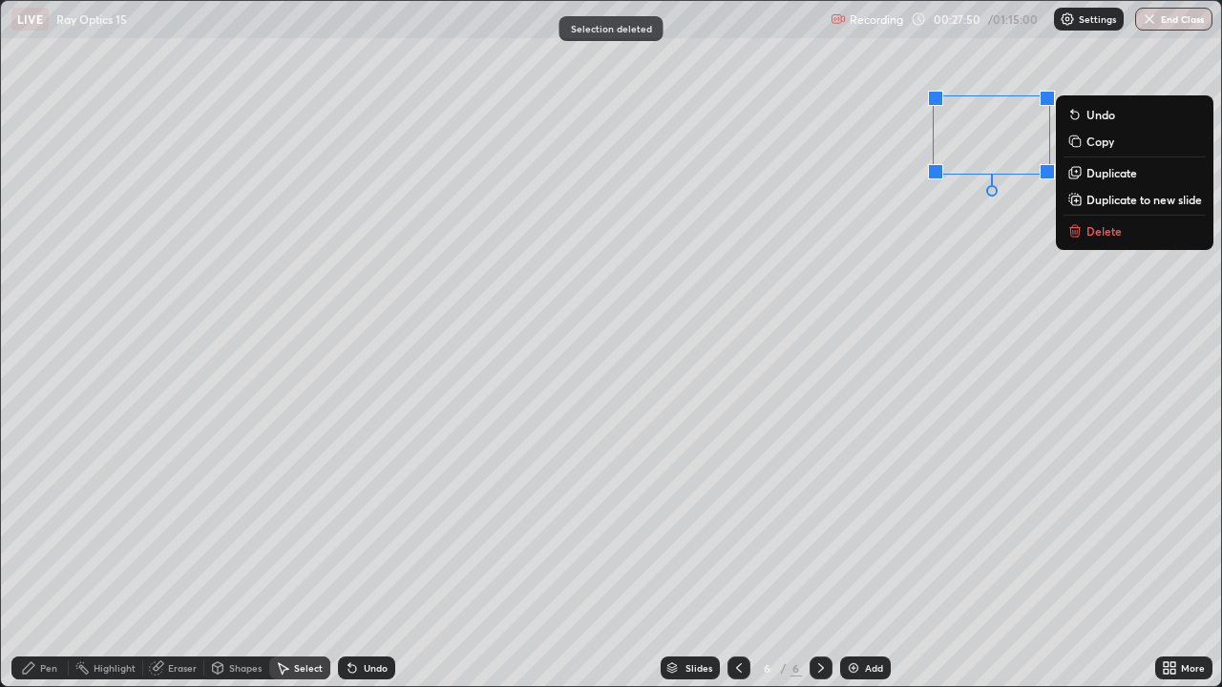
click at [1104, 233] on p "Delete" at bounding box center [1103, 230] width 35 height 15
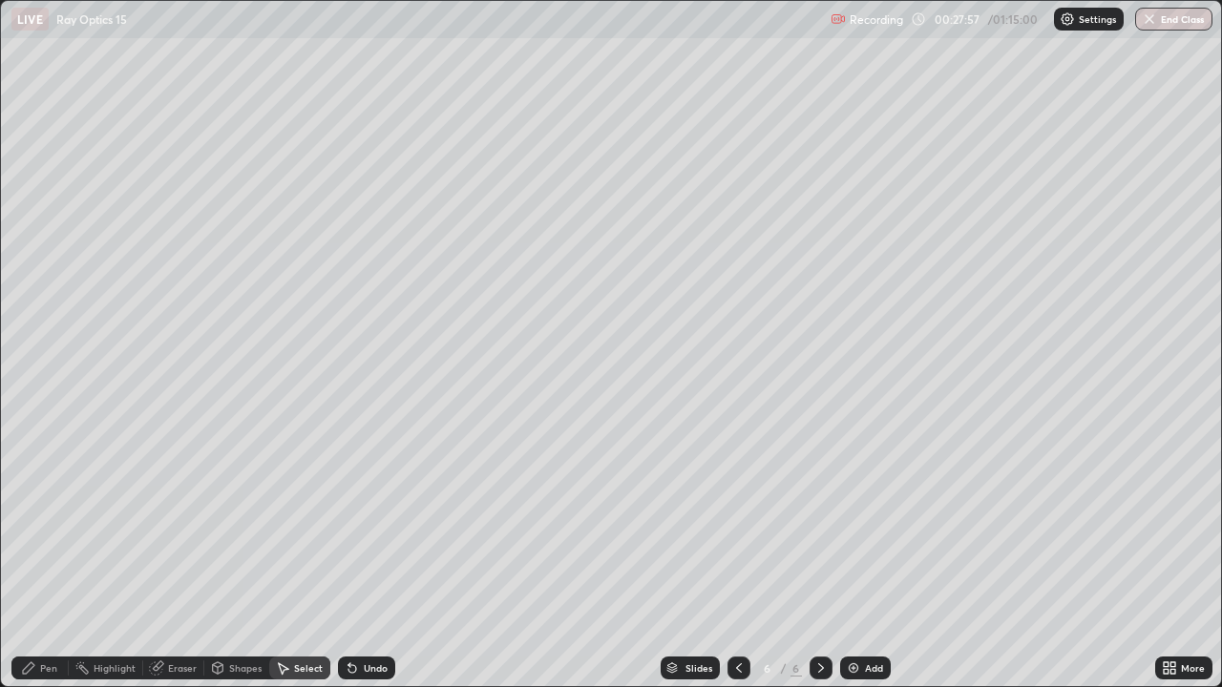
click at [54, 557] on div "Pen" at bounding box center [48, 668] width 17 height 10
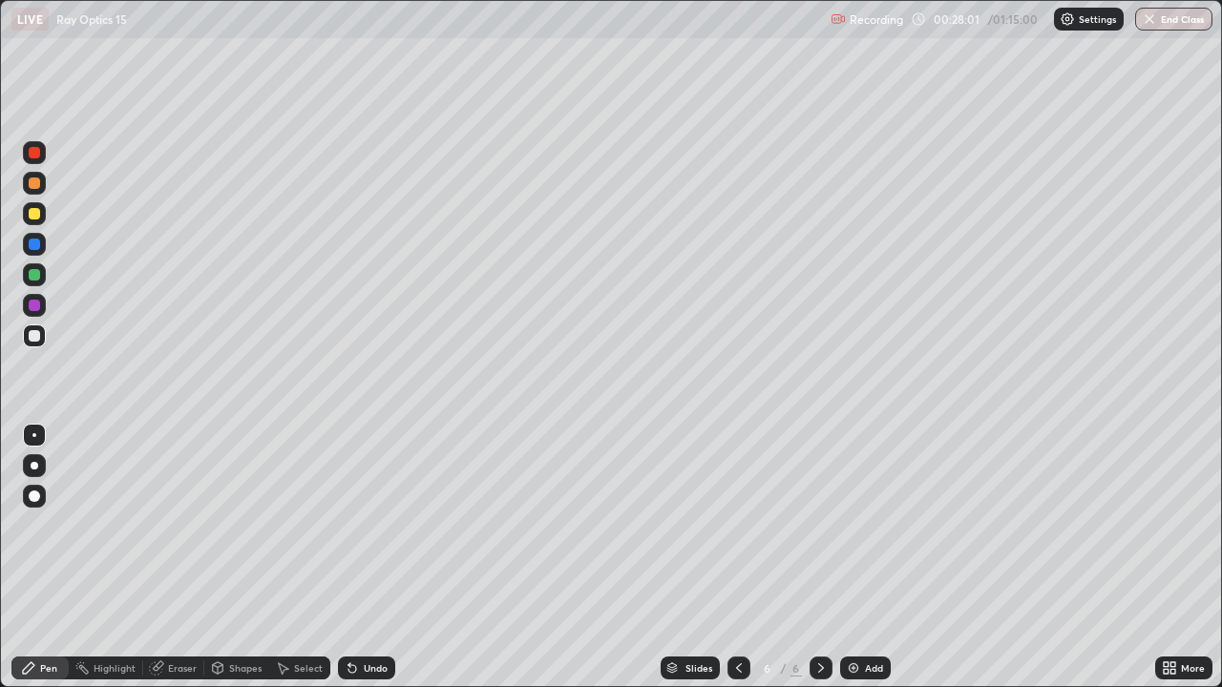
click at [34, 277] on div at bounding box center [34, 274] width 11 height 11
click at [38, 339] on div at bounding box center [34, 335] width 11 height 11
click at [32, 274] on div at bounding box center [34, 274] width 11 height 11
click at [39, 217] on div at bounding box center [34, 213] width 11 height 11
click at [35, 275] on div at bounding box center [34, 274] width 11 height 11
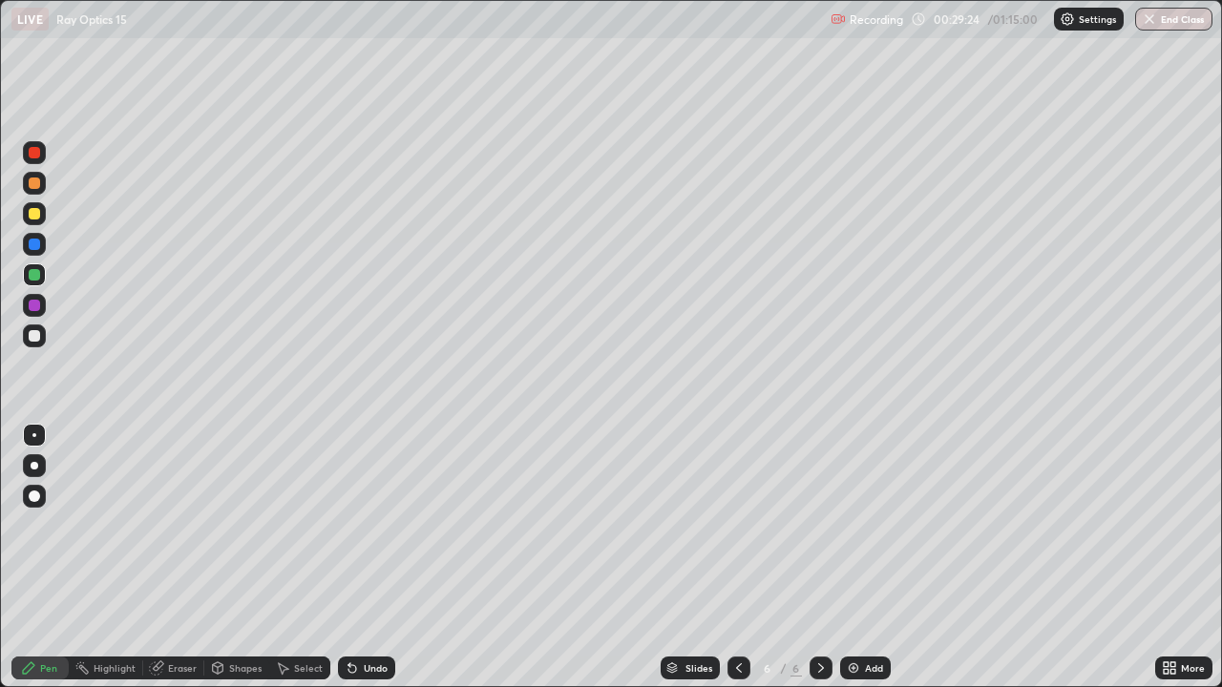
click at [34, 213] on div at bounding box center [34, 213] width 11 height 11
click at [870, 557] on div "Add" at bounding box center [874, 668] width 18 height 10
click at [38, 338] on div at bounding box center [34, 335] width 11 height 11
click at [728, 557] on div at bounding box center [738, 668] width 23 height 23
click at [36, 332] on div at bounding box center [34, 335] width 11 height 11
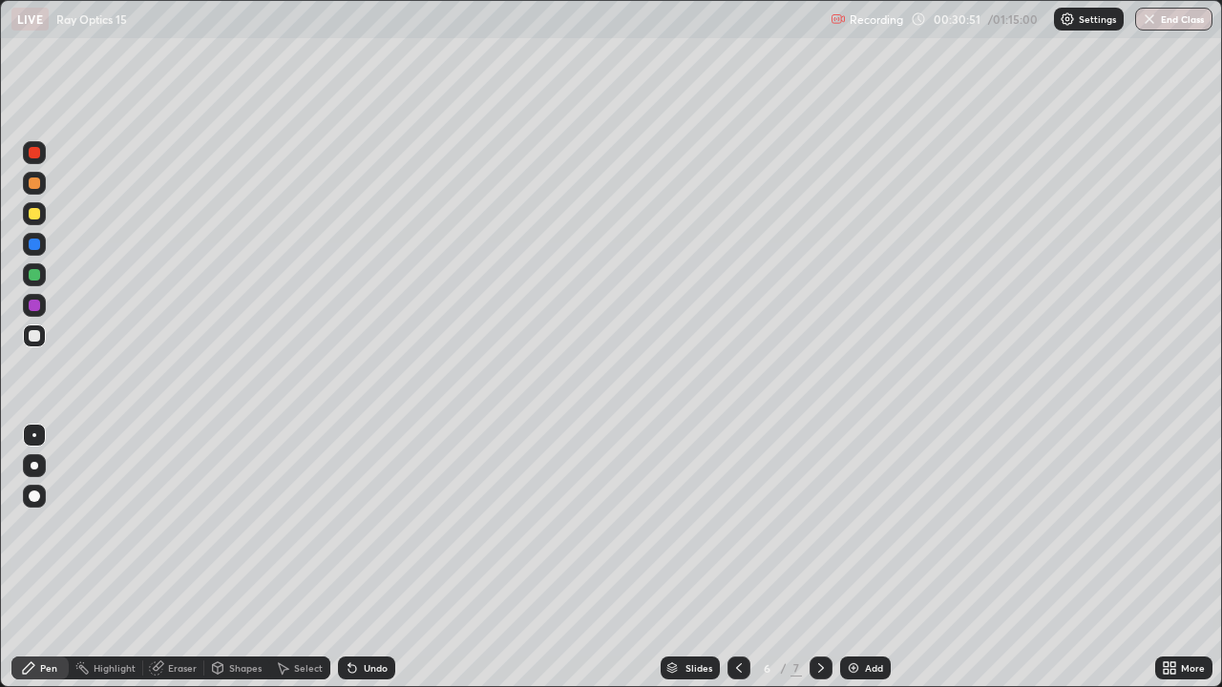
click at [36, 186] on div at bounding box center [34, 183] width 11 height 11
click at [819, 557] on icon at bounding box center [820, 667] width 15 height 15
click at [738, 557] on icon at bounding box center [738, 667] width 15 height 15
click at [882, 557] on div "Add" at bounding box center [865, 668] width 51 height 23
click at [33, 335] on div at bounding box center [34, 335] width 11 height 11
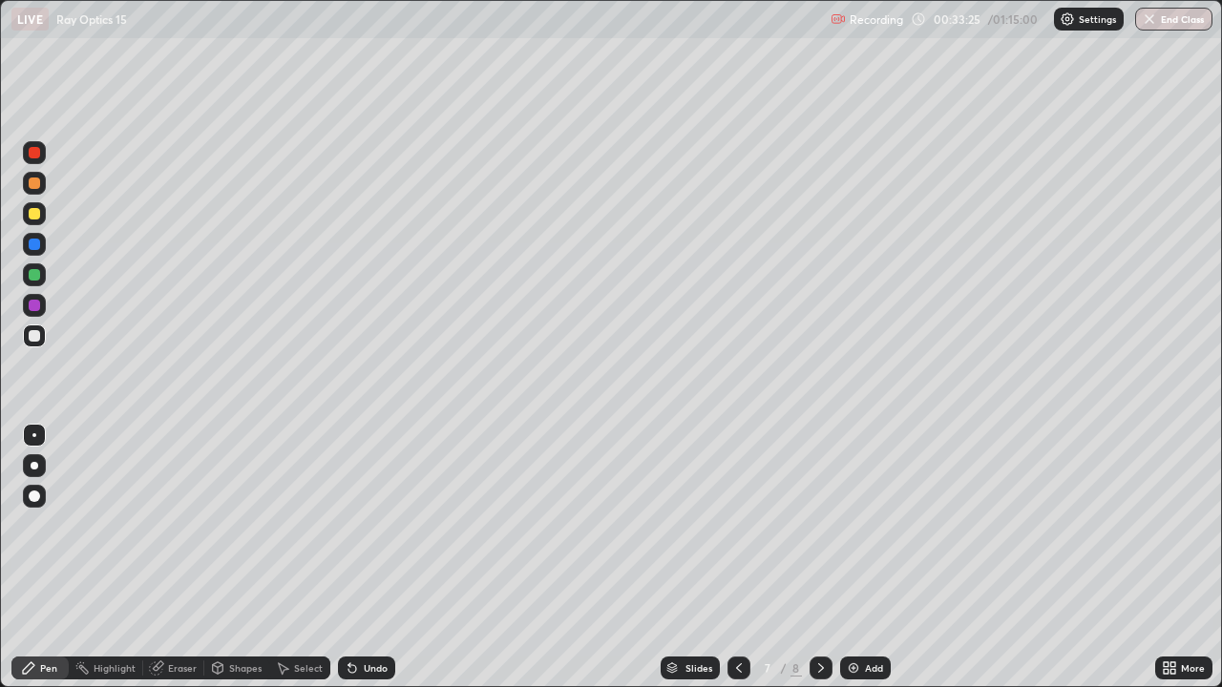
click at [35, 275] on div at bounding box center [34, 274] width 11 height 11
click at [182, 557] on div "Eraser" at bounding box center [182, 668] width 29 height 10
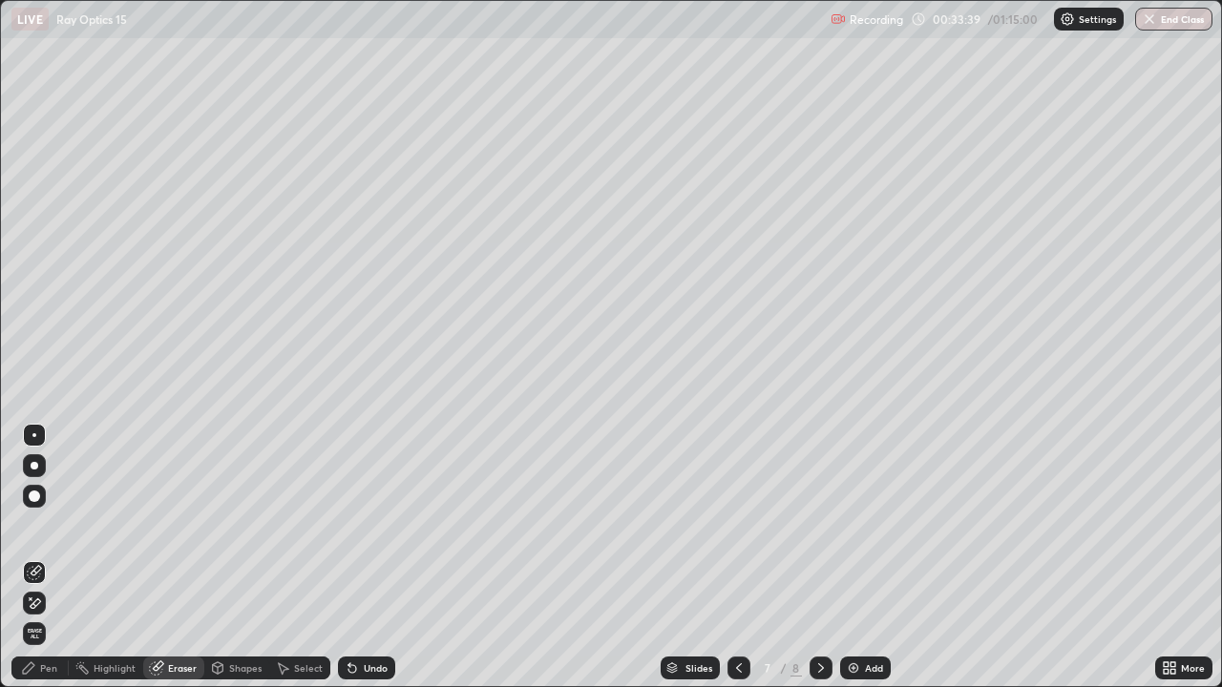
click at [54, 557] on div "Pen" at bounding box center [48, 668] width 17 height 10
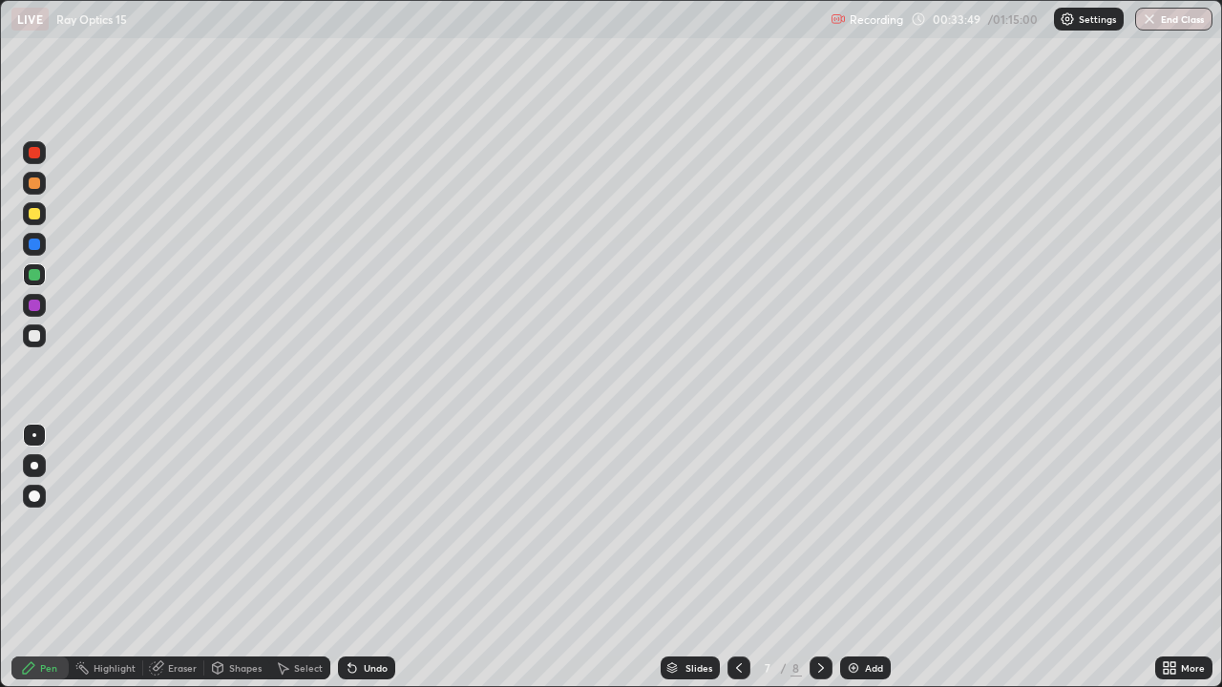
click at [178, 557] on div "Eraser" at bounding box center [182, 668] width 29 height 10
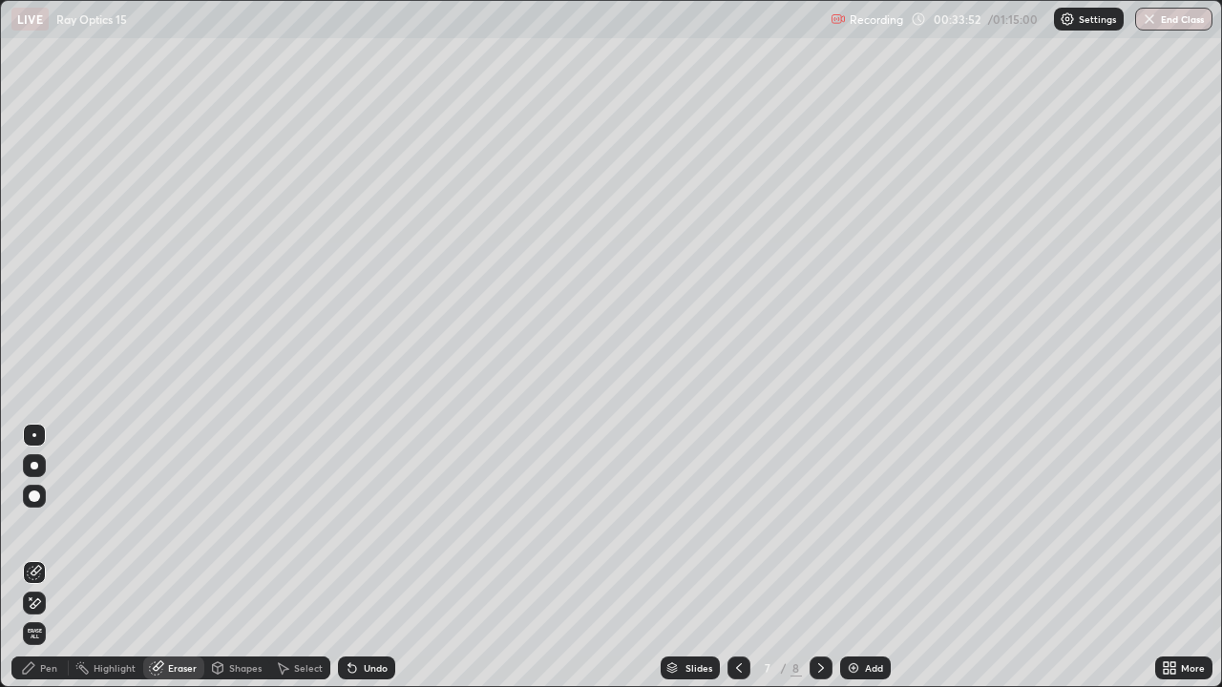
click at [45, 557] on div "Pen" at bounding box center [48, 668] width 17 height 10
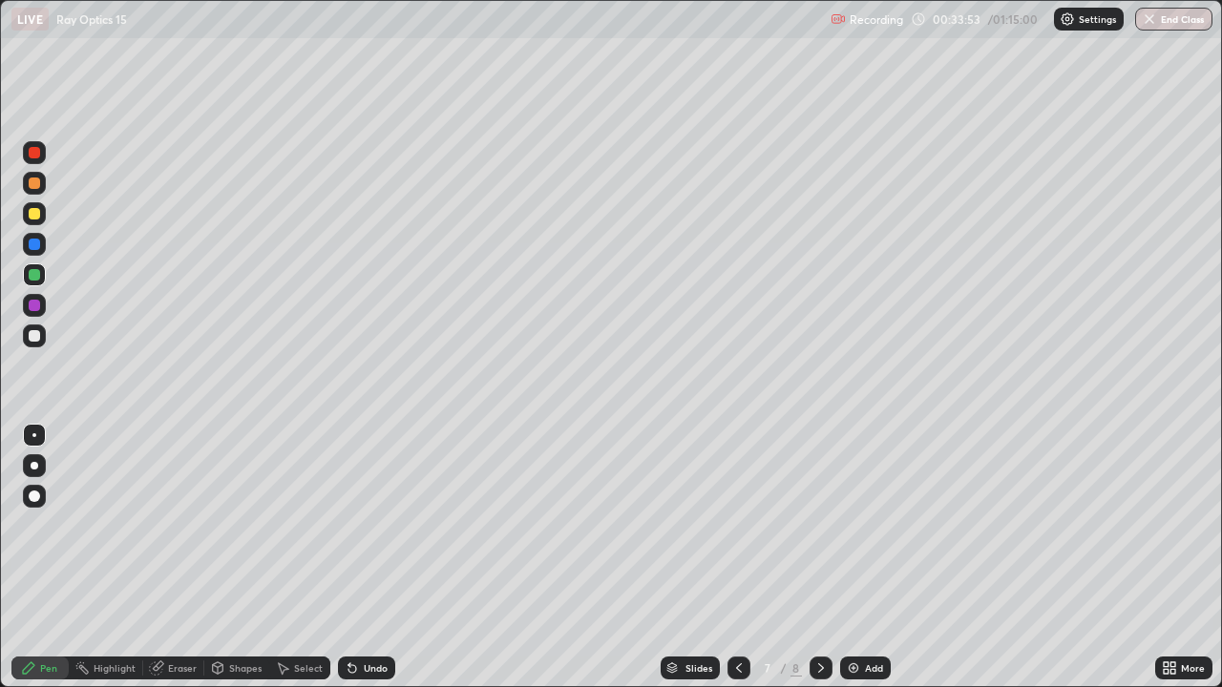
click at [33, 334] on div at bounding box center [34, 335] width 11 height 11
click at [35, 304] on div at bounding box center [34, 305] width 11 height 11
click at [30, 337] on div at bounding box center [34, 335] width 11 height 11
click at [737, 557] on icon at bounding box center [738, 667] width 15 height 15
click at [819, 557] on icon at bounding box center [820, 667] width 15 height 15
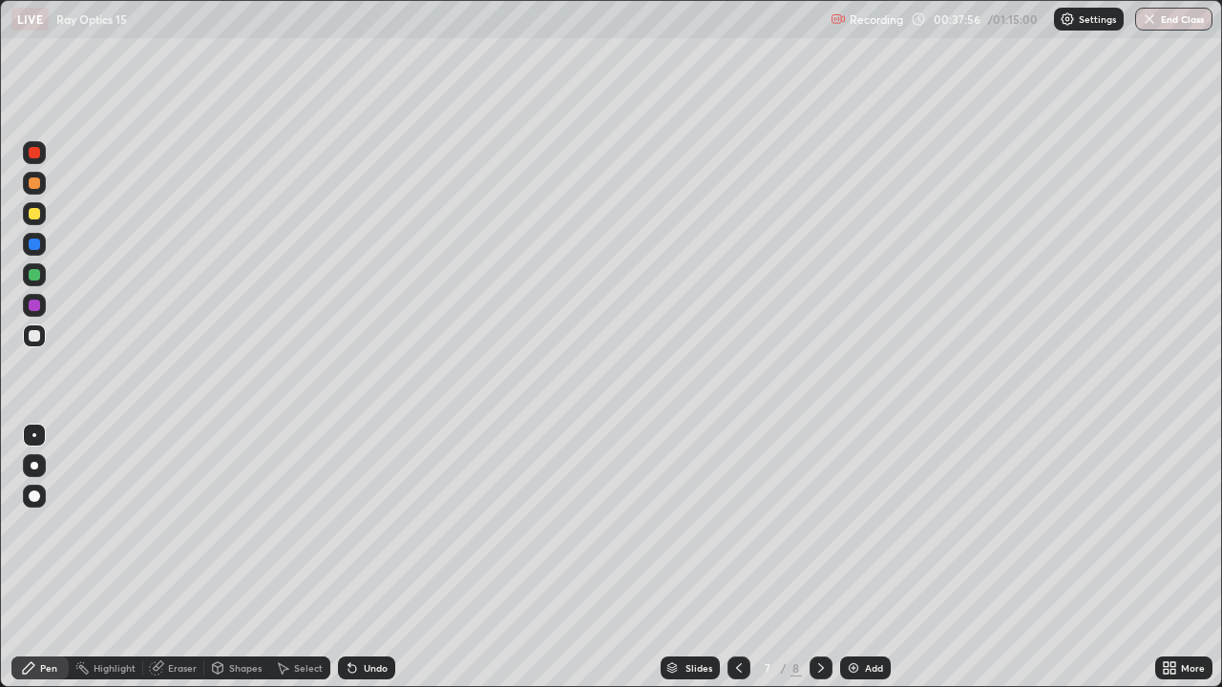
click at [38, 333] on div at bounding box center [34, 335] width 11 height 11
click at [375, 557] on div "Undo" at bounding box center [366, 668] width 57 height 23
click at [33, 276] on div at bounding box center [34, 274] width 11 height 11
click at [34, 335] on div at bounding box center [34, 335] width 11 height 11
click at [729, 557] on div at bounding box center [738, 668] width 23 height 23
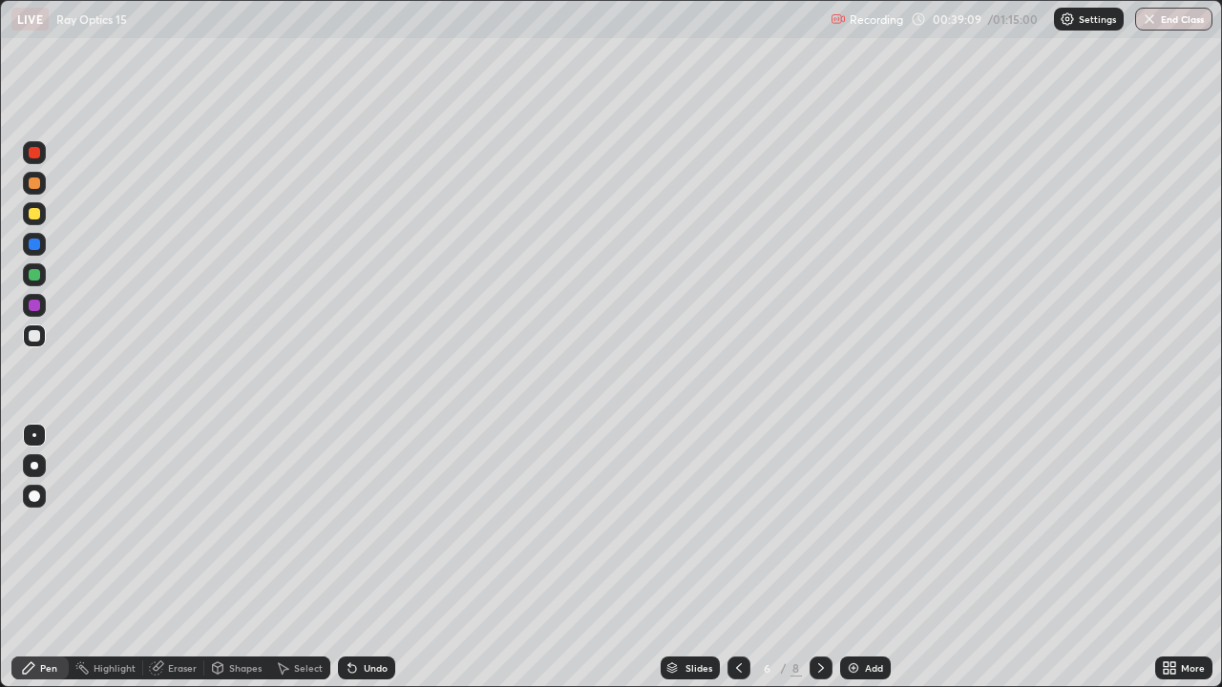
click at [819, 557] on icon at bounding box center [820, 667] width 15 height 15
click at [34, 248] on div at bounding box center [34, 244] width 11 height 11
click at [31, 209] on div at bounding box center [34, 213] width 11 height 11
click at [39, 155] on div at bounding box center [34, 152] width 11 height 11
click at [872, 557] on div "Add" at bounding box center [865, 668] width 51 height 23
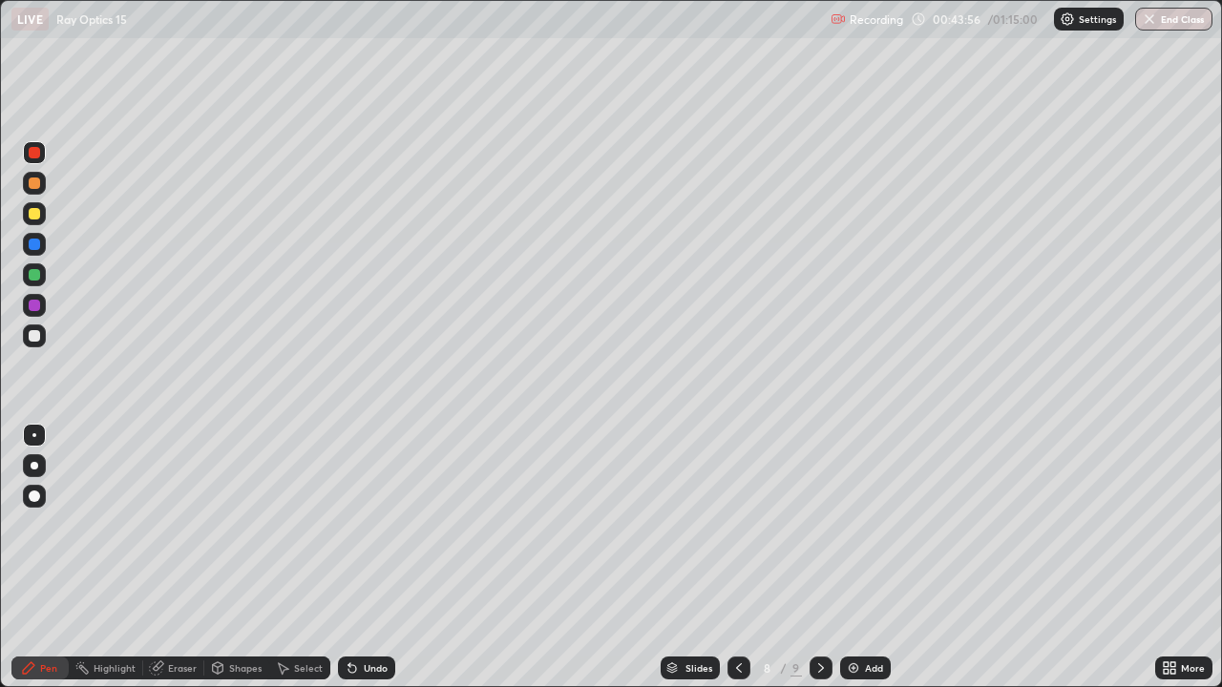
click at [367, 557] on div "Undo" at bounding box center [376, 668] width 24 height 10
click at [36, 336] on div at bounding box center [34, 335] width 11 height 11
click at [873, 557] on div "Add" at bounding box center [874, 668] width 18 height 10
click at [883, 557] on div "Add" at bounding box center [865, 668] width 51 height 23
click at [872, 557] on div "Add" at bounding box center [874, 668] width 18 height 10
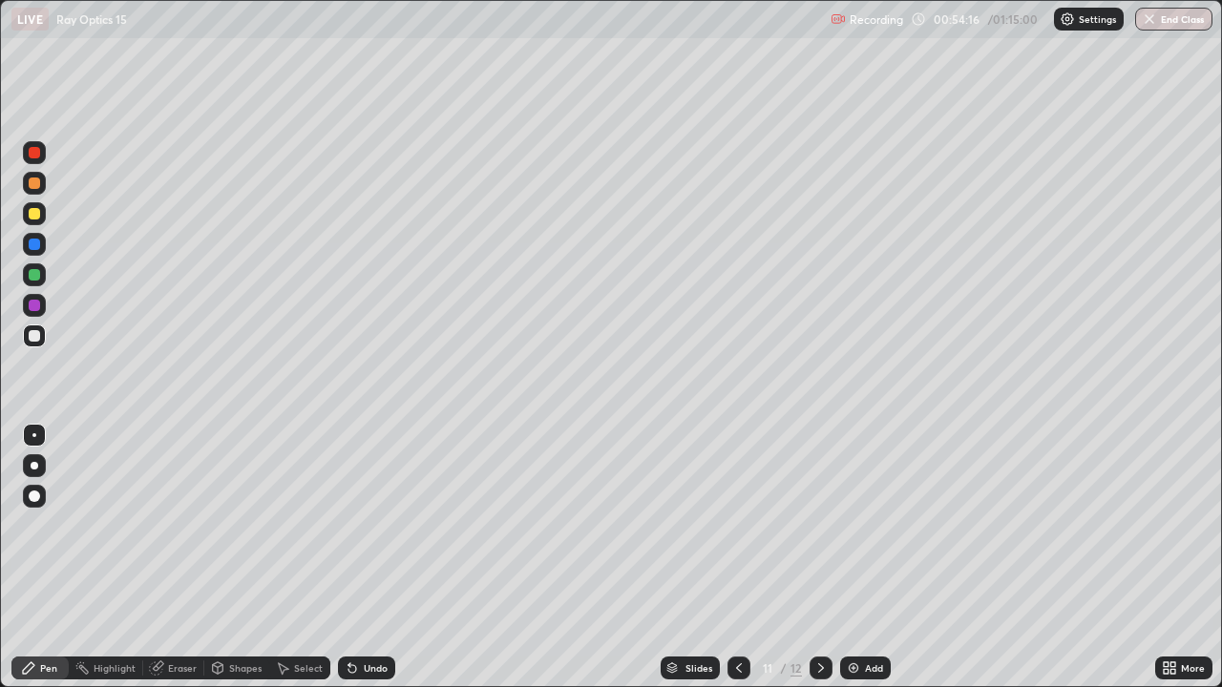
click at [36, 218] on div at bounding box center [34, 213] width 11 height 11
click at [880, 557] on div "Add" at bounding box center [865, 668] width 51 height 23
click at [874, 557] on div "Add" at bounding box center [874, 668] width 18 height 10
click at [1167, 24] on button "End Class" at bounding box center [1173, 19] width 77 height 23
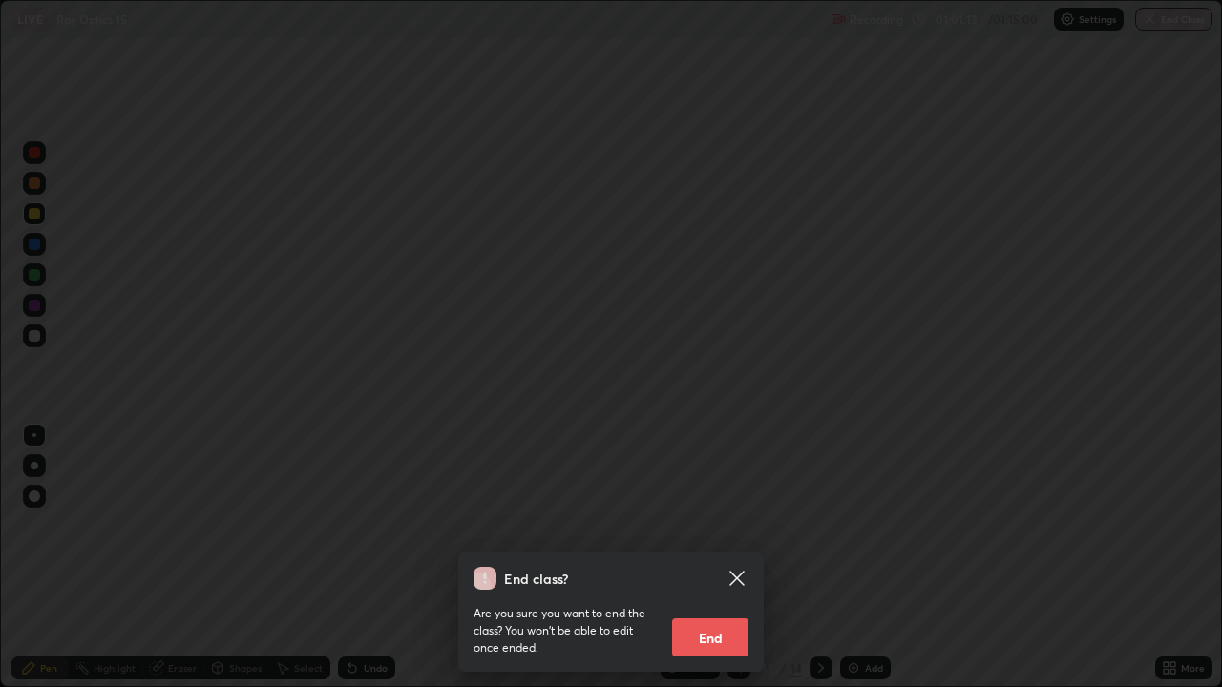
click at [713, 557] on button "End" at bounding box center [710, 637] width 76 height 38
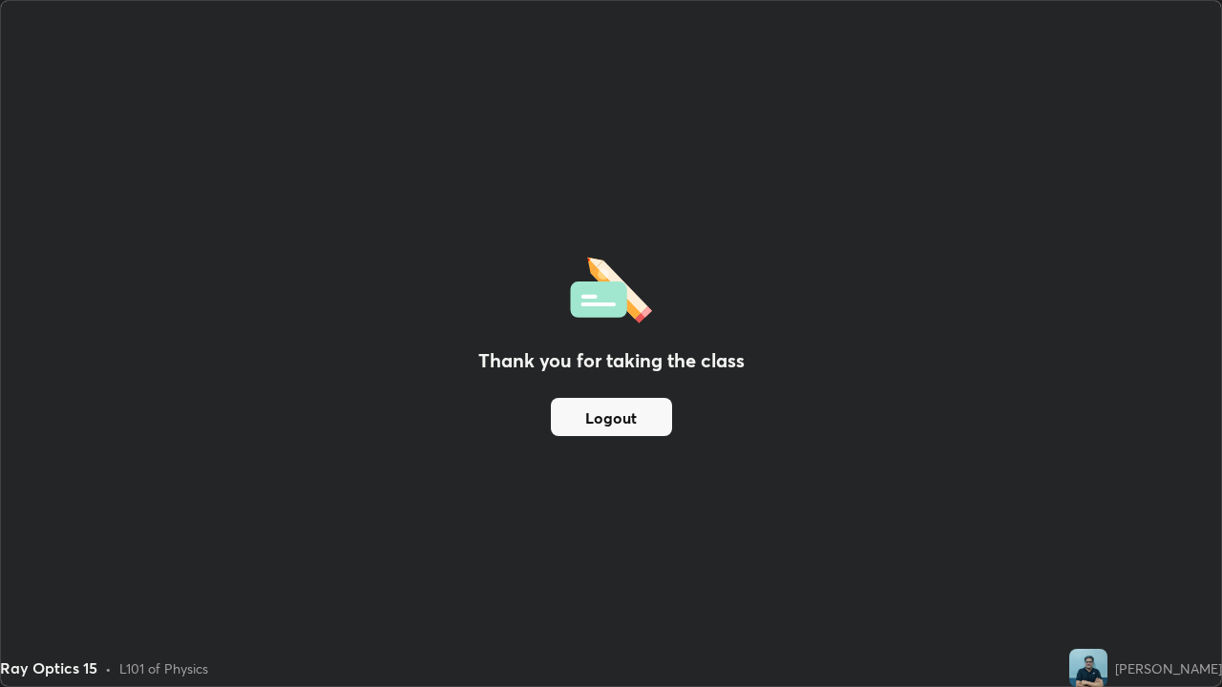
click at [616, 416] on button "Logout" at bounding box center [611, 417] width 121 height 38
click at [617, 418] on button "Logout" at bounding box center [611, 417] width 121 height 38
click at [579, 418] on button "Logout" at bounding box center [611, 417] width 121 height 38
click at [580, 417] on button "Logout" at bounding box center [611, 417] width 121 height 38
click at [595, 430] on button "Logout" at bounding box center [611, 417] width 121 height 38
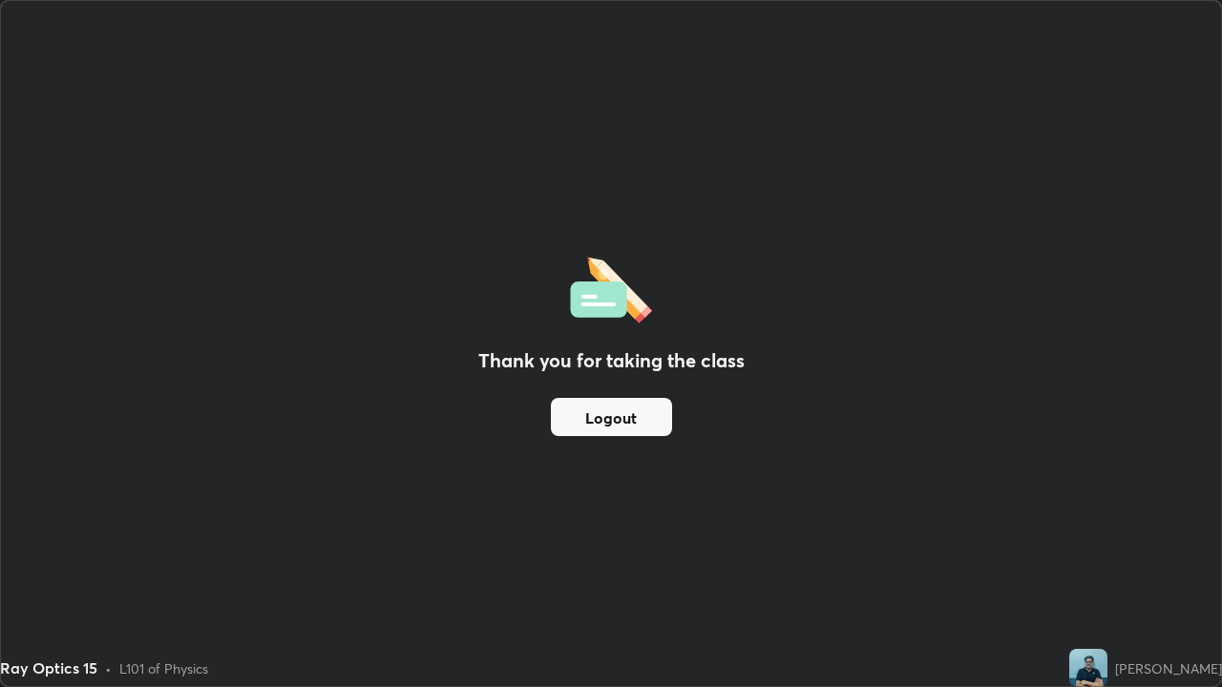
click at [596, 432] on button "Logout" at bounding box center [611, 417] width 121 height 38
click at [595, 431] on button "Logout" at bounding box center [611, 417] width 121 height 38
click at [619, 430] on button "Logout" at bounding box center [611, 417] width 121 height 38
click at [617, 432] on button "Logout" at bounding box center [611, 417] width 121 height 38
click at [609, 420] on button "Logout" at bounding box center [611, 417] width 121 height 38
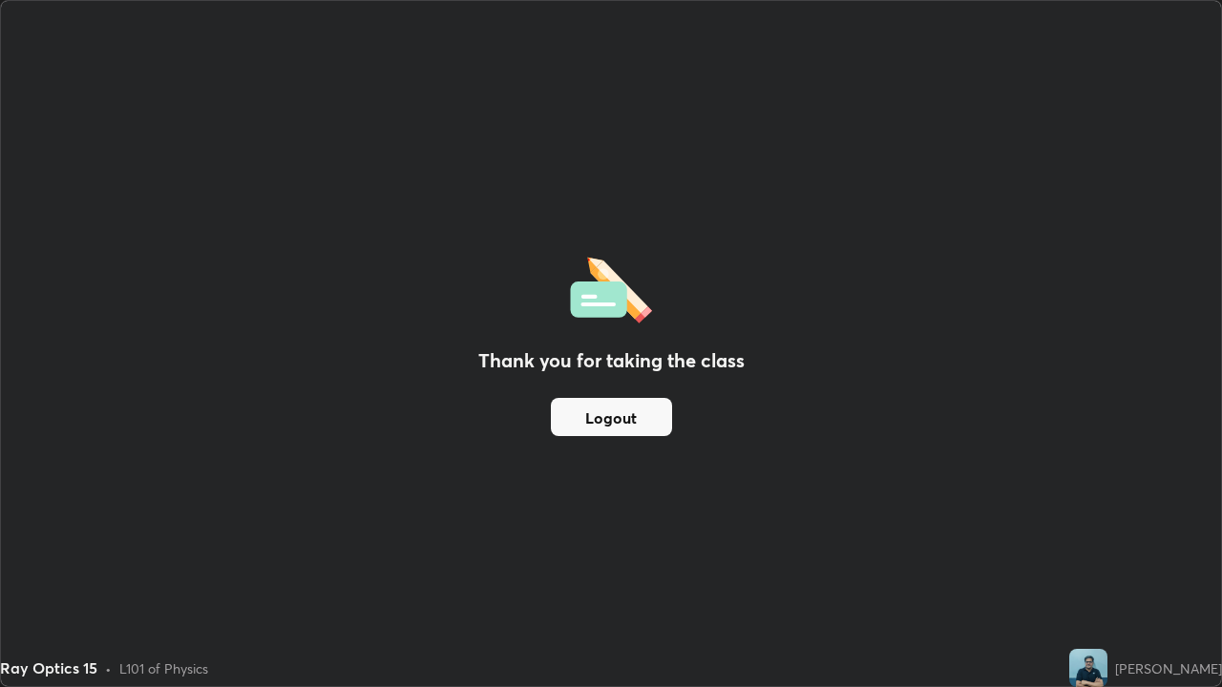
click at [317, 557] on div "Ray Optics 15 • L101 of Physics" at bounding box center [530, 668] width 1061 height 38
